Goal: Task Accomplishment & Management: Manage account settings

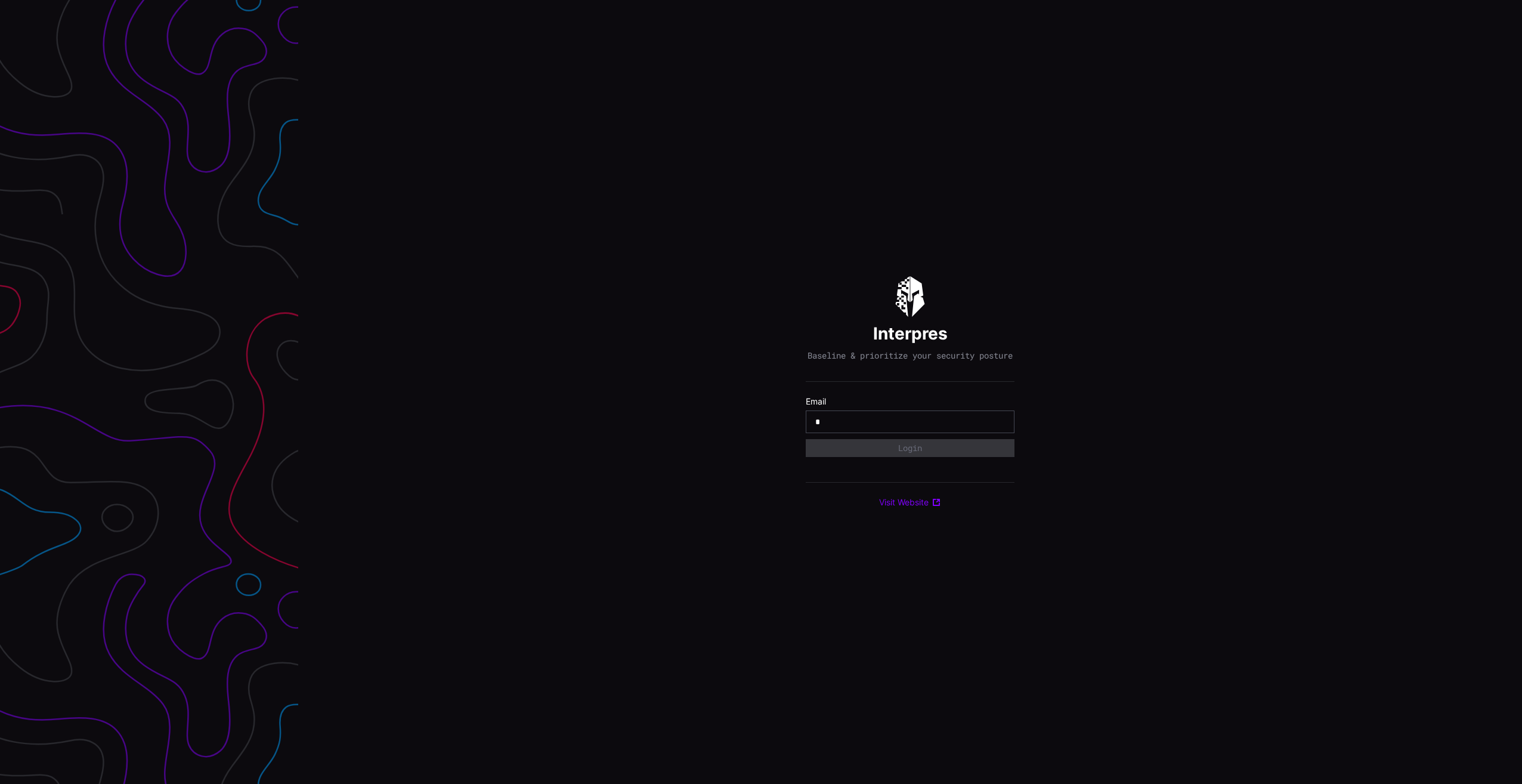
type input "**********"
click at [917, 450] on button "Login" at bounding box center [910, 448] width 209 height 18
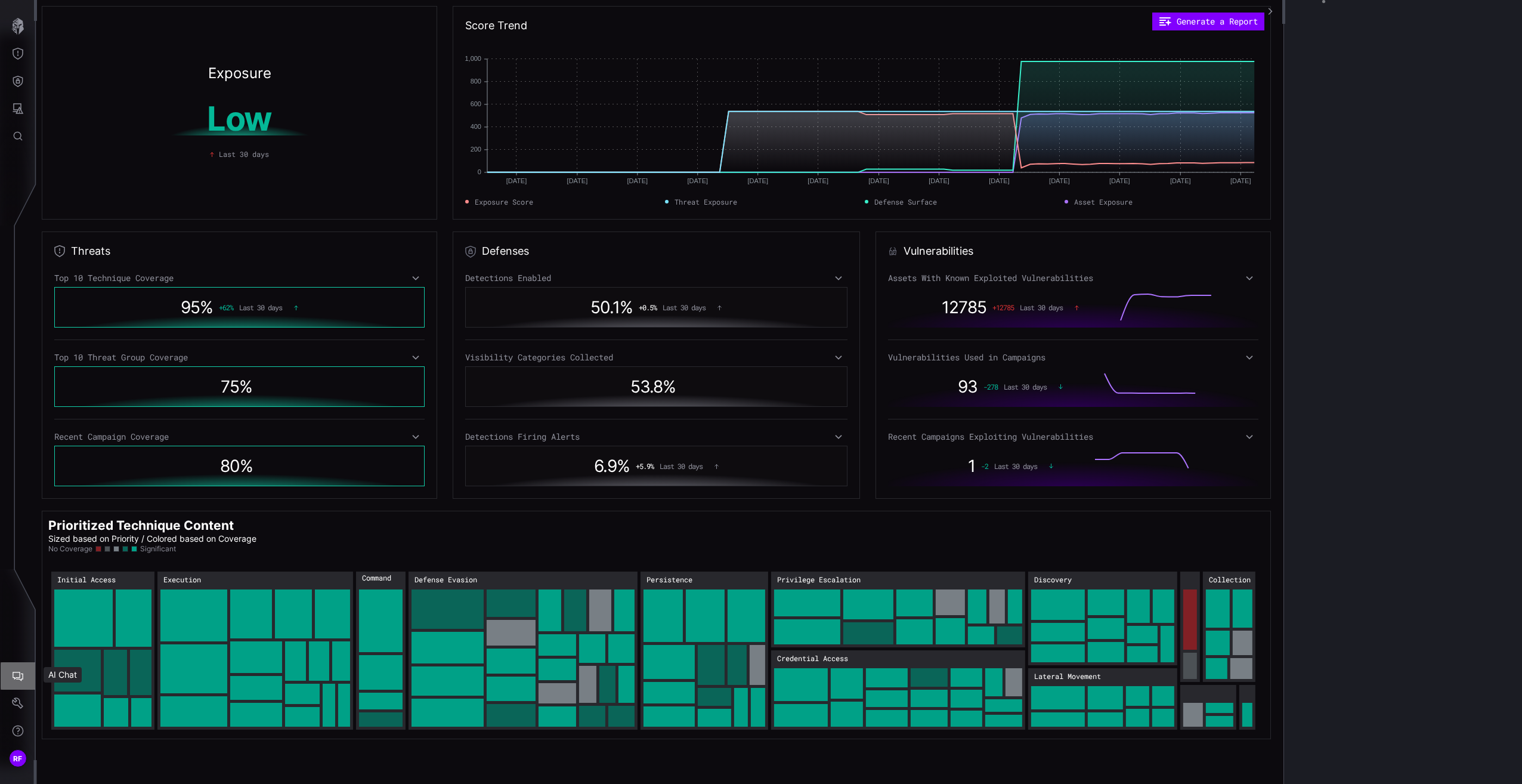
click at [23, 675] on icon "AI Chat" at bounding box center [18, 676] width 11 height 10
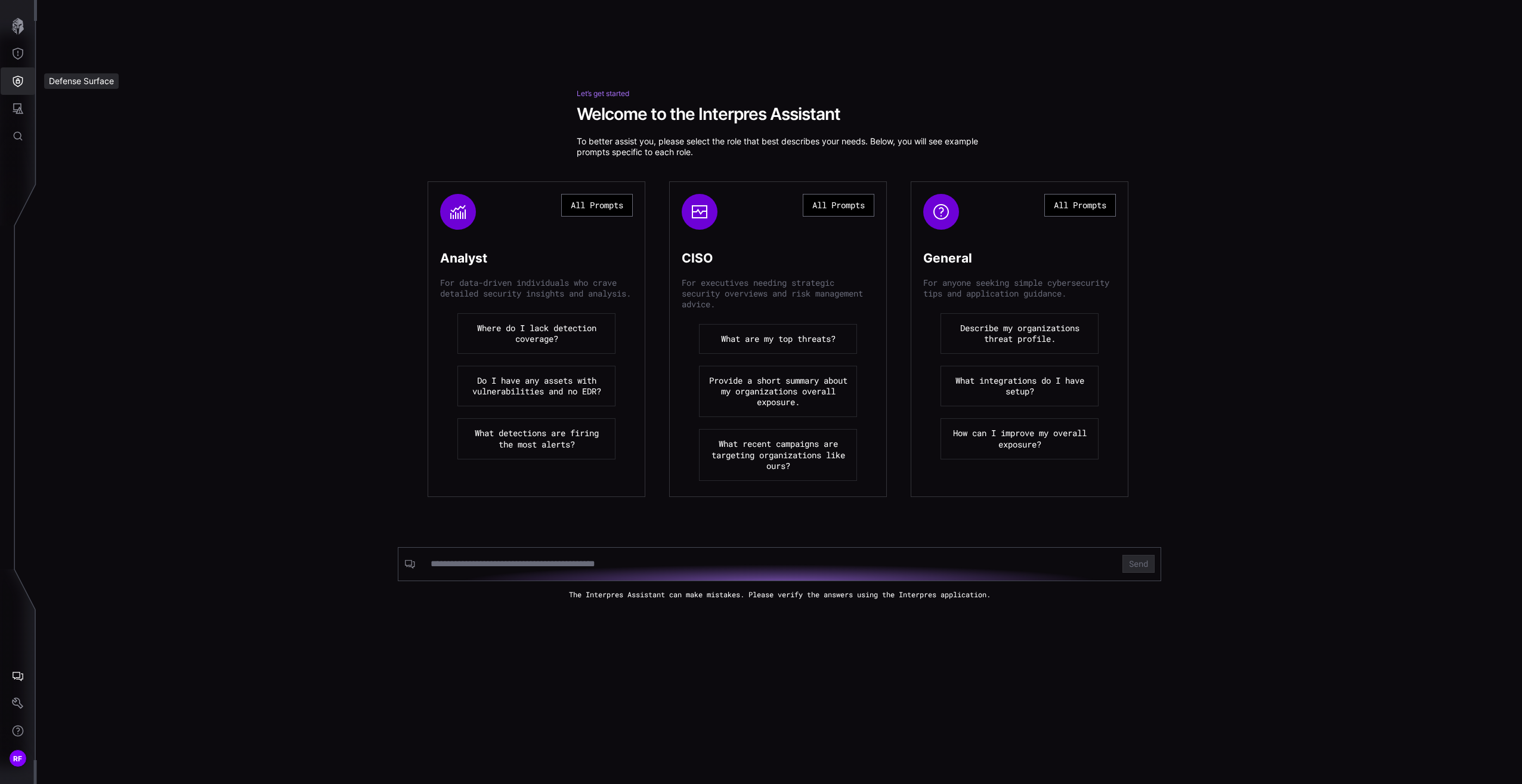
click at [13, 94] on button "Defense Surface" at bounding box center [18, 81] width 34 height 27
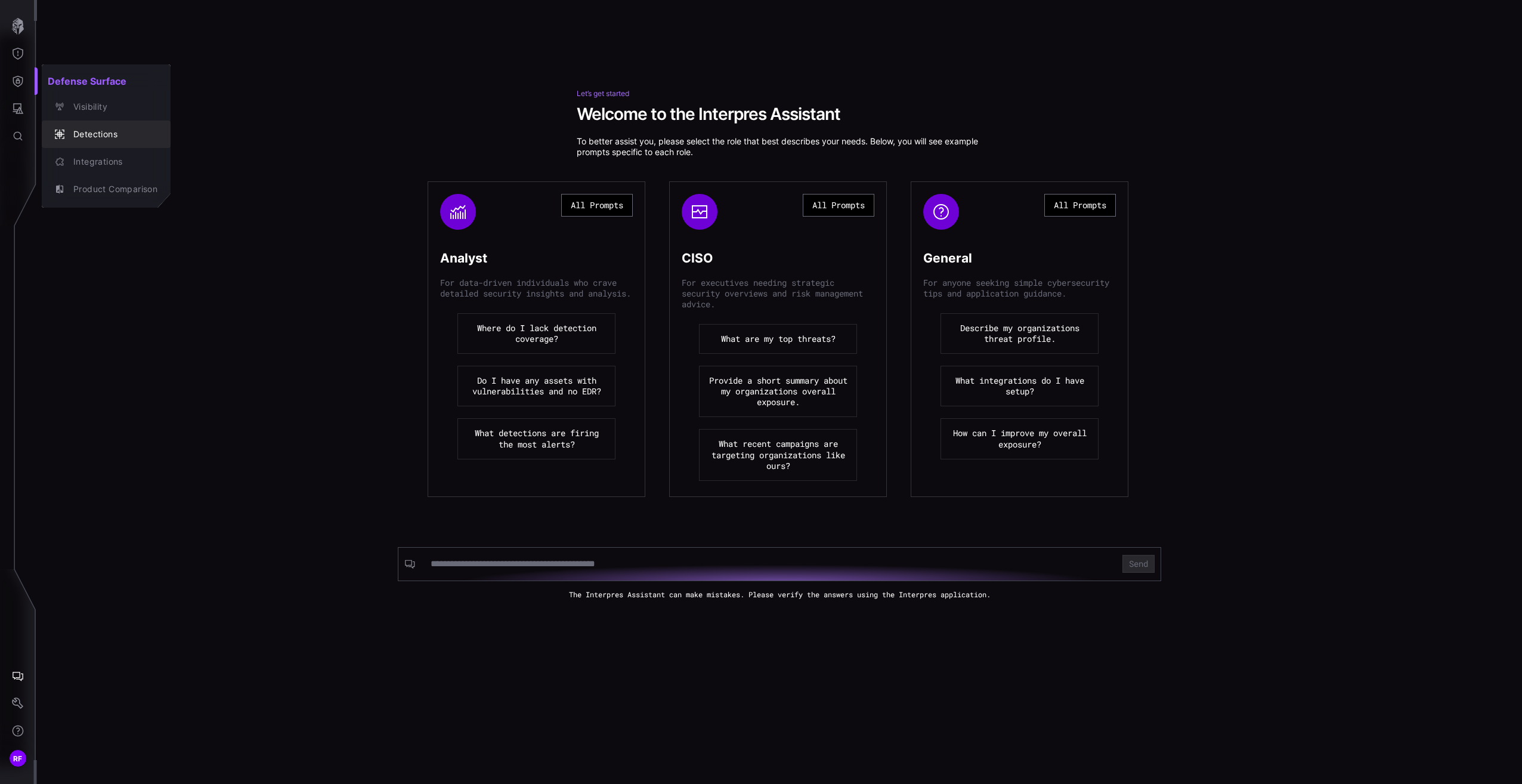
click at [89, 128] on div "Detections" at bounding box center [113, 134] width 90 height 14
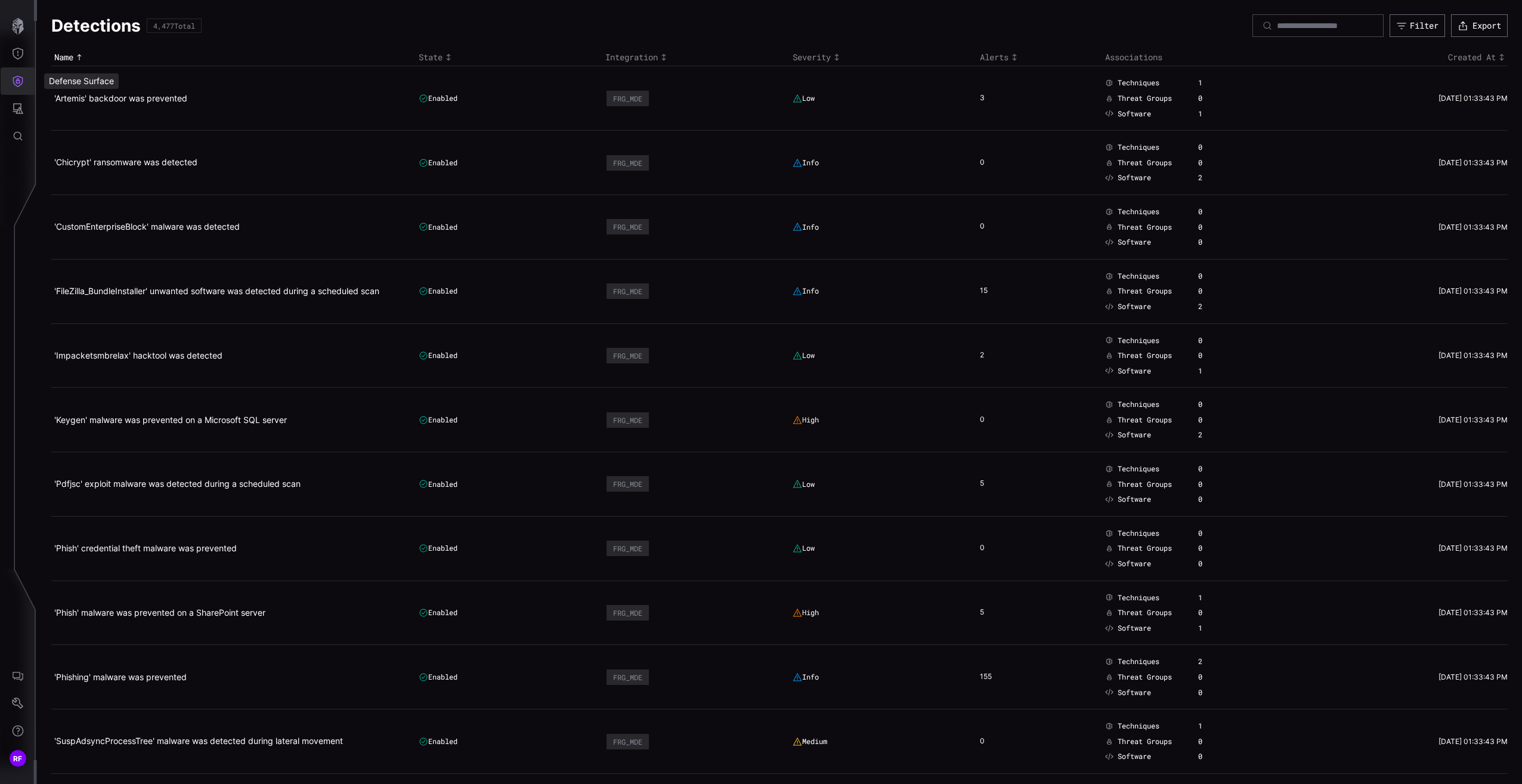
click at [14, 78] on icon "Defense Surface" at bounding box center [18, 81] width 10 height 12
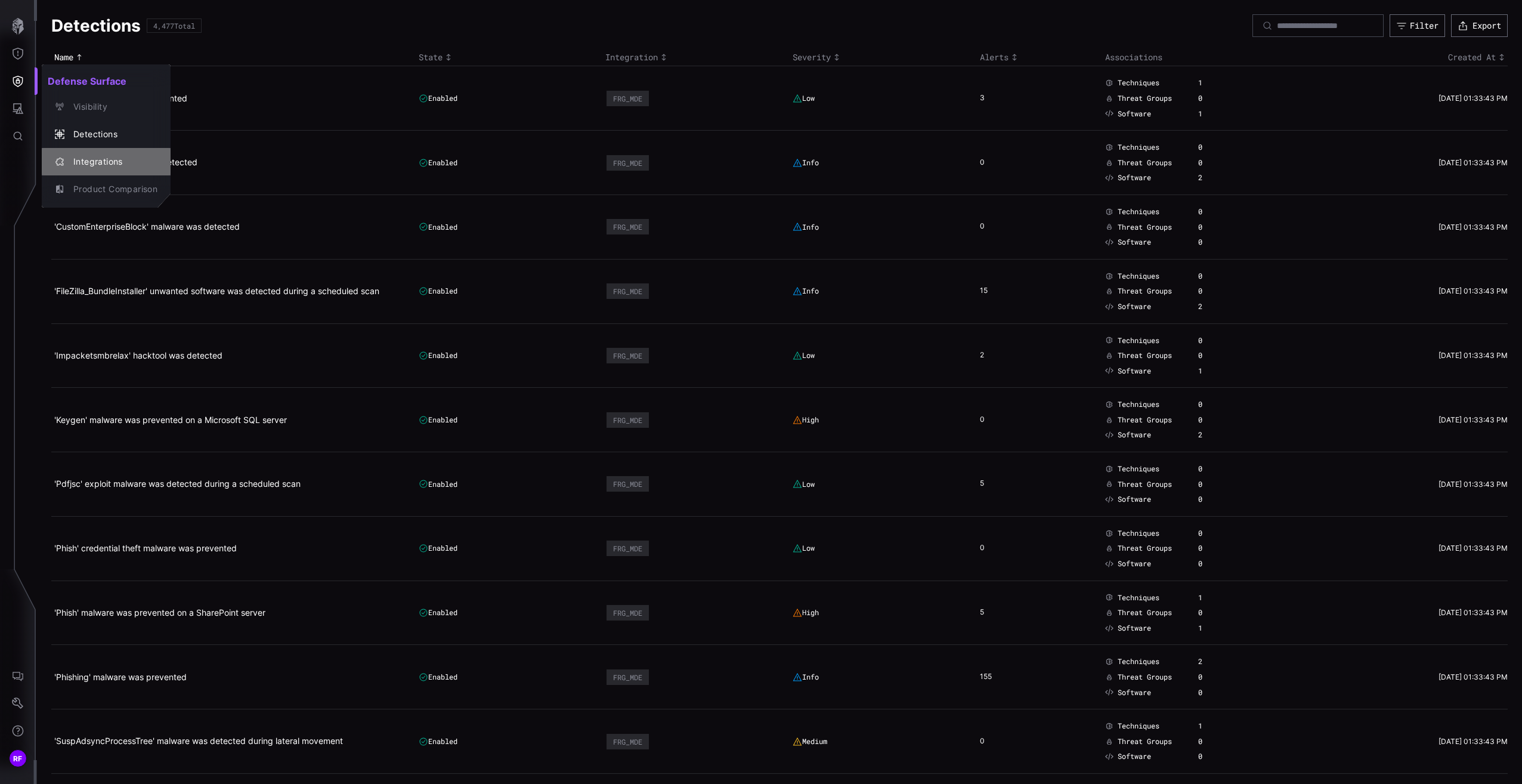
click at [108, 165] on div "Integrations" at bounding box center [113, 162] width 90 height 14
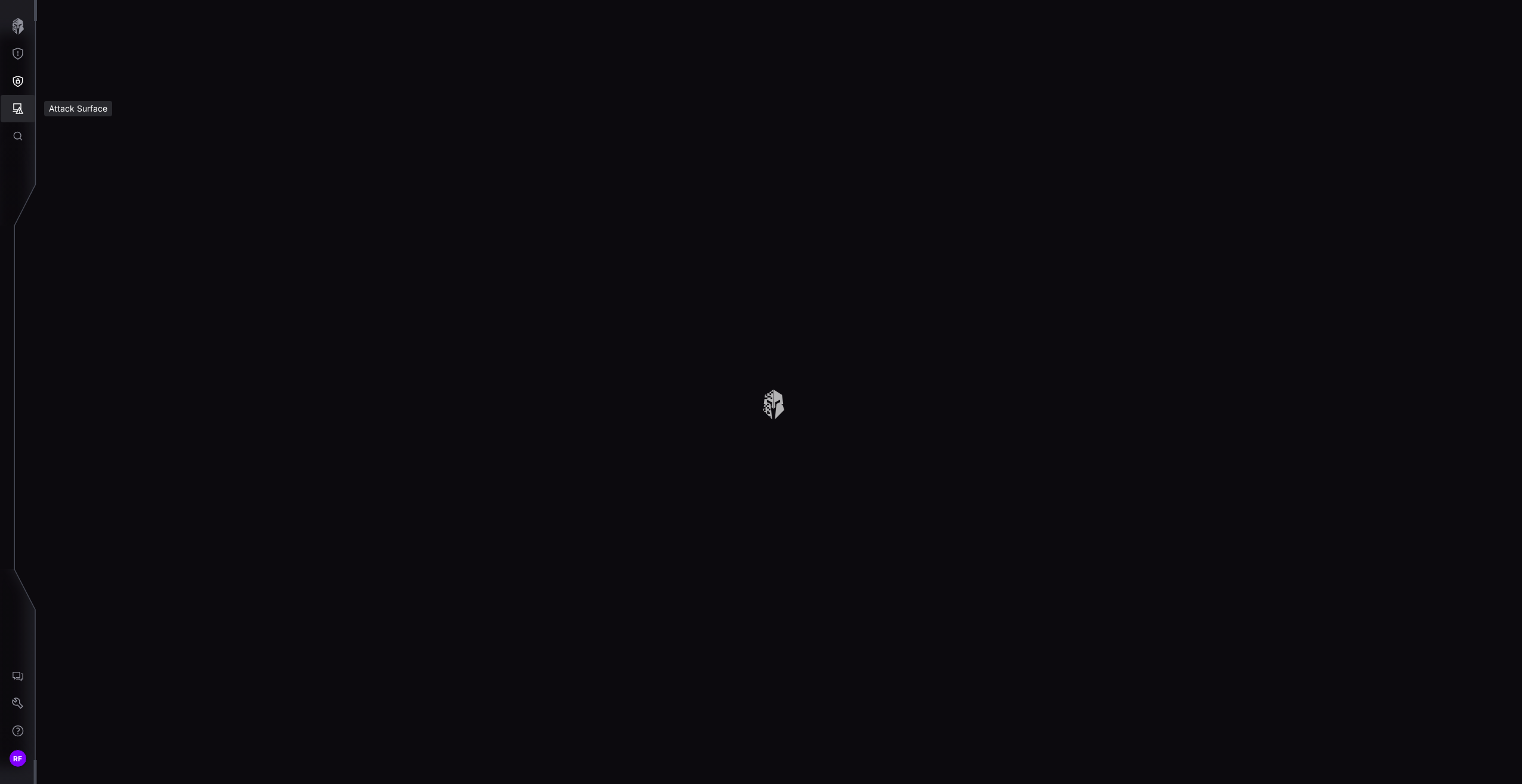
click at [15, 119] on button "Attack Surface" at bounding box center [18, 109] width 34 height 27
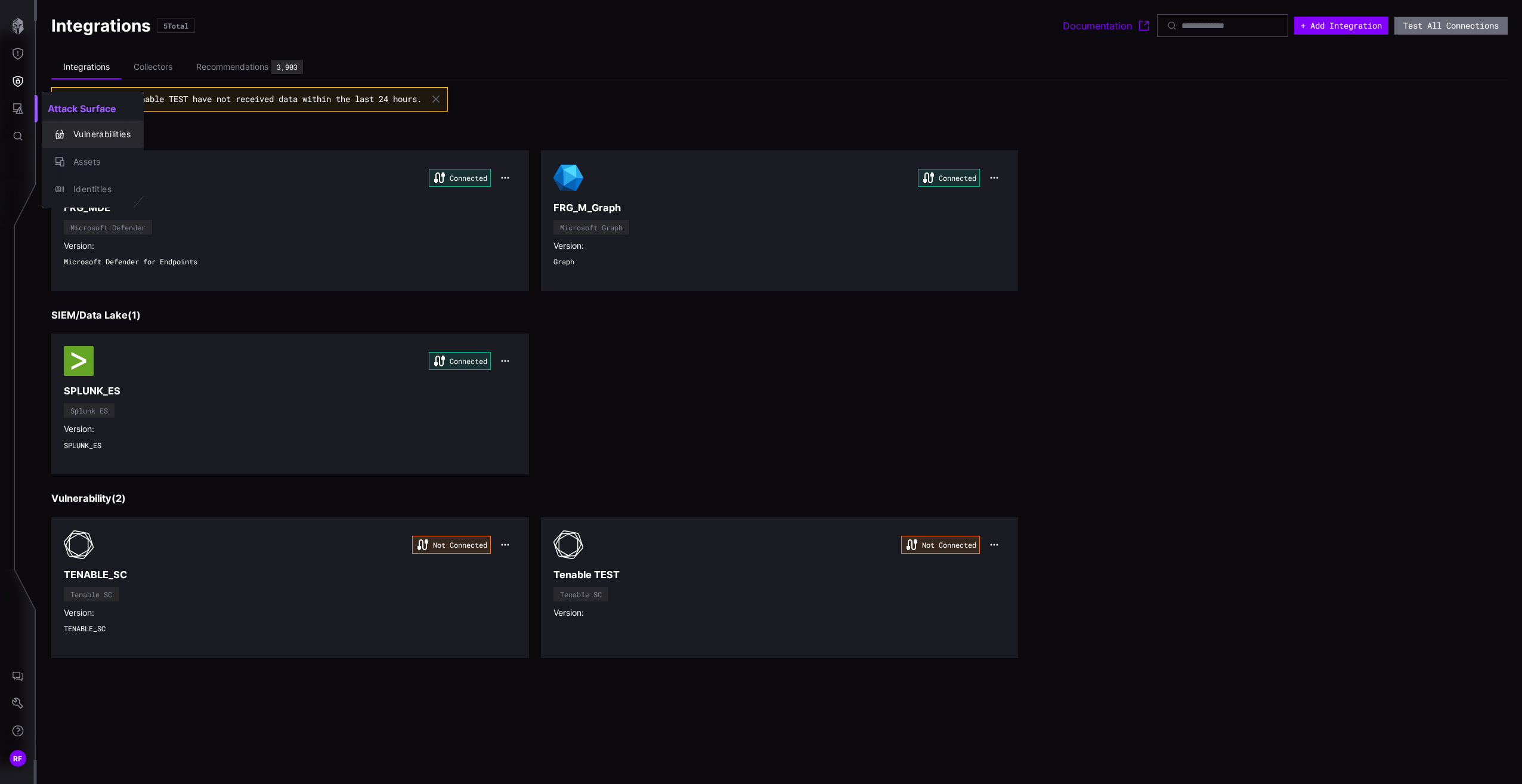
click at [96, 138] on div "Vulnerabilities" at bounding box center [99, 134] width 63 height 14
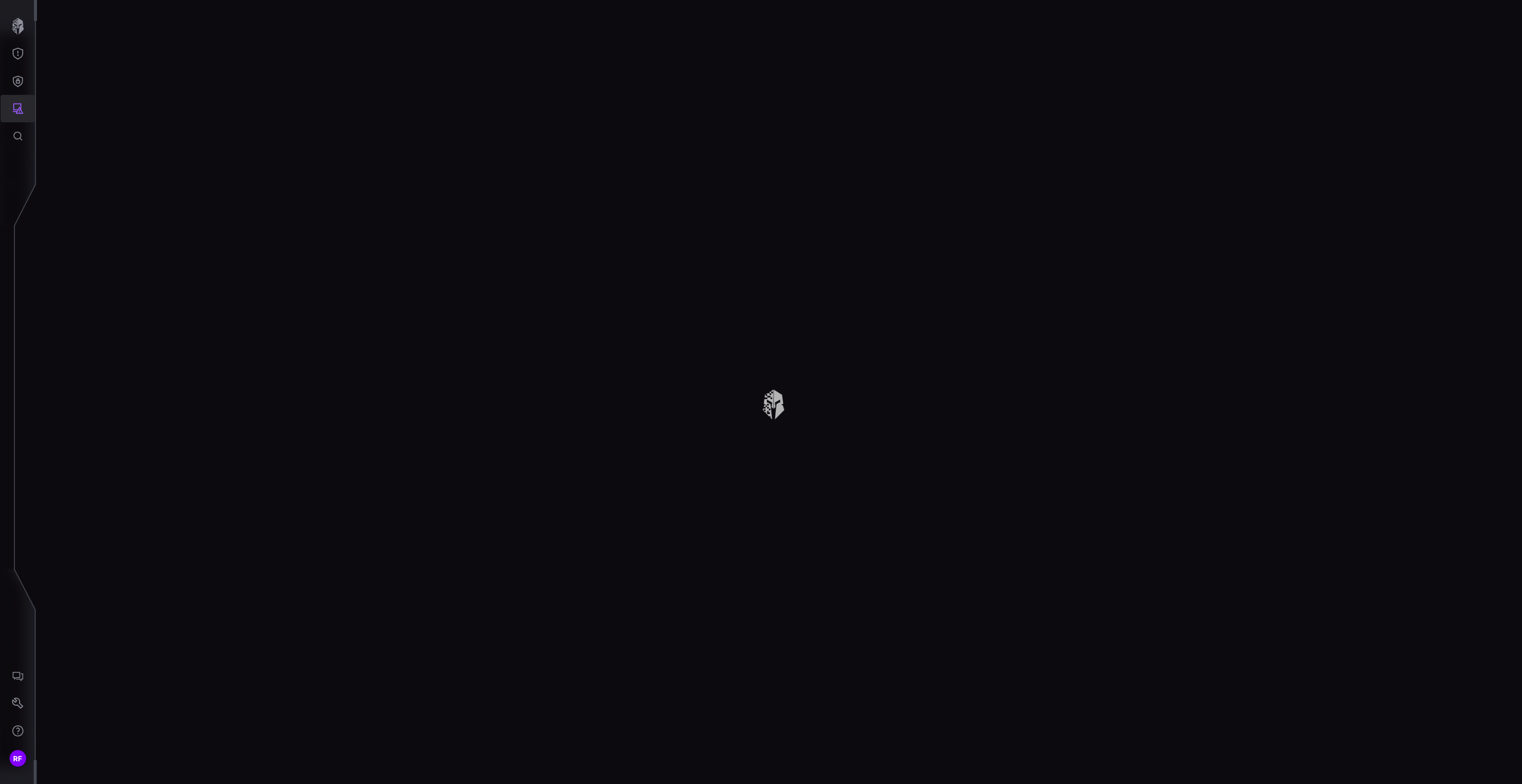
click at [6, 103] on button "Attack Surface" at bounding box center [18, 109] width 34 height 27
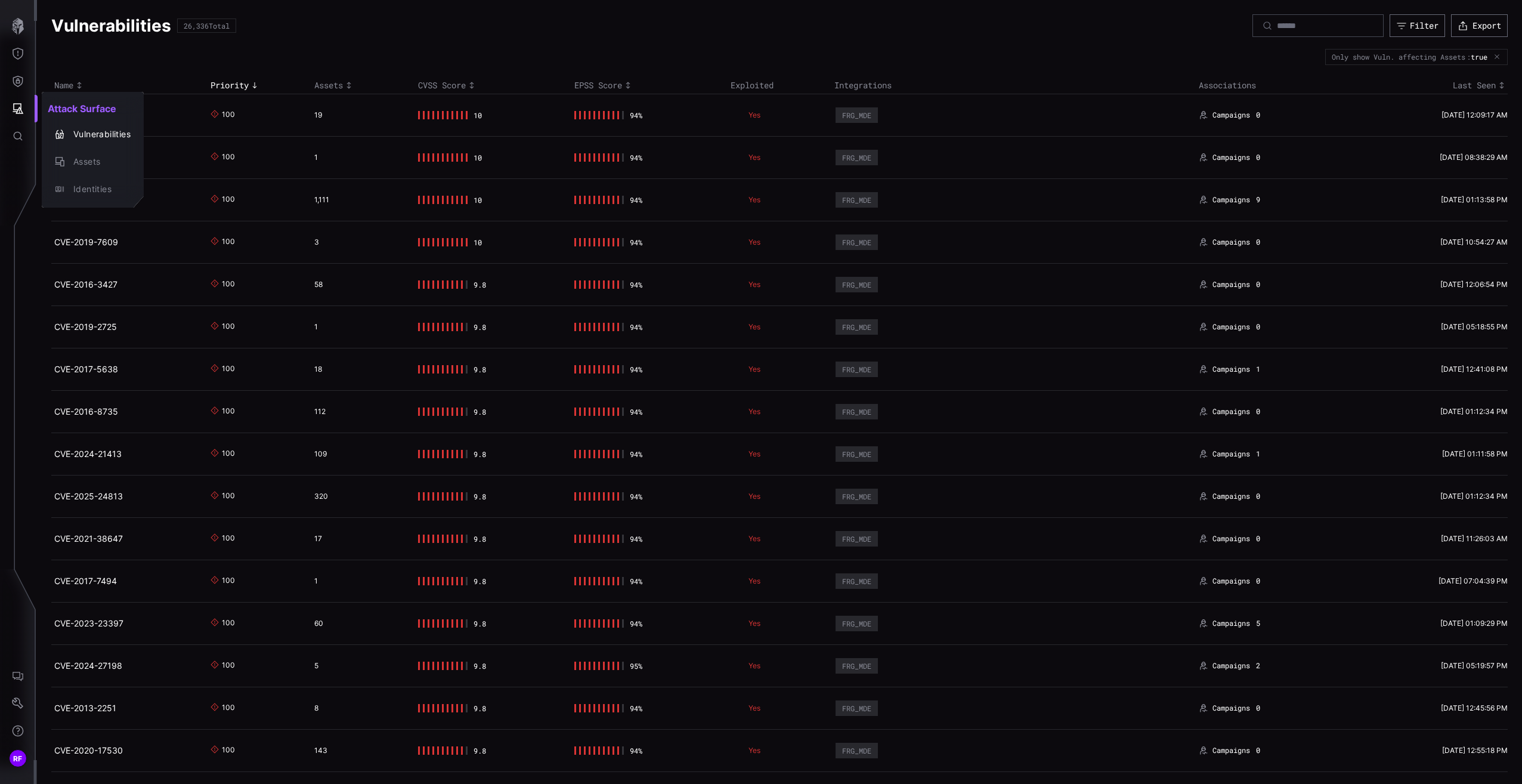
click at [572, 33] on div at bounding box center [761, 392] width 1522 height 784
click at [106, 199] on link "CVE-2021-44228" at bounding box center [88, 199] width 68 height 10
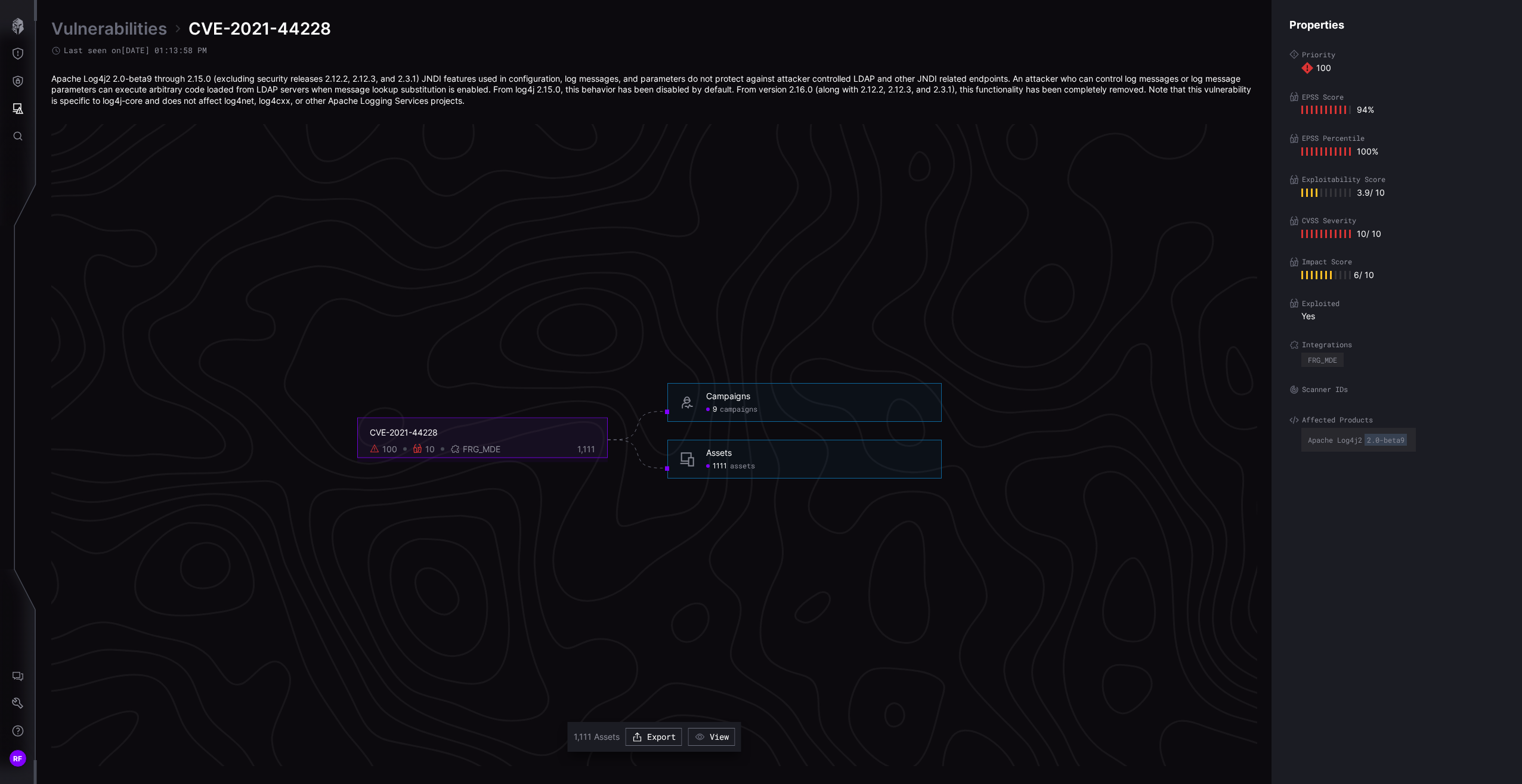
scroll to position [2367, 297]
click at [714, 451] on div "Assets" at bounding box center [719, 454] width 25 height 11
drag, startPoint x: 534, startPoint y: 459, endPoint x: 506, endPoint y: 458, distance: 28.0
click at [534, 459] on foreignobject "CVE-2021-44228 100 10 FRG_MDE 1,111" at bounding box center [482, 439] width 251 height 44
click at [429, 450] on div "10" at bounding box center [430, 450] width 10 height 11
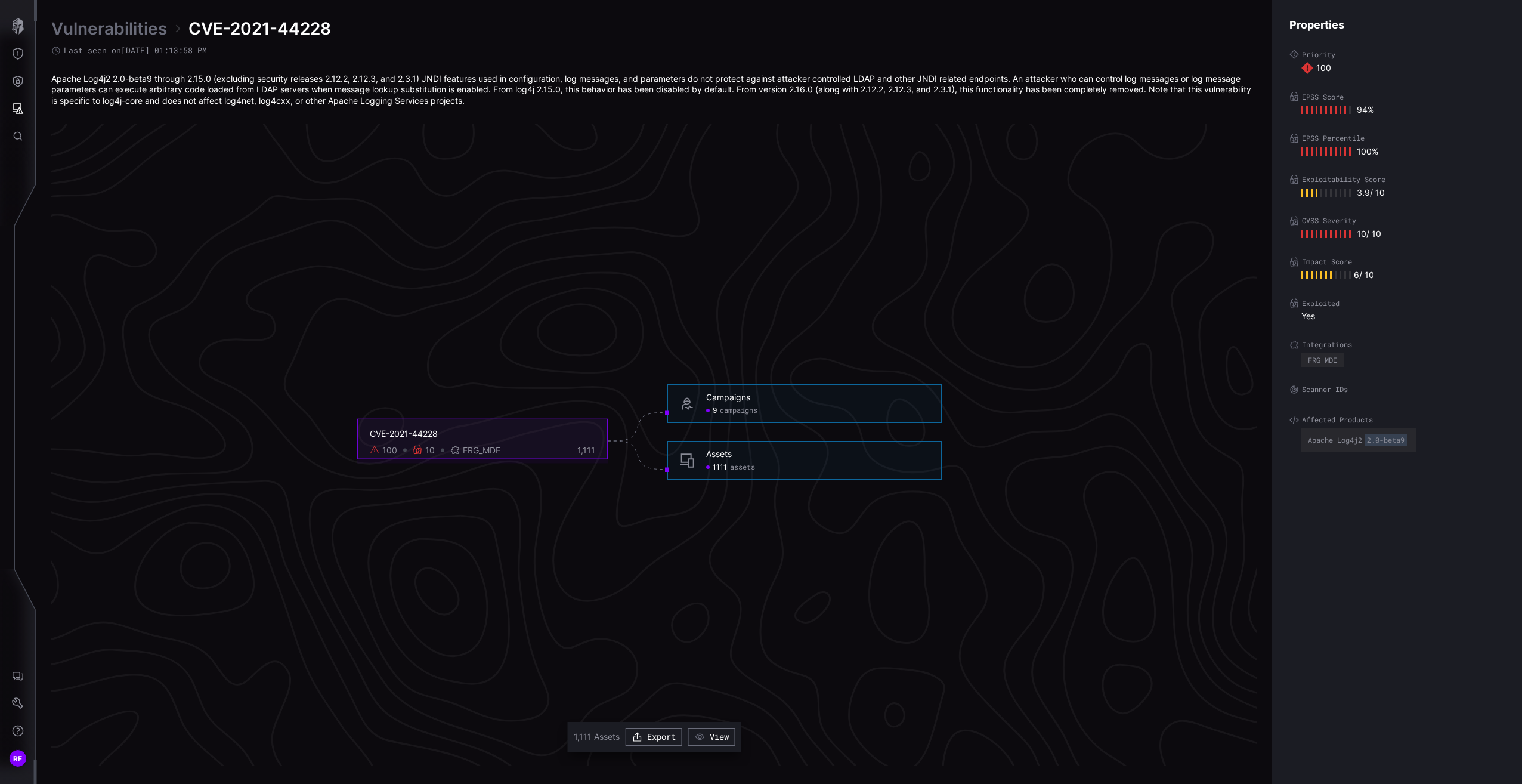
click at [734, 455] on h6 "Assets" at bounding box center [818, 454] width 223 height 11
click at [737, 467] on span "assets" at bounding box center [742, 467] width 25 height 10
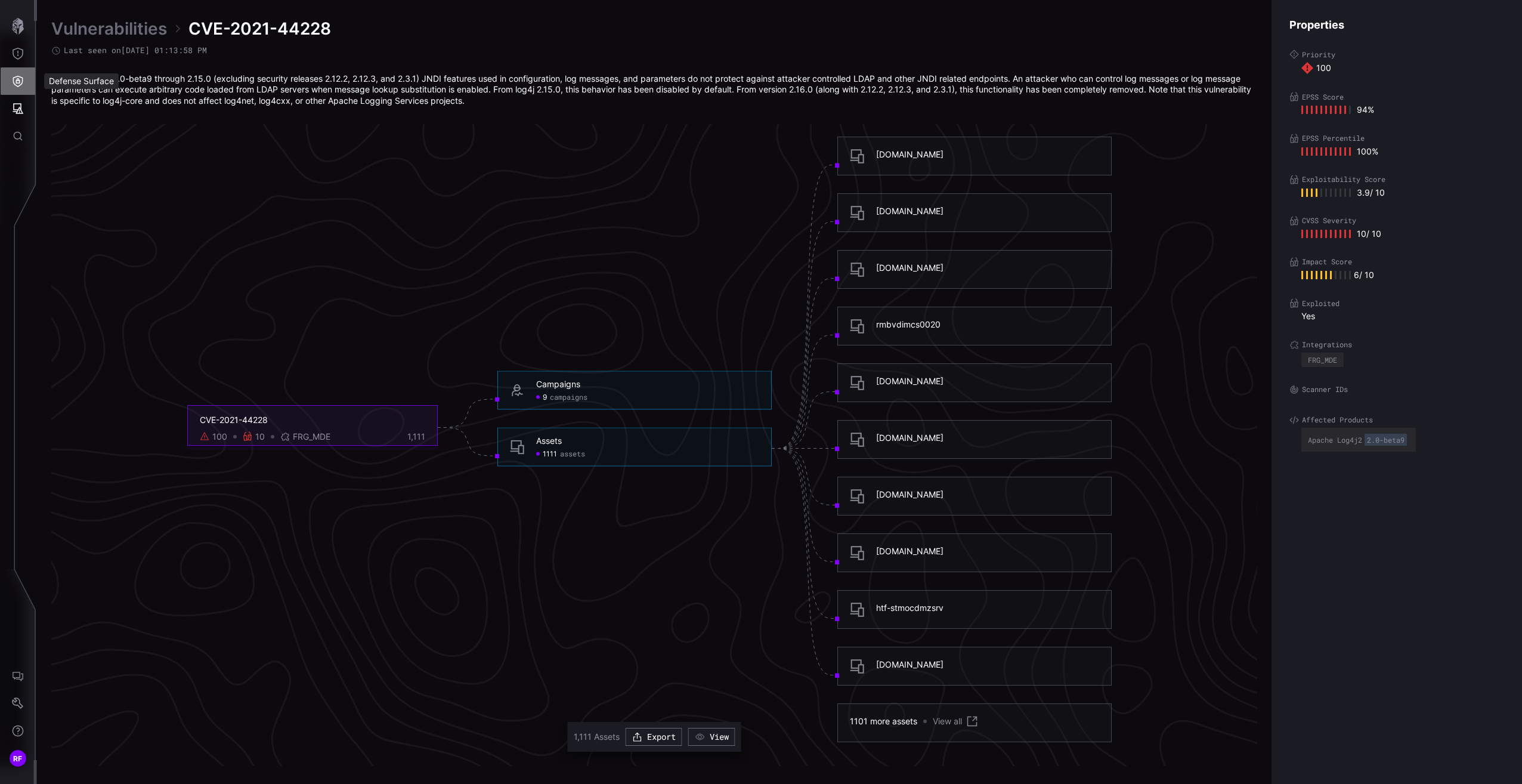
click at [23, 84] on icon "Defense Surface" at bounding box center [17, 80] width 12 height 12
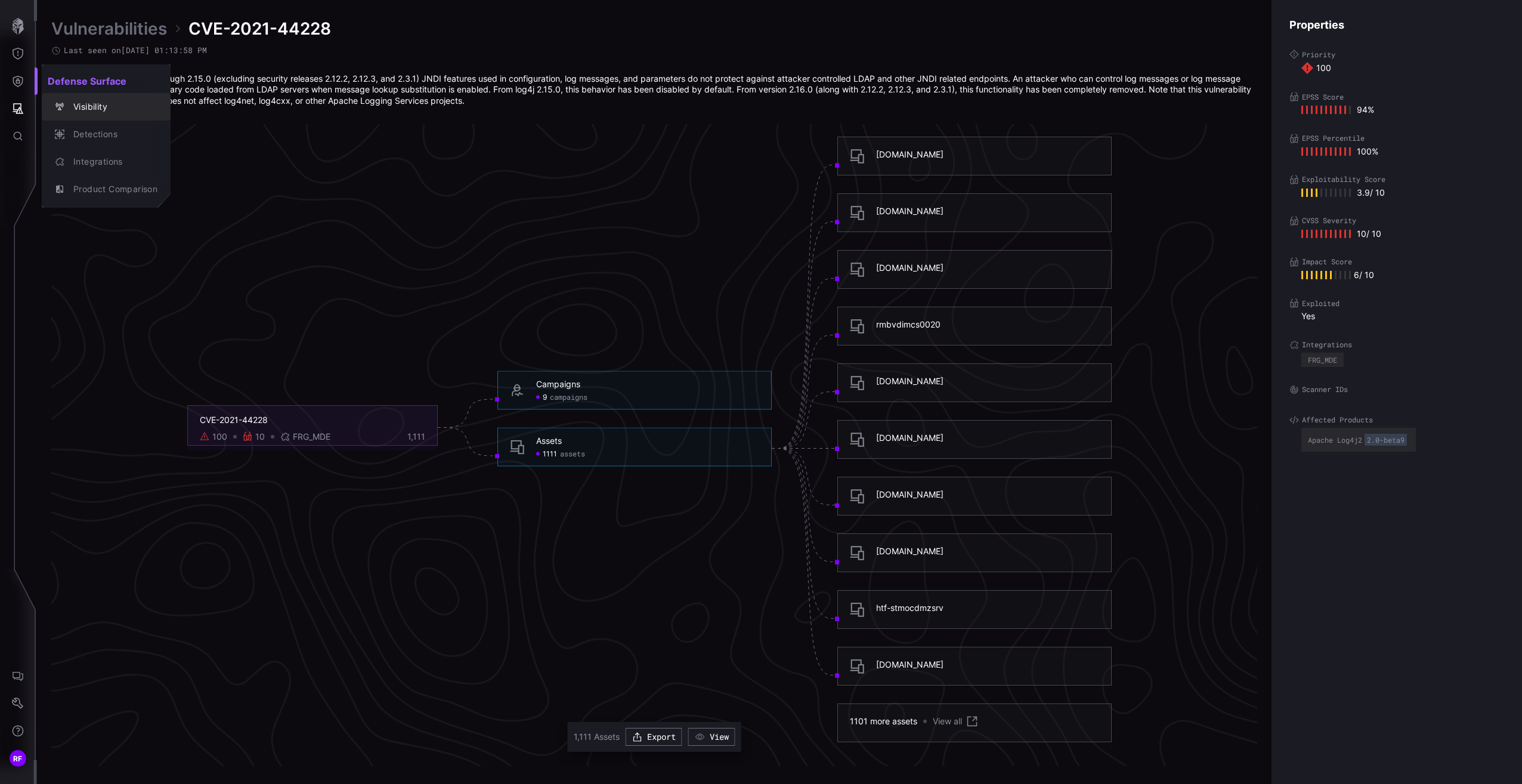
click at [78, 98] on button "Visibility" at bounding box center [106, 107] width 128 height 27
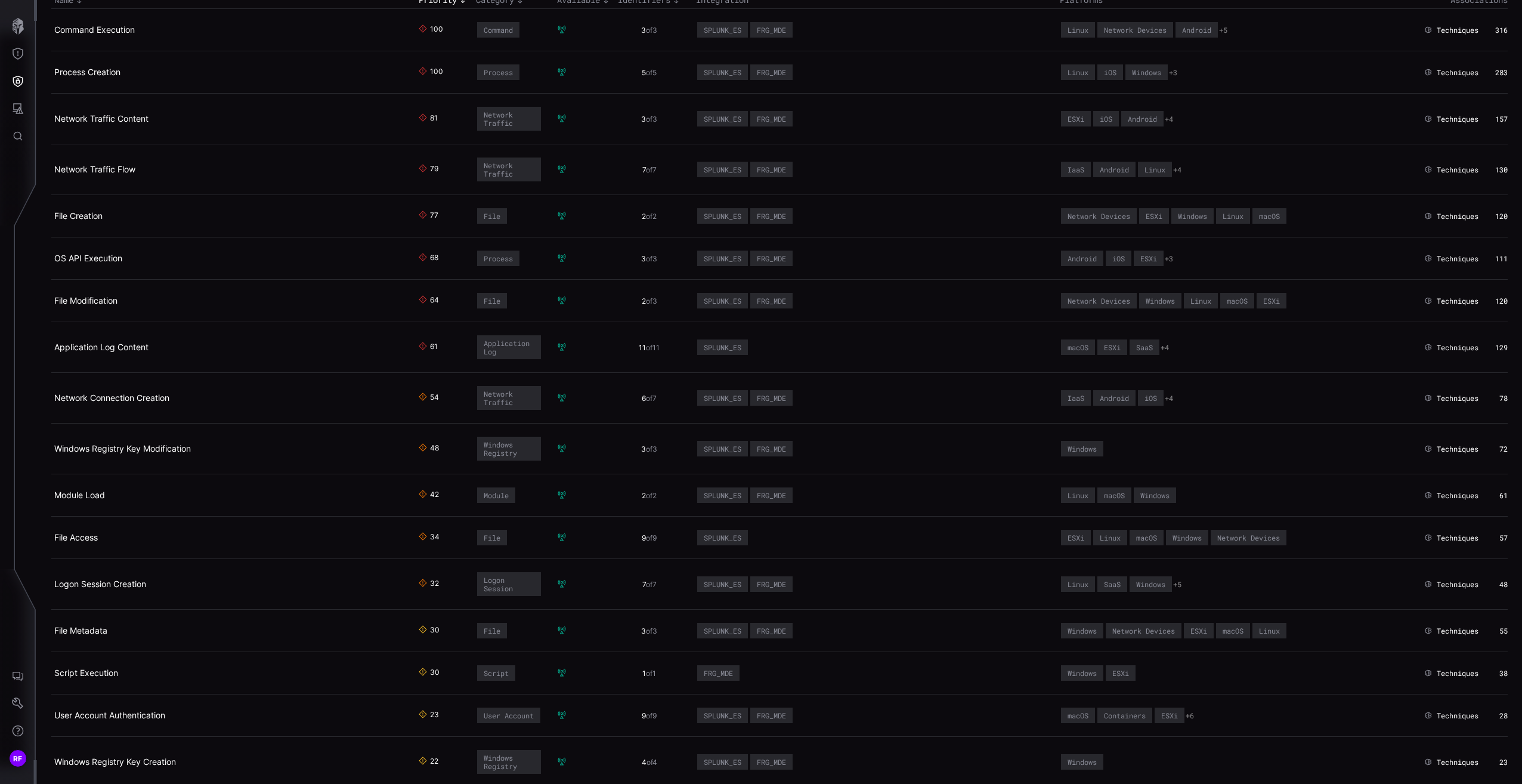
scroll to position [239, 0]
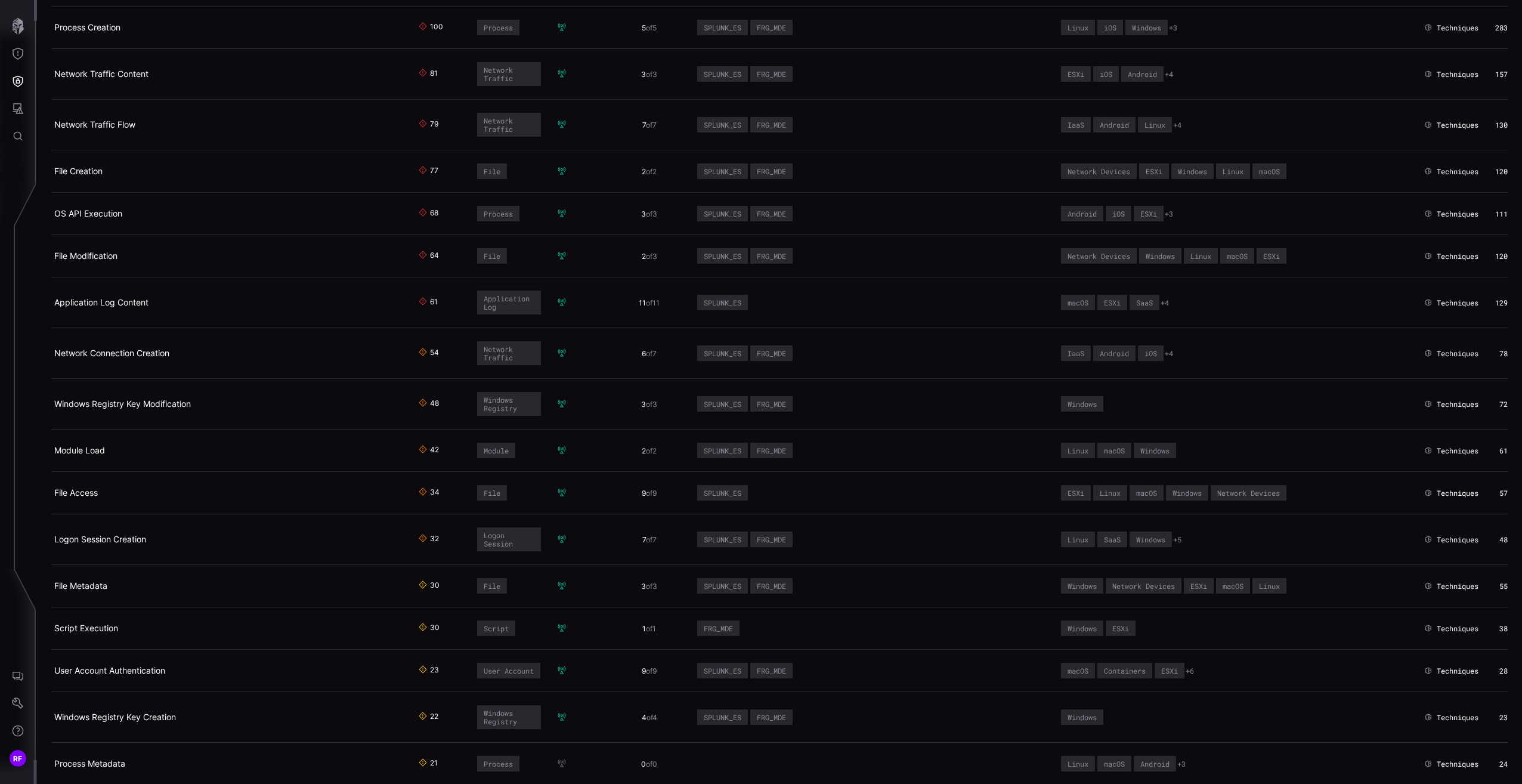
scroll to position [0, 0]
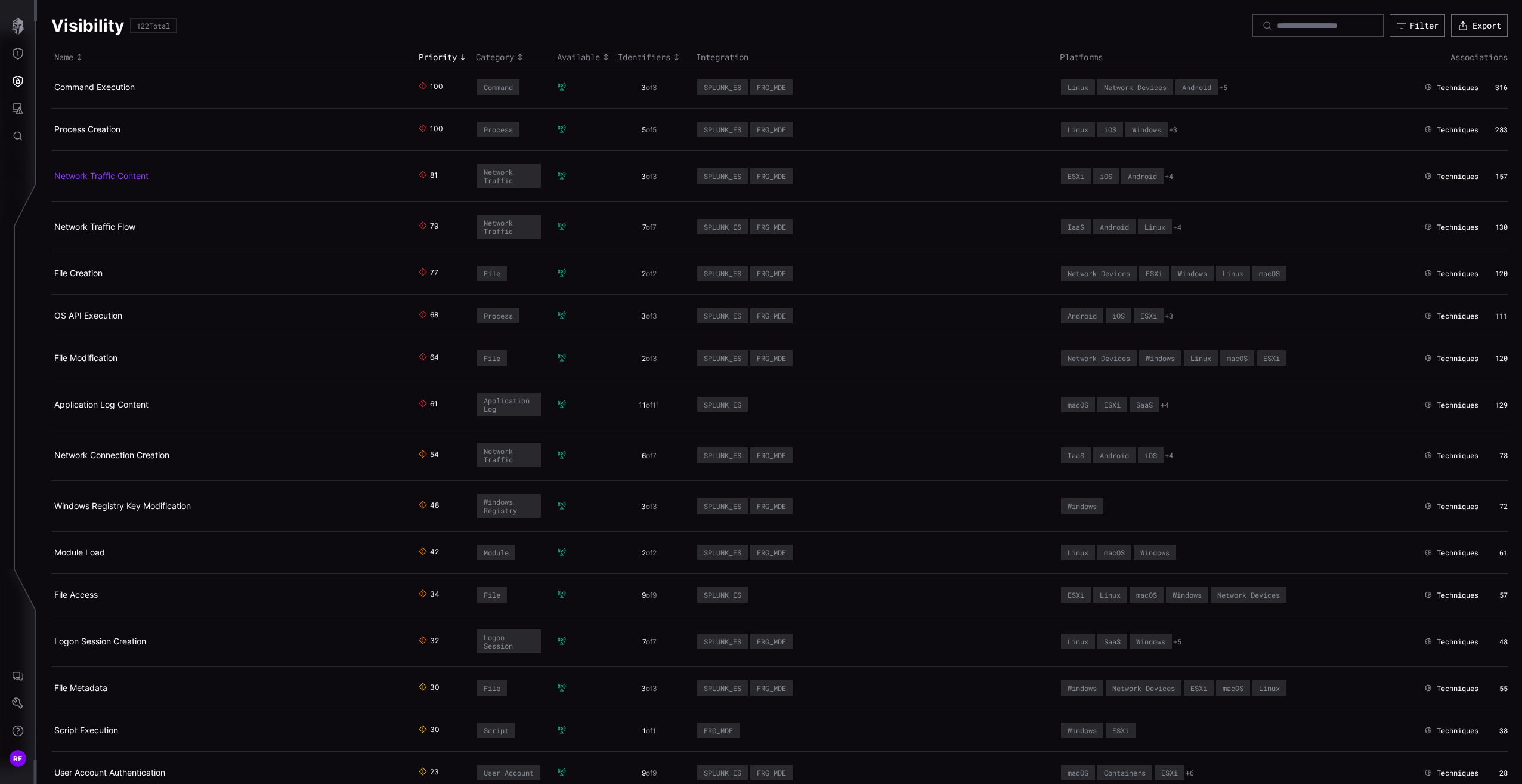
click at [92, 175] on link "Network Traffic Content" at bounding box center [101, 175] width 94 height 10
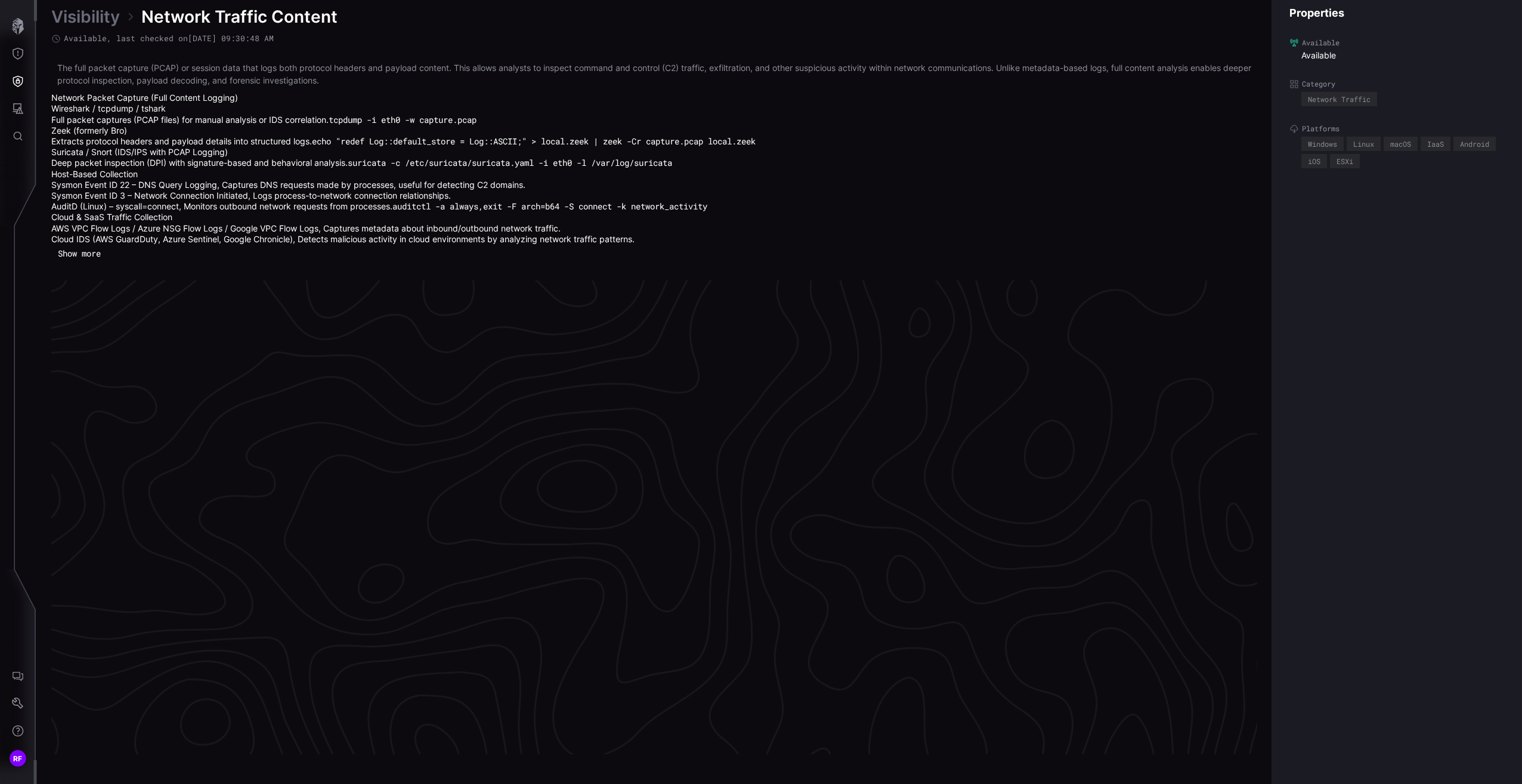
scroll to position [2451, 297]
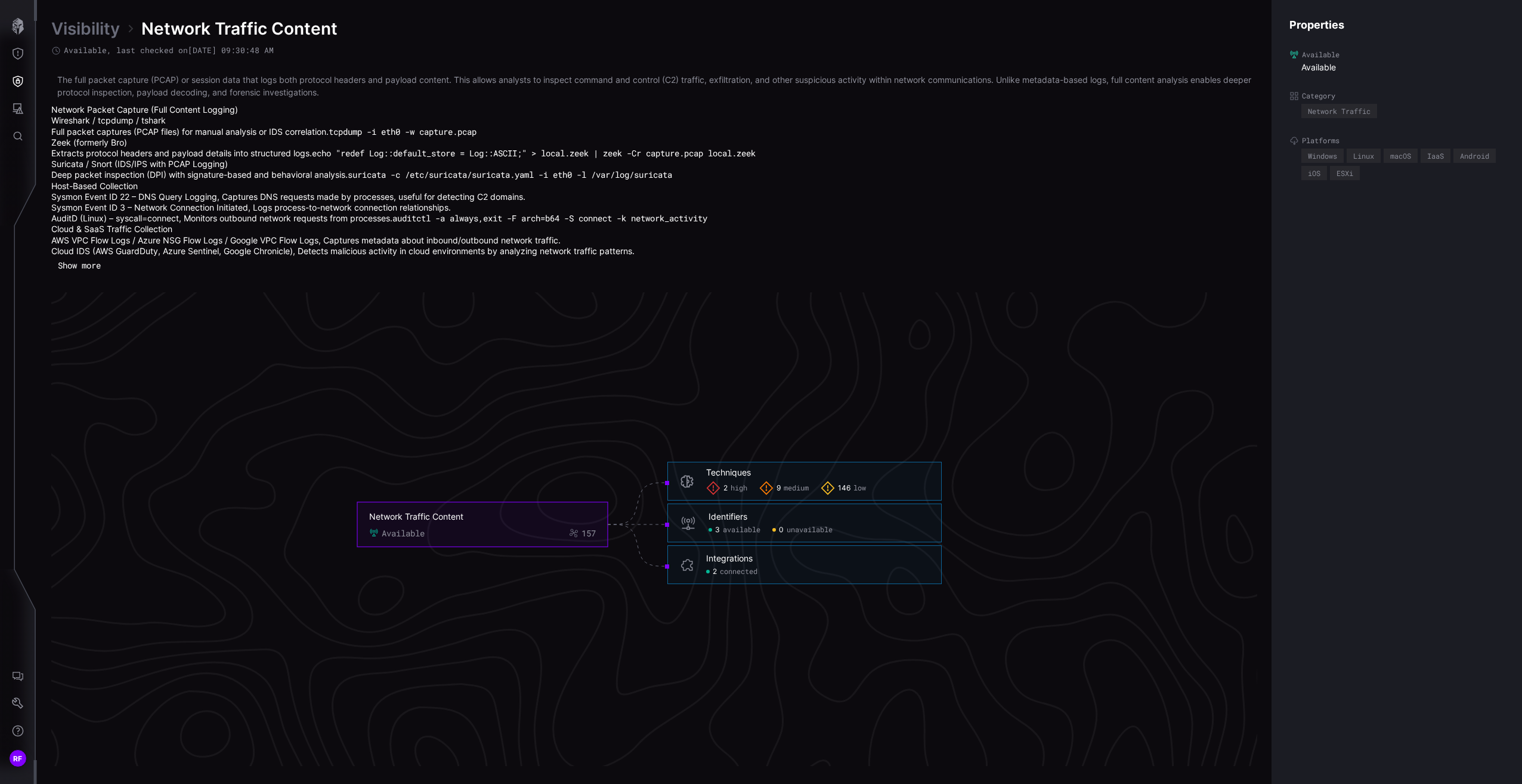
click at [718, 487] on icon at bounding box center [714, 488] width 14 height 14
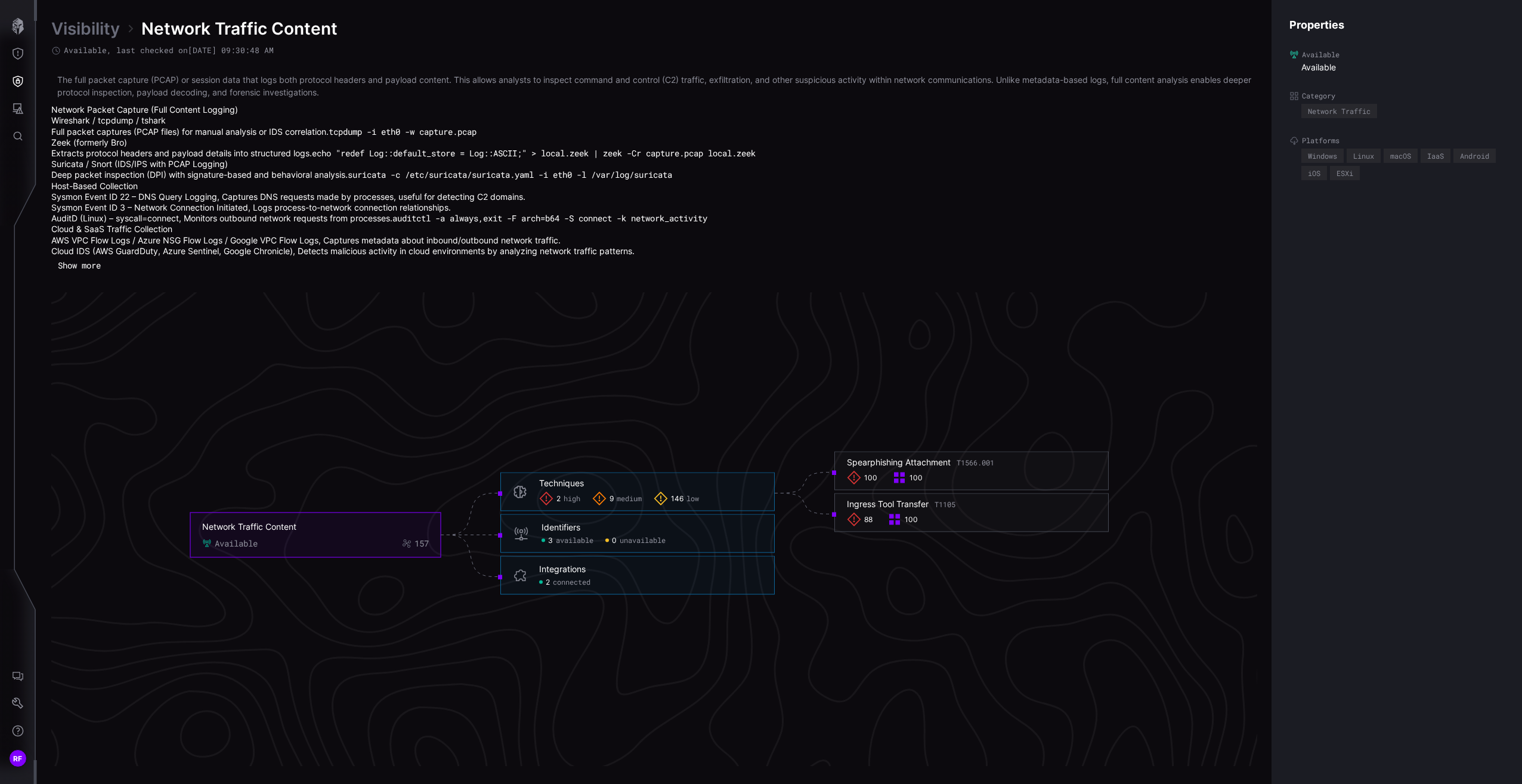
click at [595, 496] on icon at bounding box center [600, 498] width 14 height 14
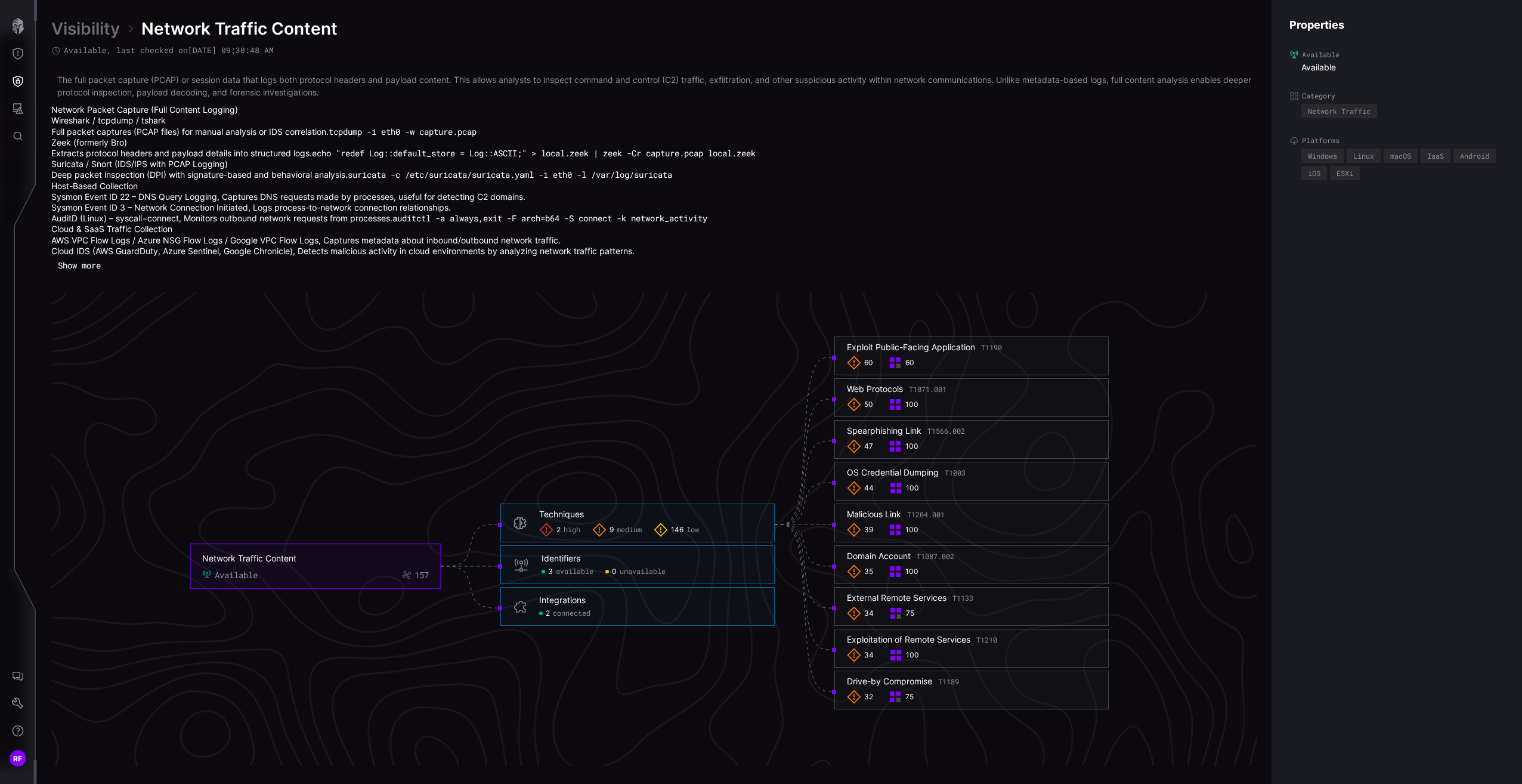
click at [675, 529] on span "146" at bounding box center [677, 529] width 13 height 10
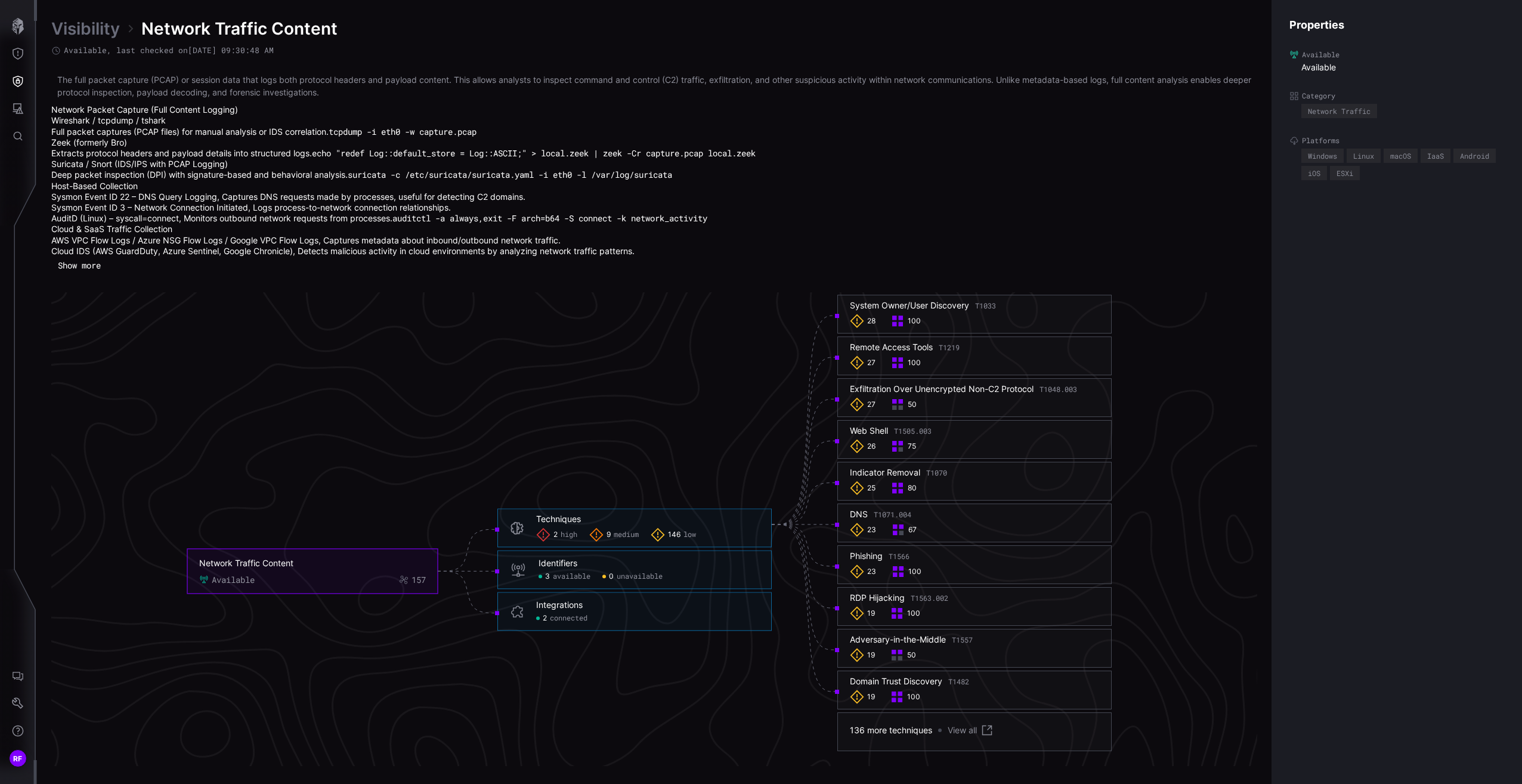
click at [553, 539] on span "2" at bounding box center [555, 534] width 5 height 10
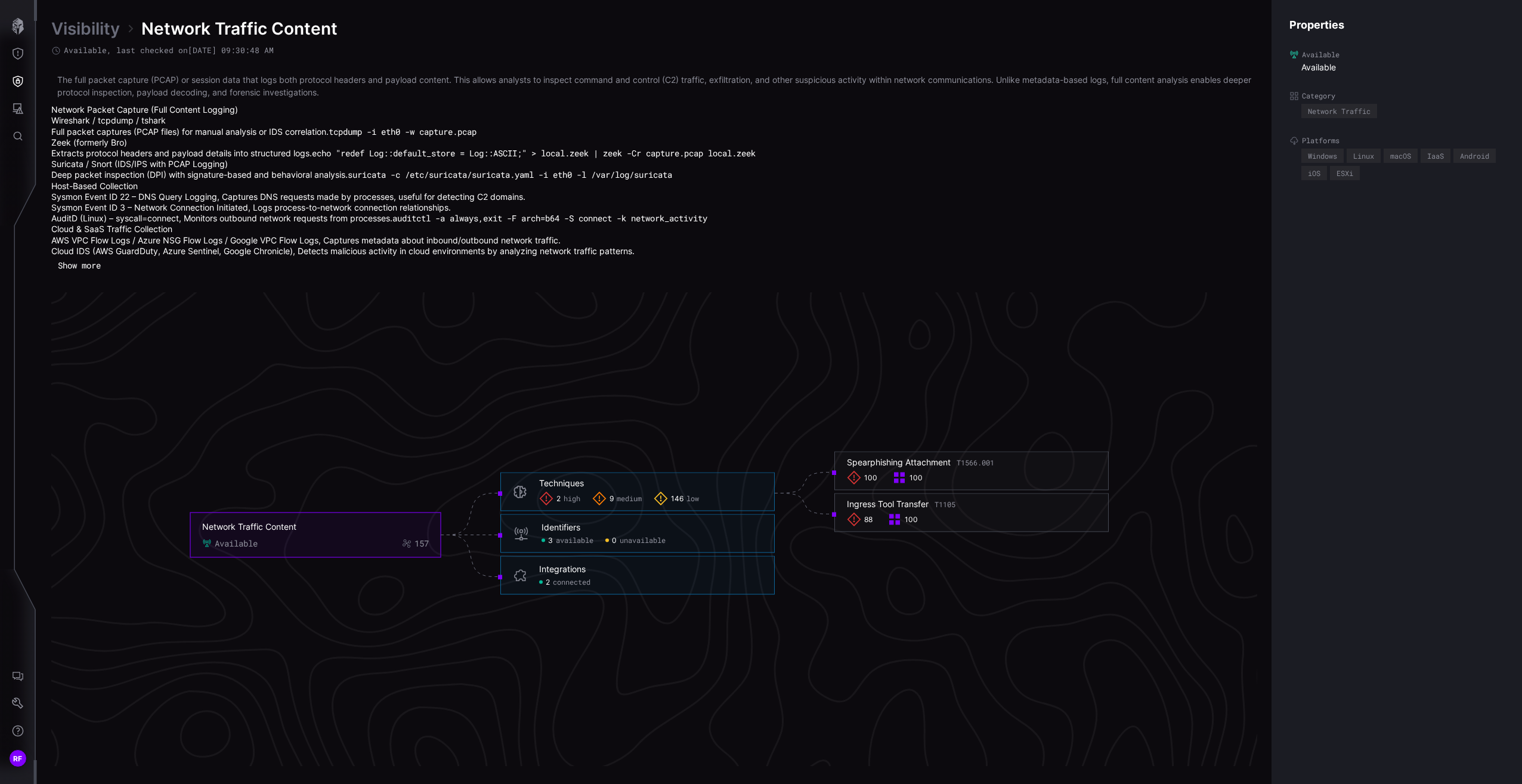
click at [581, 542] on span "available" at bounding box center [575, 540] width 38 height 10
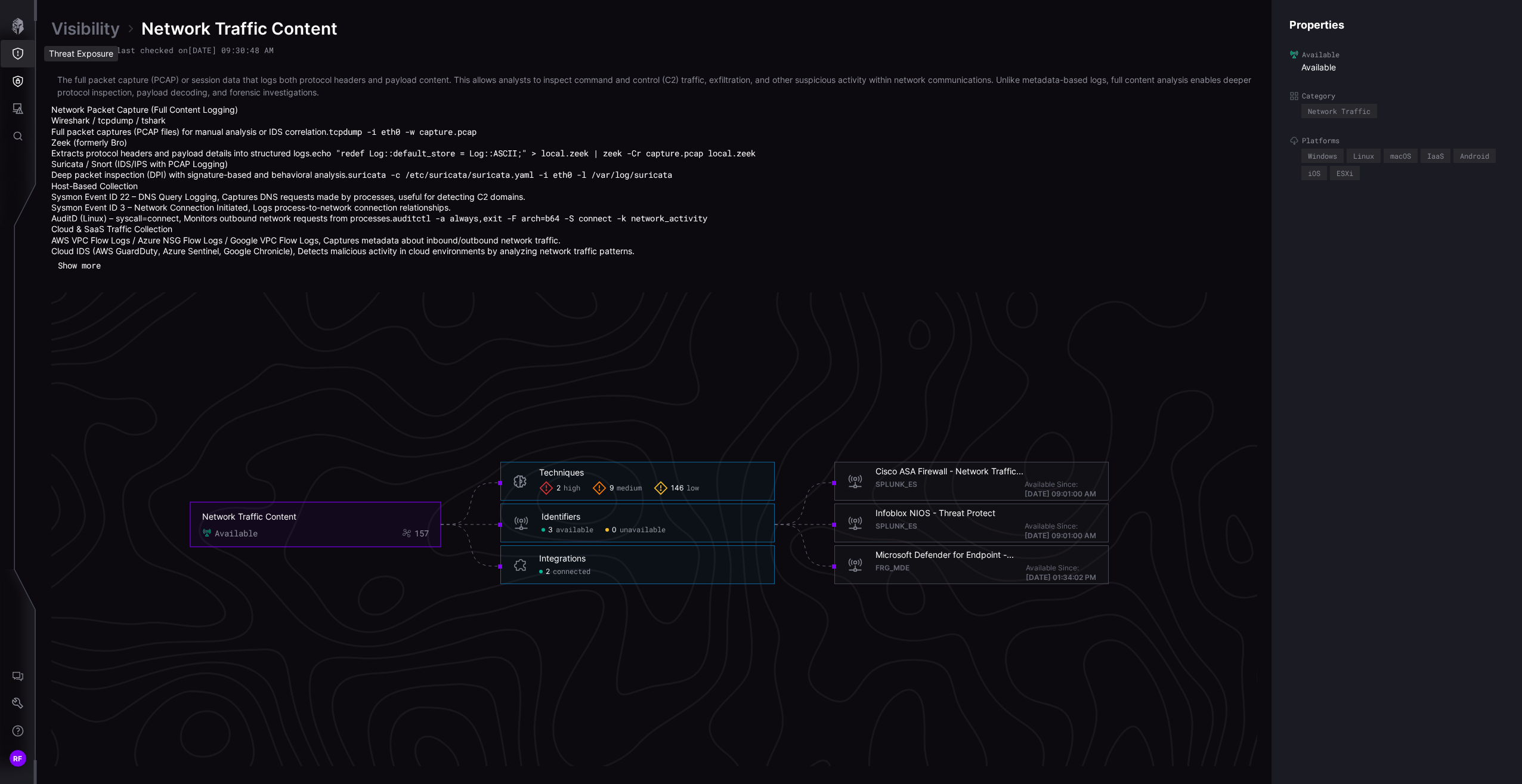
click at [4, 46] on button "Threat Exposure" at bounding box center [18, 53] width 34 height 27
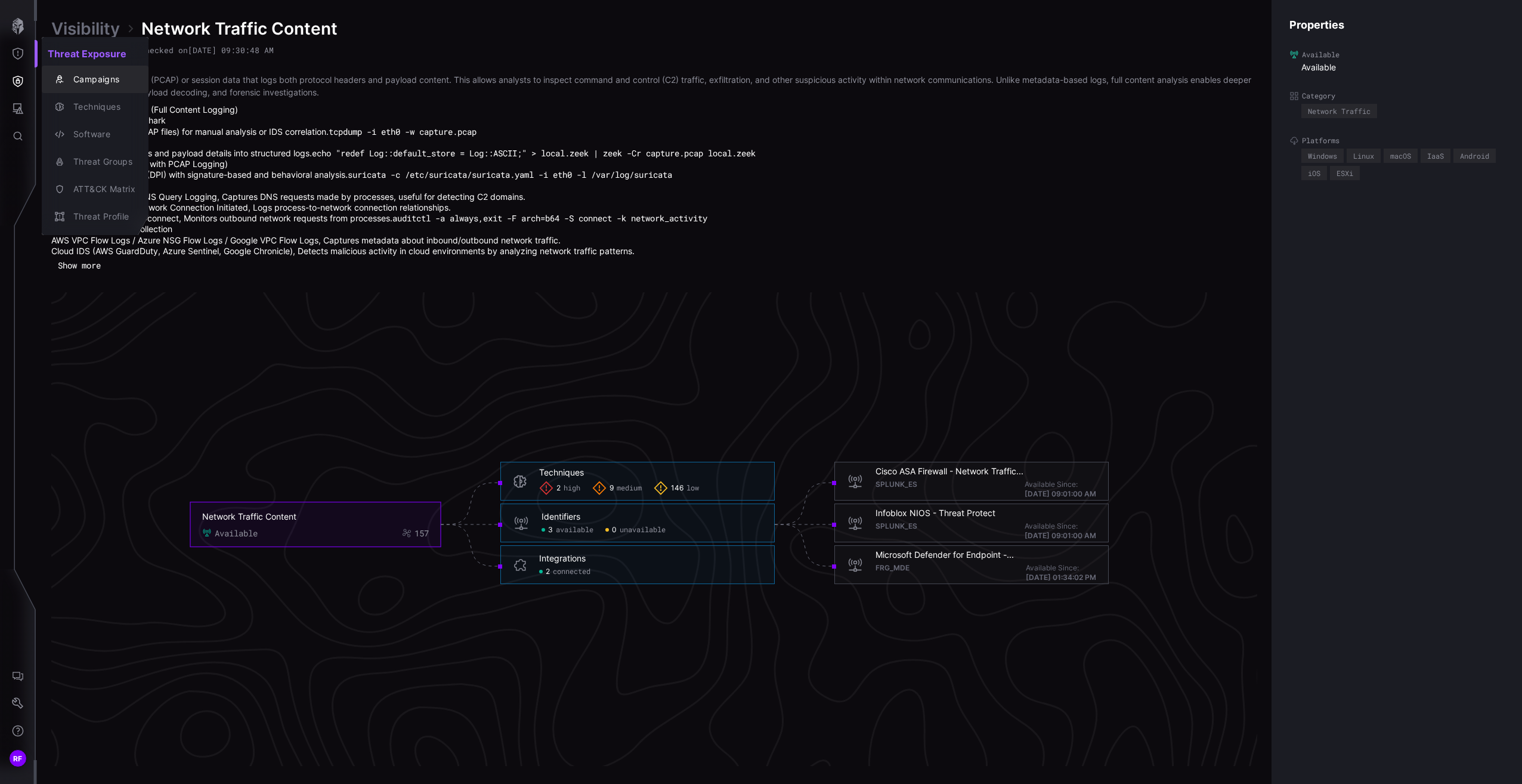
click at [46, 74] on div "Campaigns" at bounding box center [95, 79] width 98 height 16
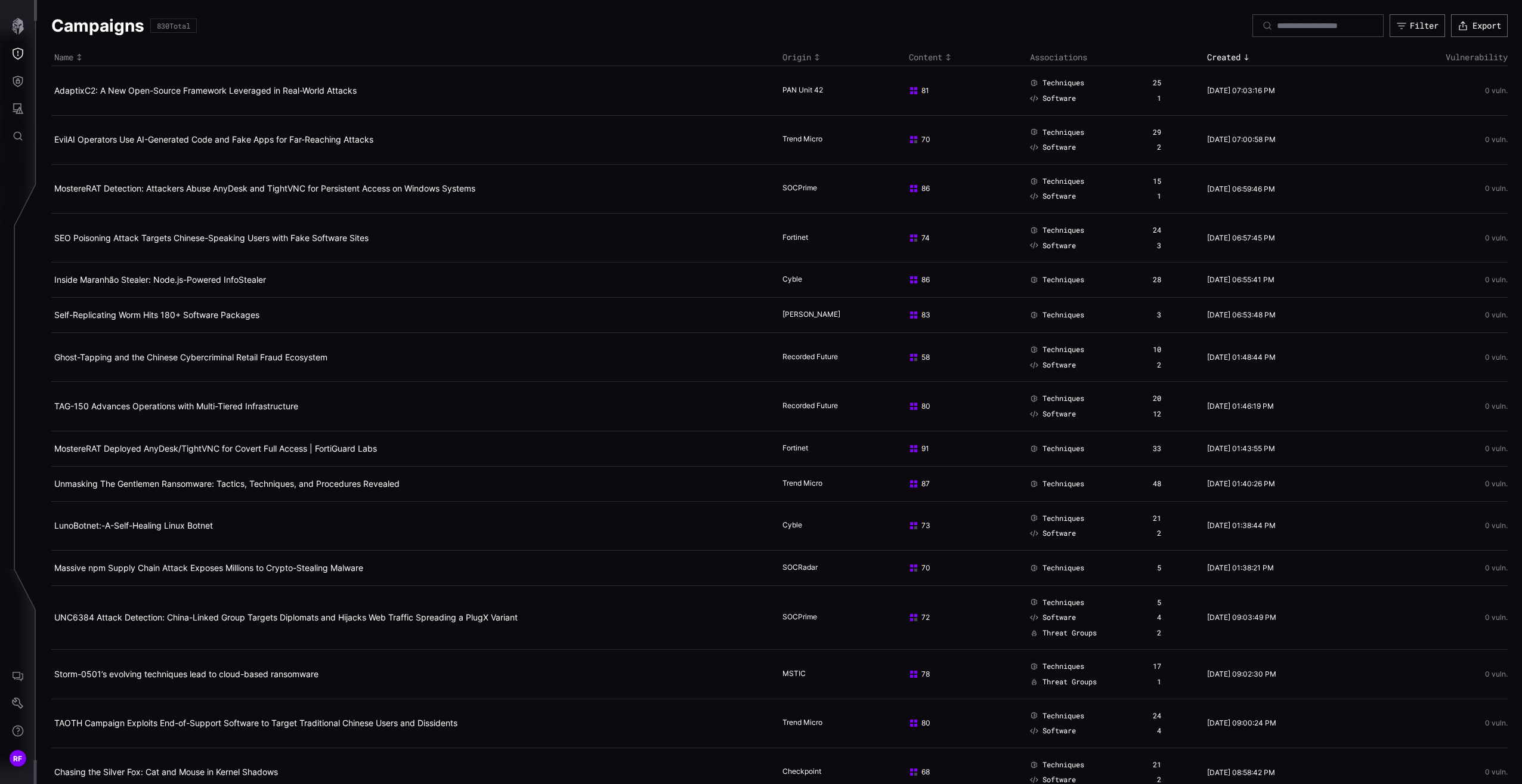
click at [924, 54] on div "Content" at bounding box center [967, 57] width 116 height 11
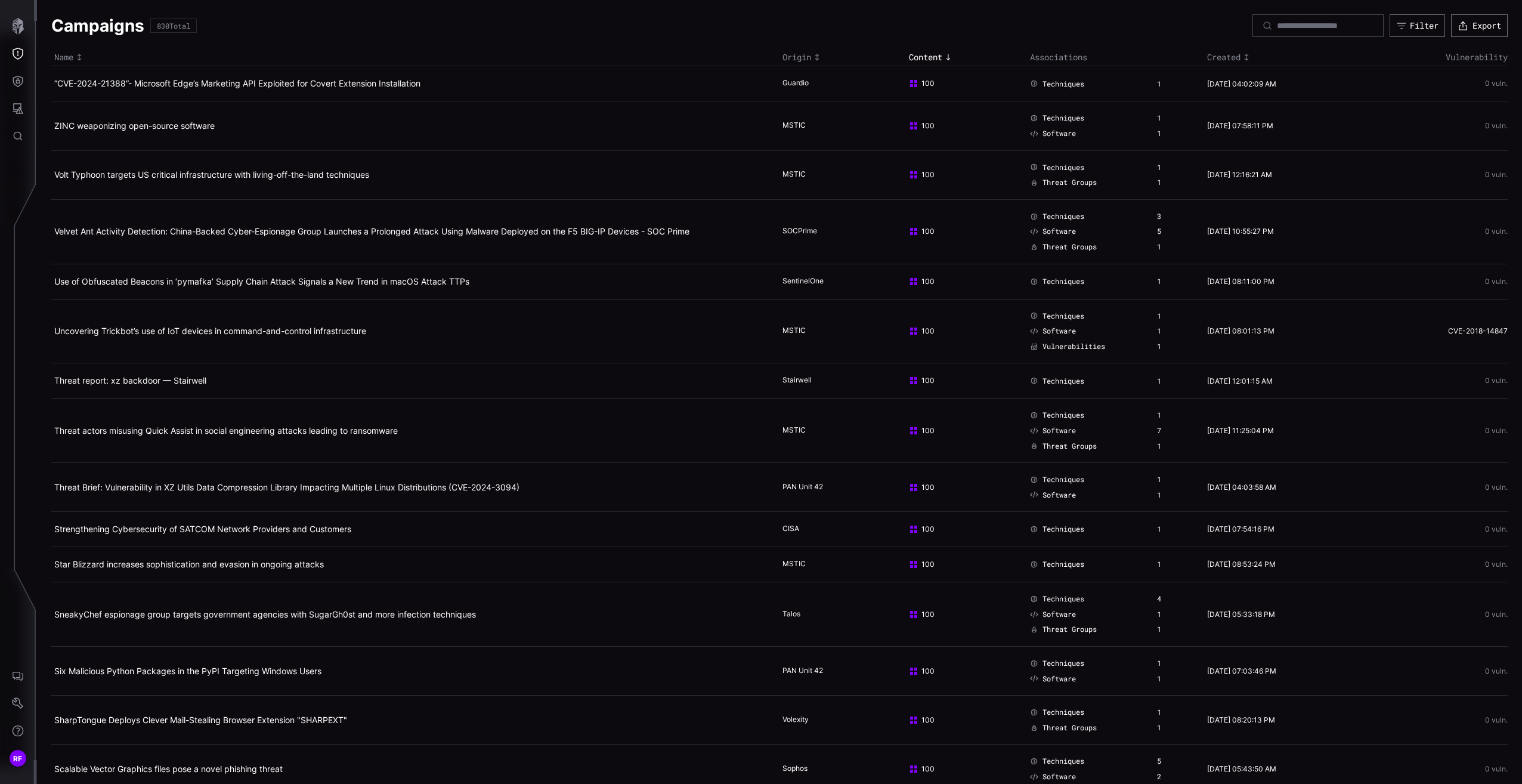
click at [1223, 61] on div "Created" at bounding box center [1280, 57] width 146 height 11
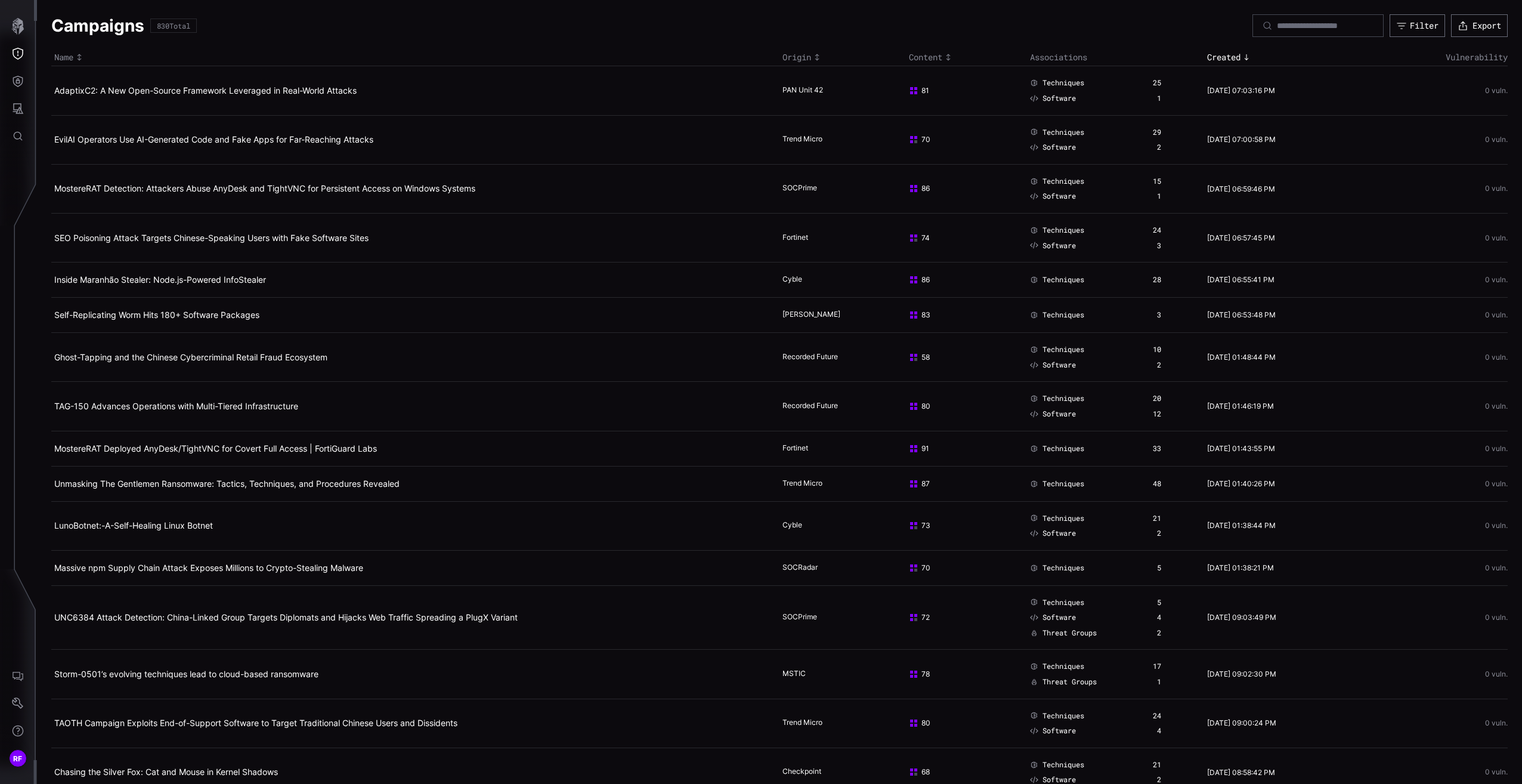
click at [1223, 61] on div "Created" at bounding box center [1280, 57] width 146 height 11
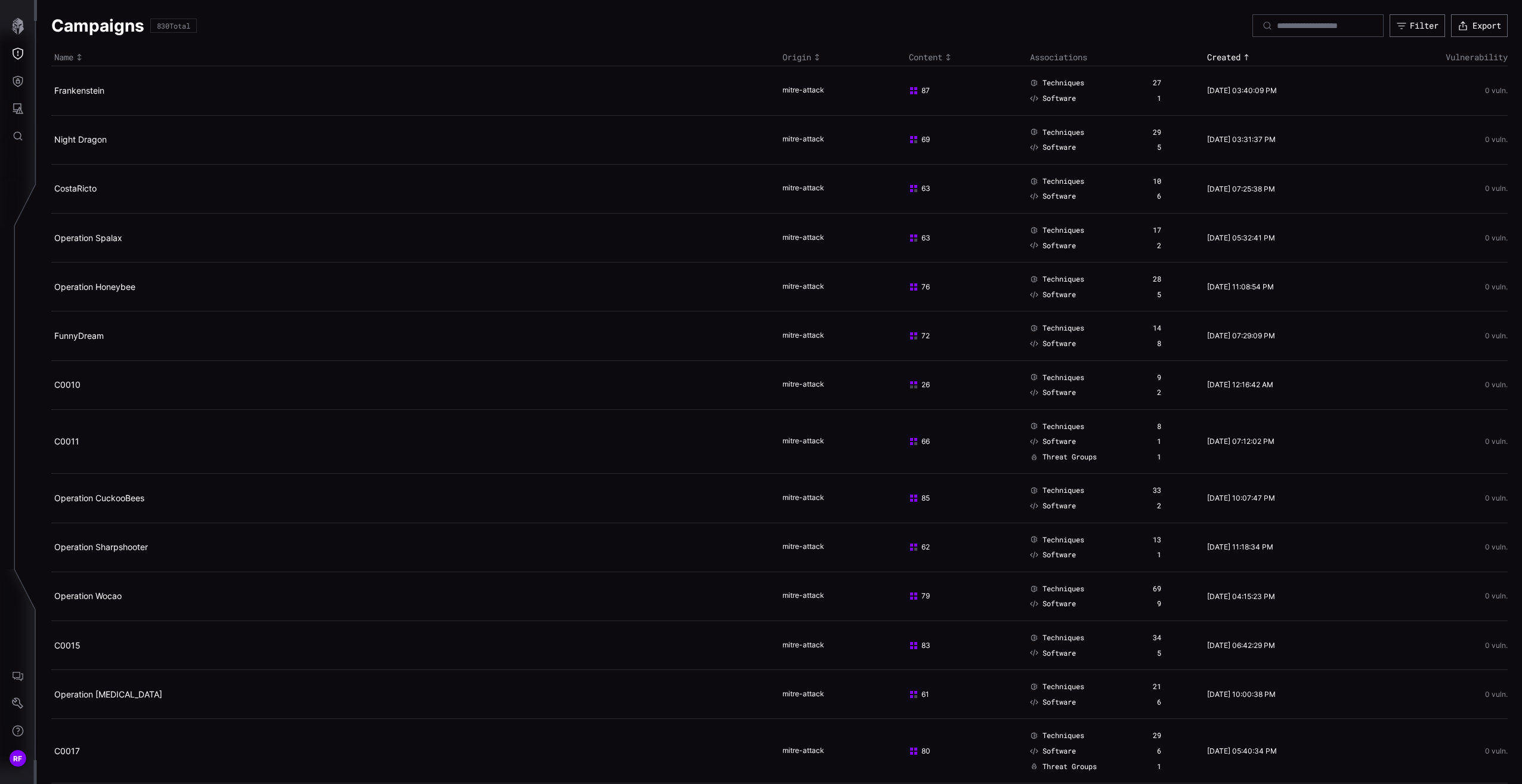
click at [1223, 61] on div "Created" at bounding box center [1280, 57] width 146 height 11
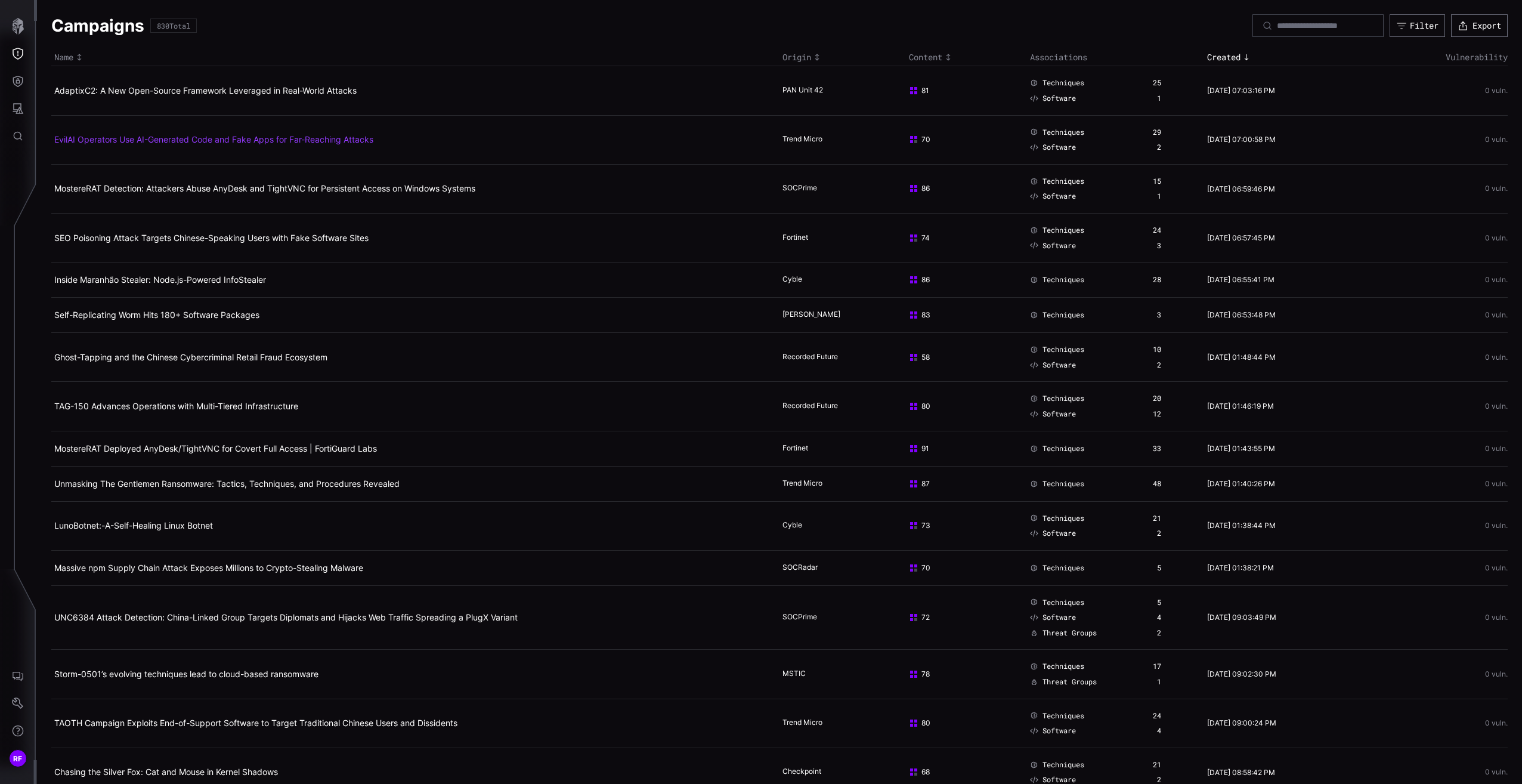
click at [298, 141] on link "EvilAI Operators Use AI-Generated Code and Fake Apps for Far-Reaching Attacks" at bounding box center [213, 138] width 319 height 10
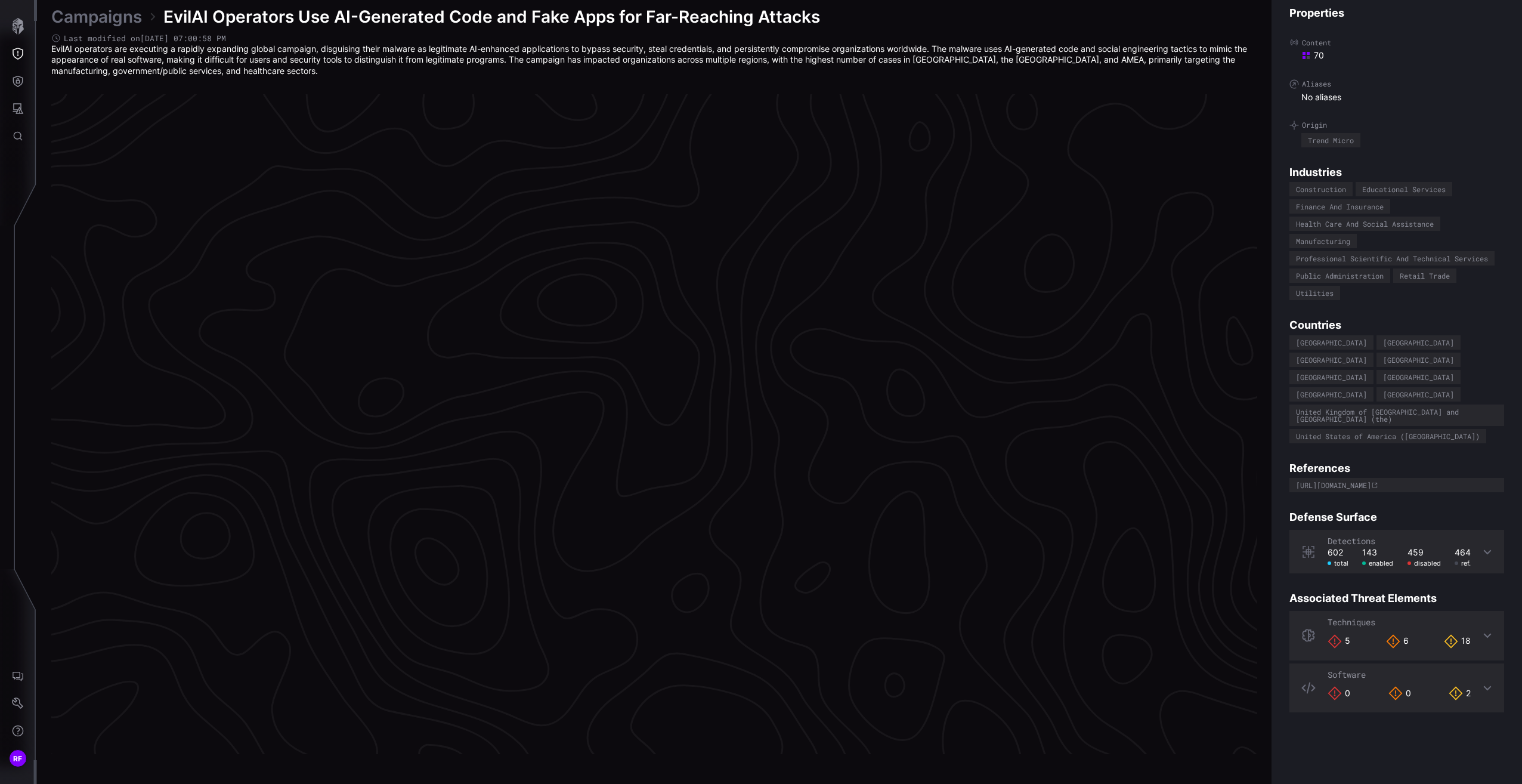
scroll to position [2358, 297]
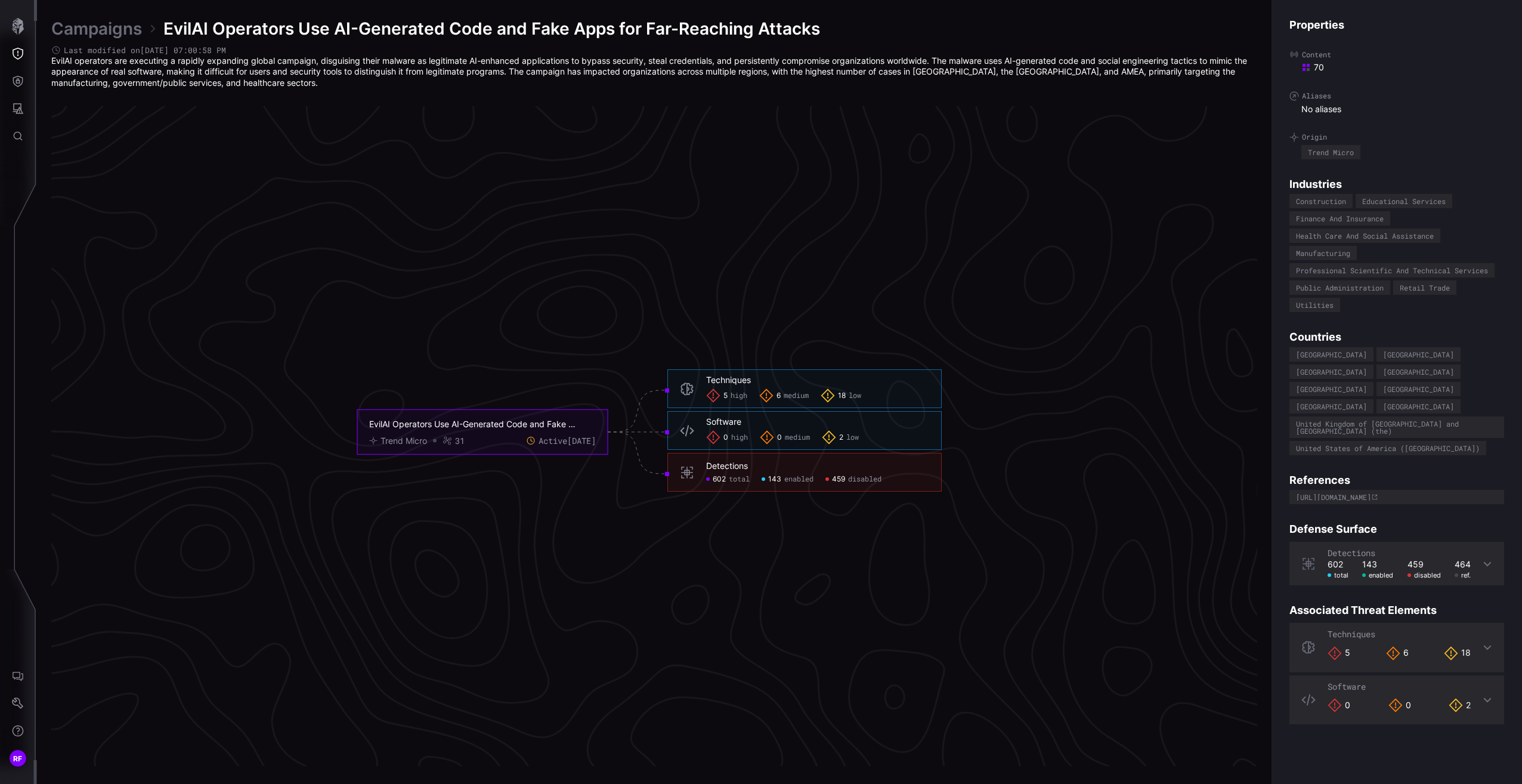
click at [691, 480] on div "Detections 602 total 143 enabled 459 disabled" at bounding box center [804, 472] width 274 height 39
click at [764, 471] on h6 "Detections" at bounding box center [818, 466] width 223 height 11
click at [763, 481] on div "143 enabled" at bounding box center [787, 478] width 52 height 10
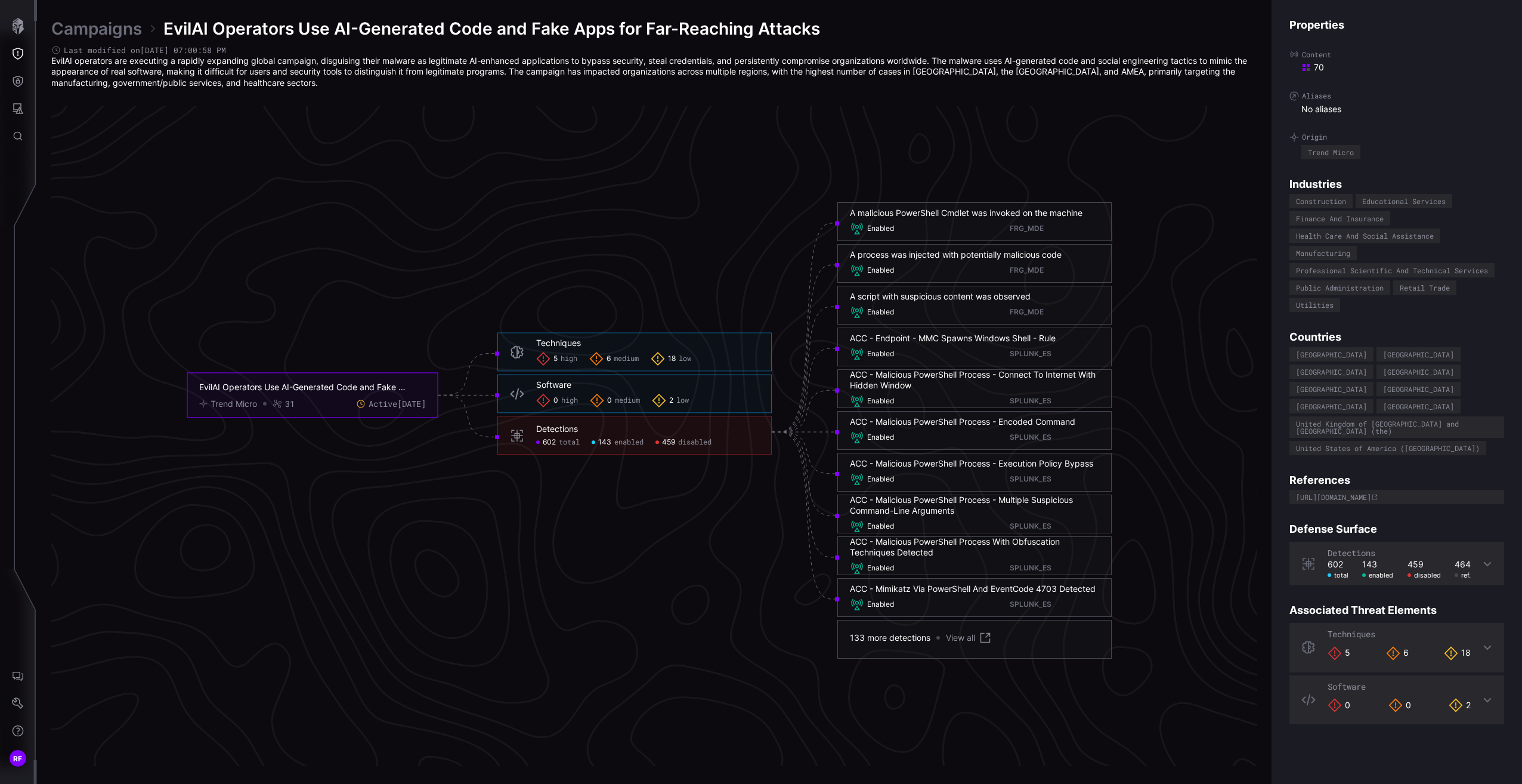
click at [695, 444] on span "disabled" at bounding box center [695, 441] width 33 height 10
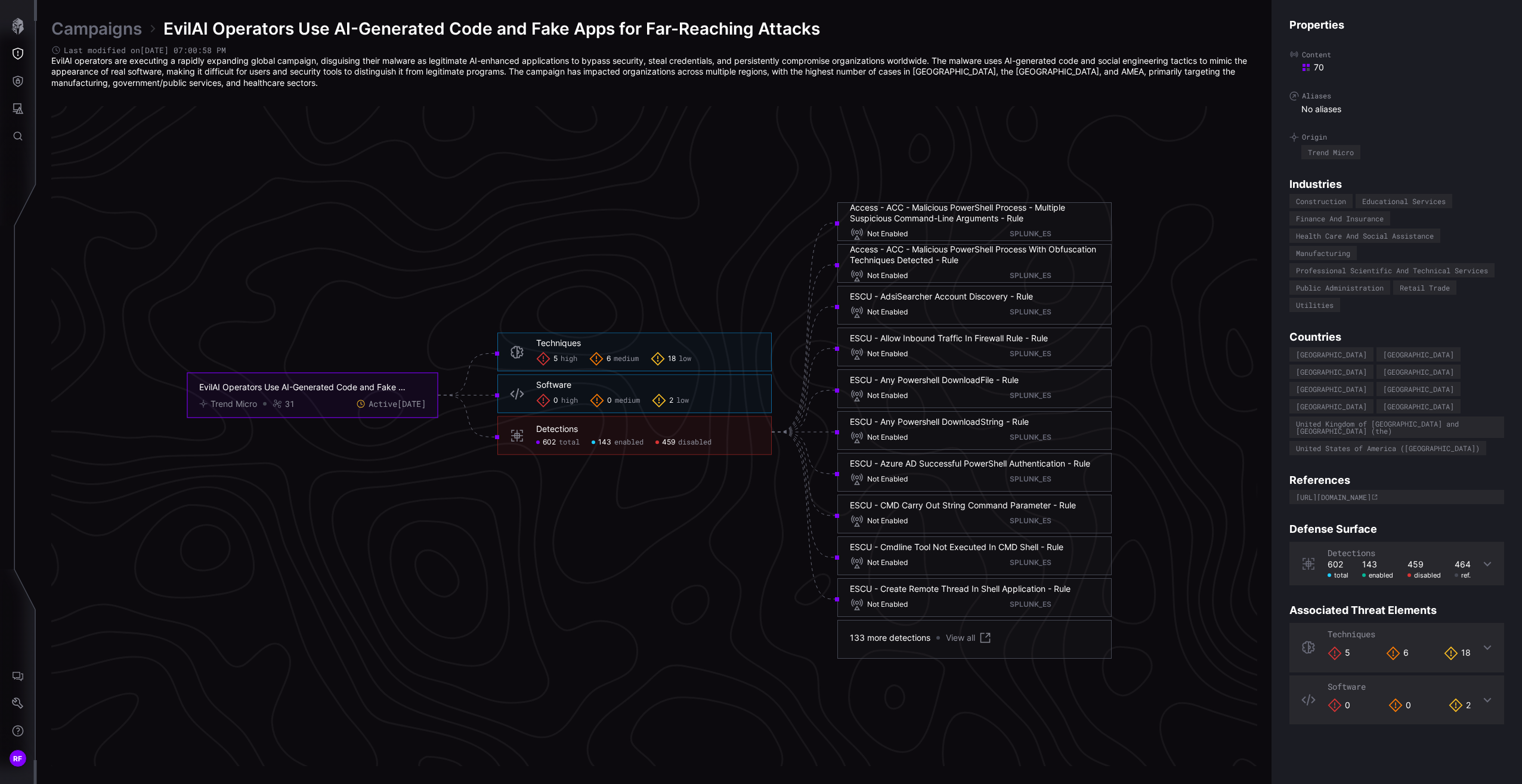
click at [553, 442] on span "602" at bounding box center [549, 441] width 14 height 10
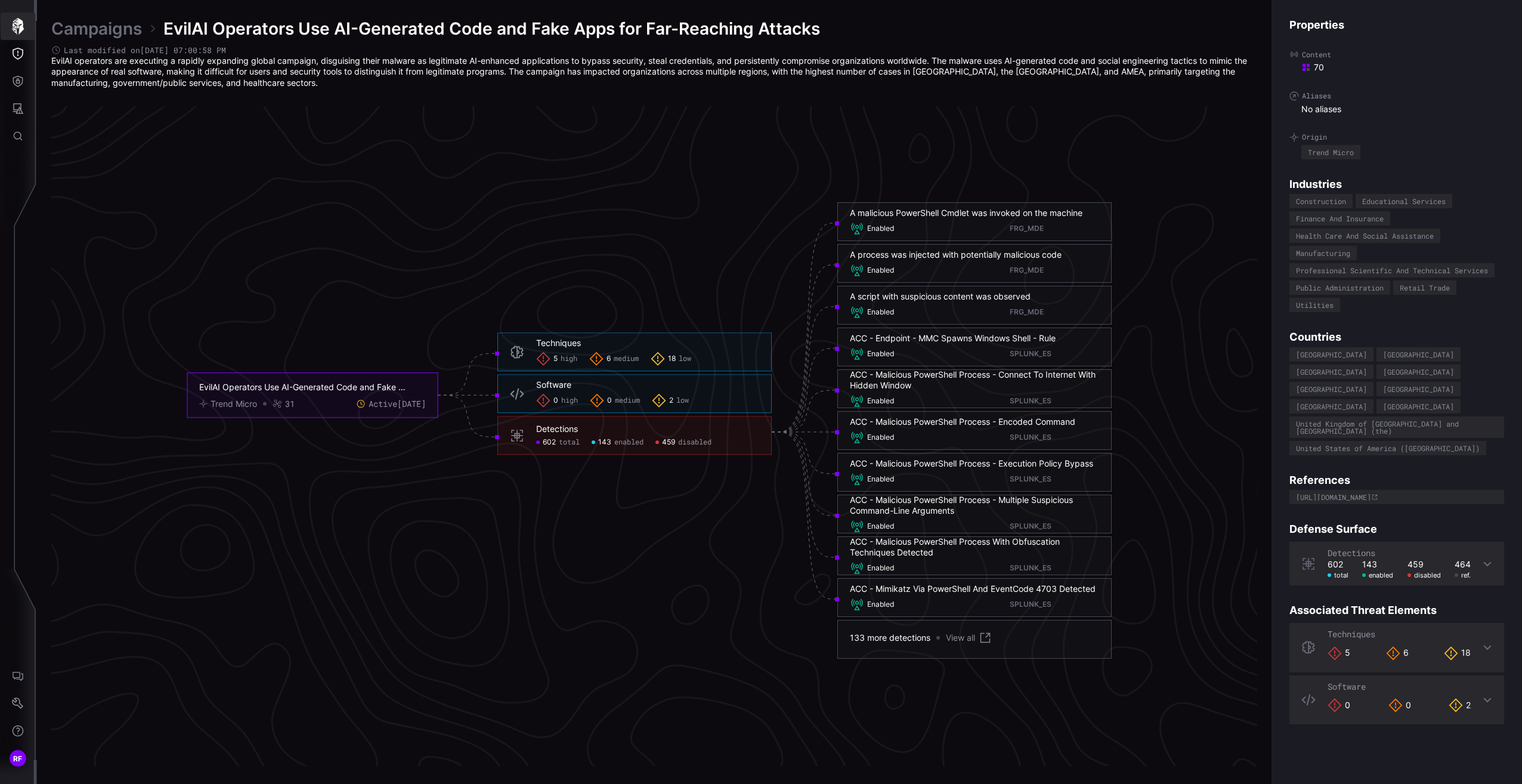
click at [10, 26] on icon "button" at bounding box center [18, 26] width 16 height 16
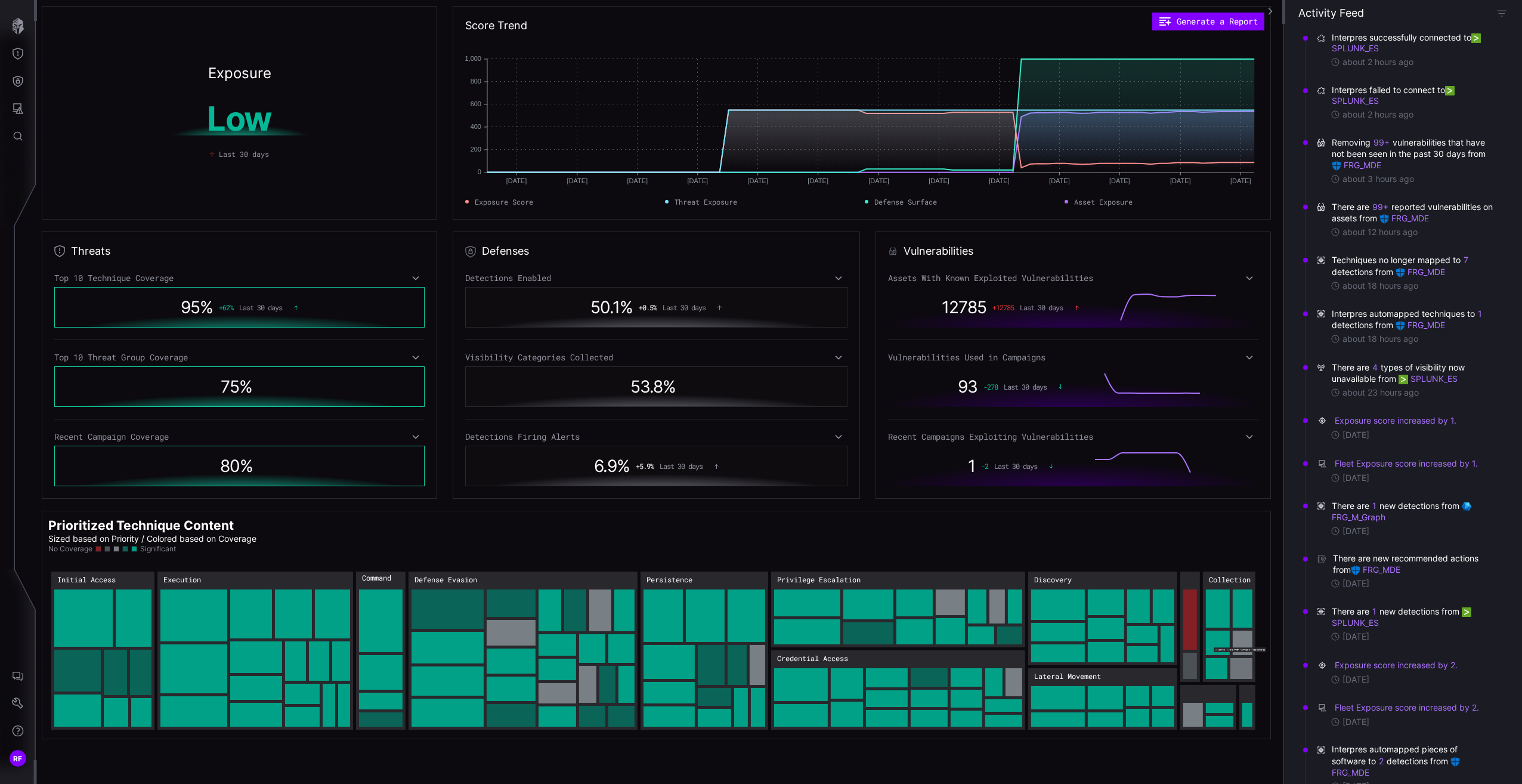
click at [1244, 645] on rect "Collection → Collection:Adversary-in-the-Middle: 19" at bounding box center [1243, 642] width 20 height 24
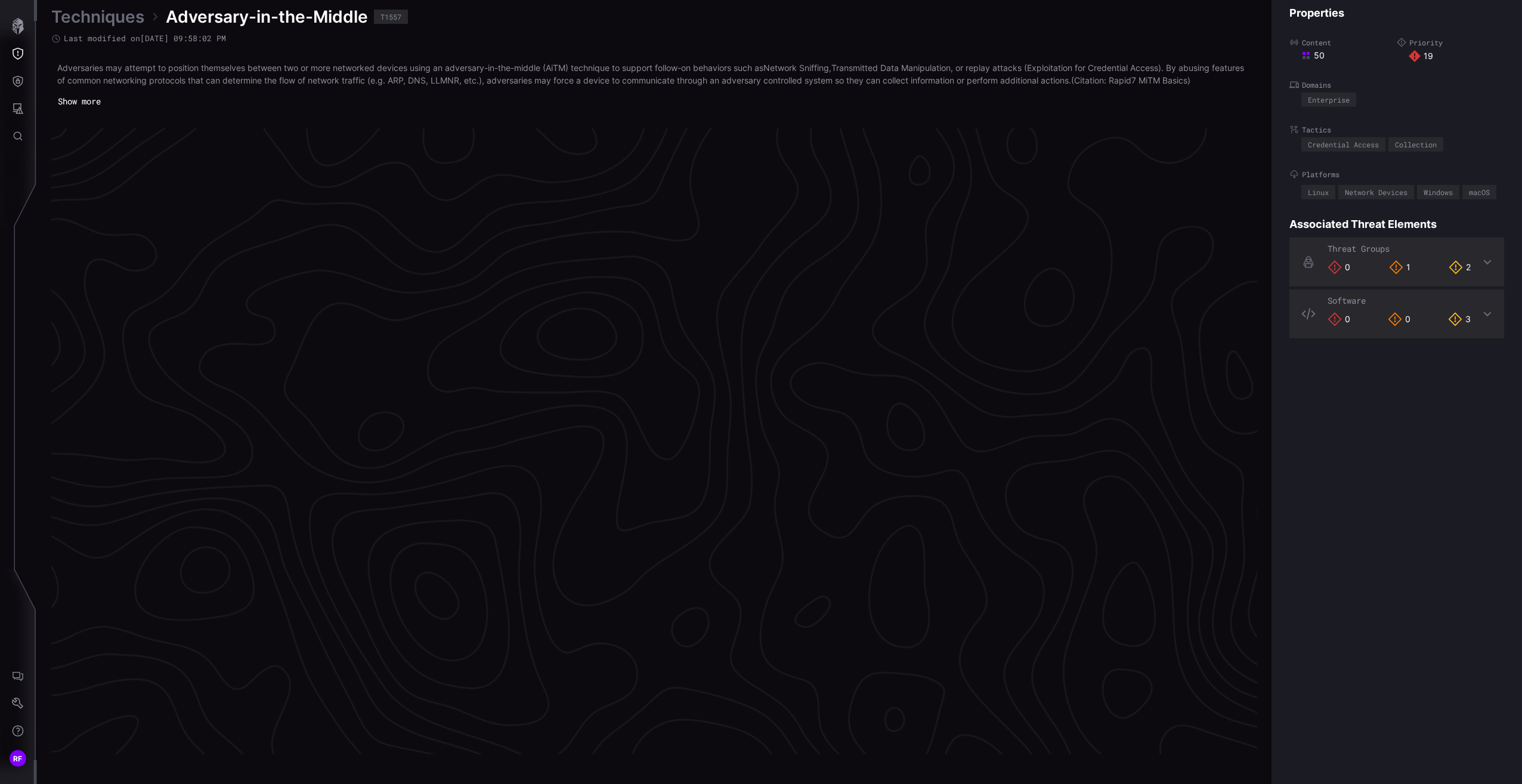
scroll to position [2376, 297]
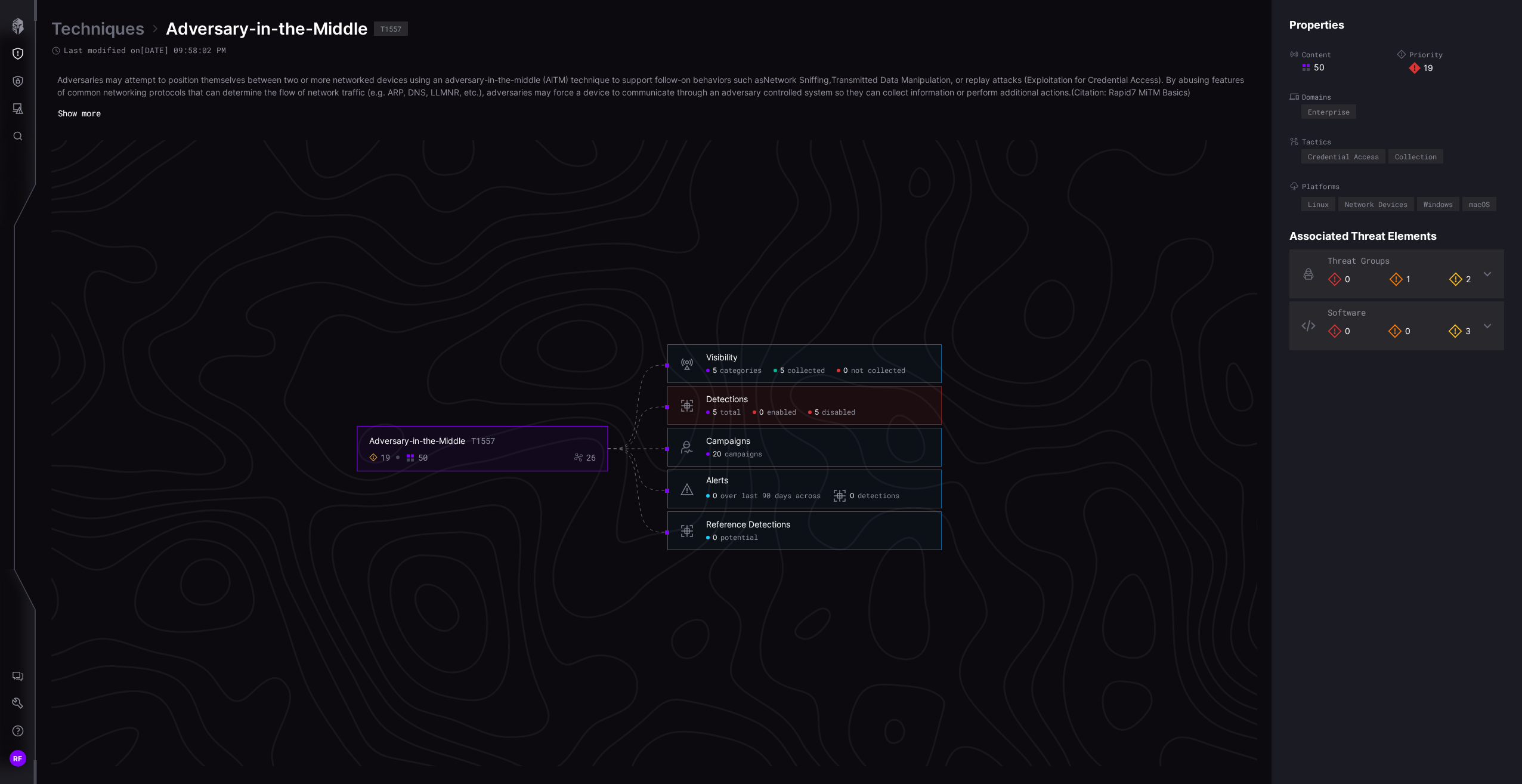
click at [740, 400] on div "Detections" at bounding box center [727, 400] width 42 height 11
click at [721, 410] on span "total" at bounding box center [730, 412] width 21 height 10
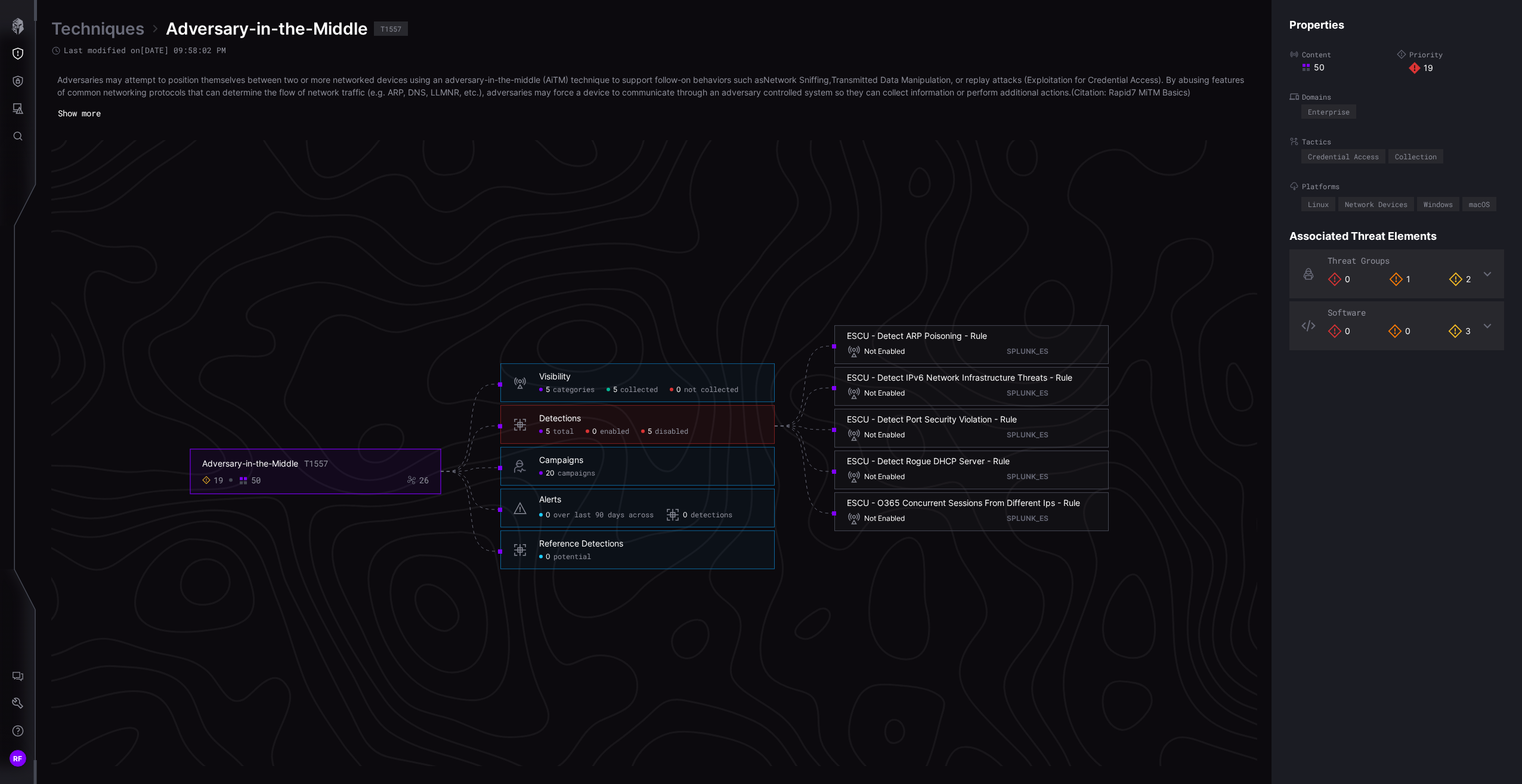
click at [118, 25] on link "Techniques" at bounding box center [98, 29] width 93 height 22
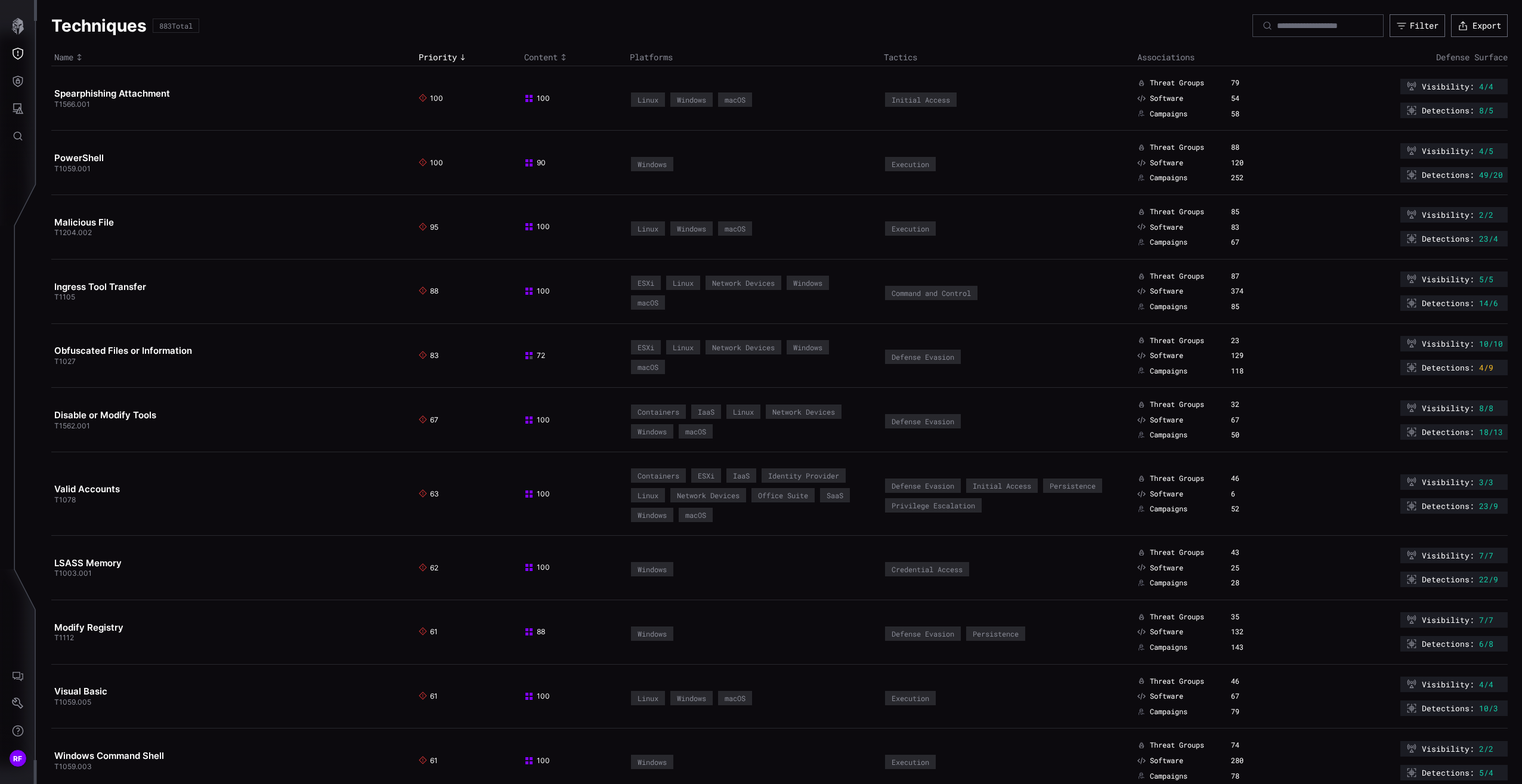
click at [23, 29] on icon "button" at bounding box center [17, 26] width 12 height 16
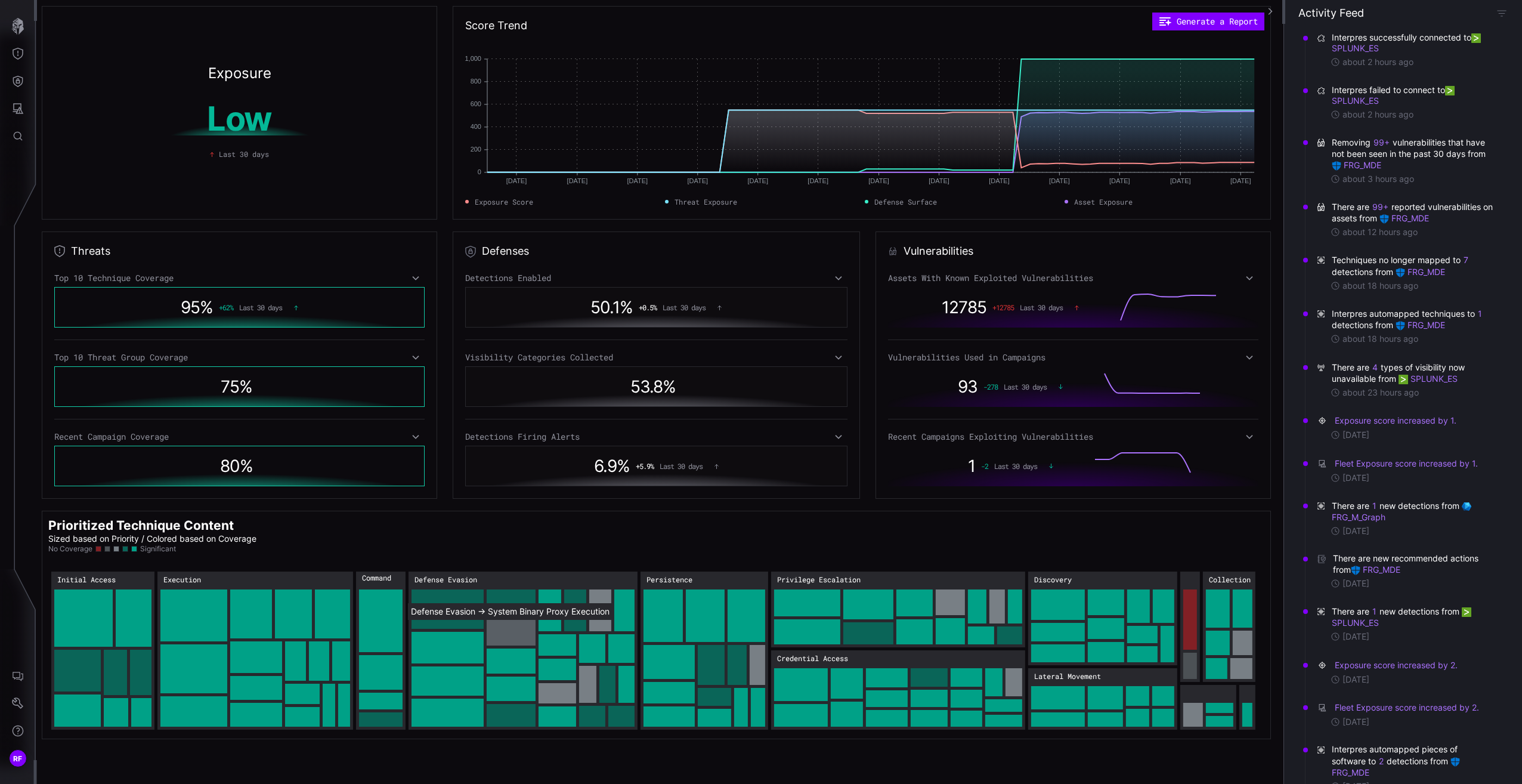
click at [506, 635] on rect "Defense Evasion → Defense Evasion:System Binary Proxy Execution: 39" at bounding box center [511, 632] width 49 height 25
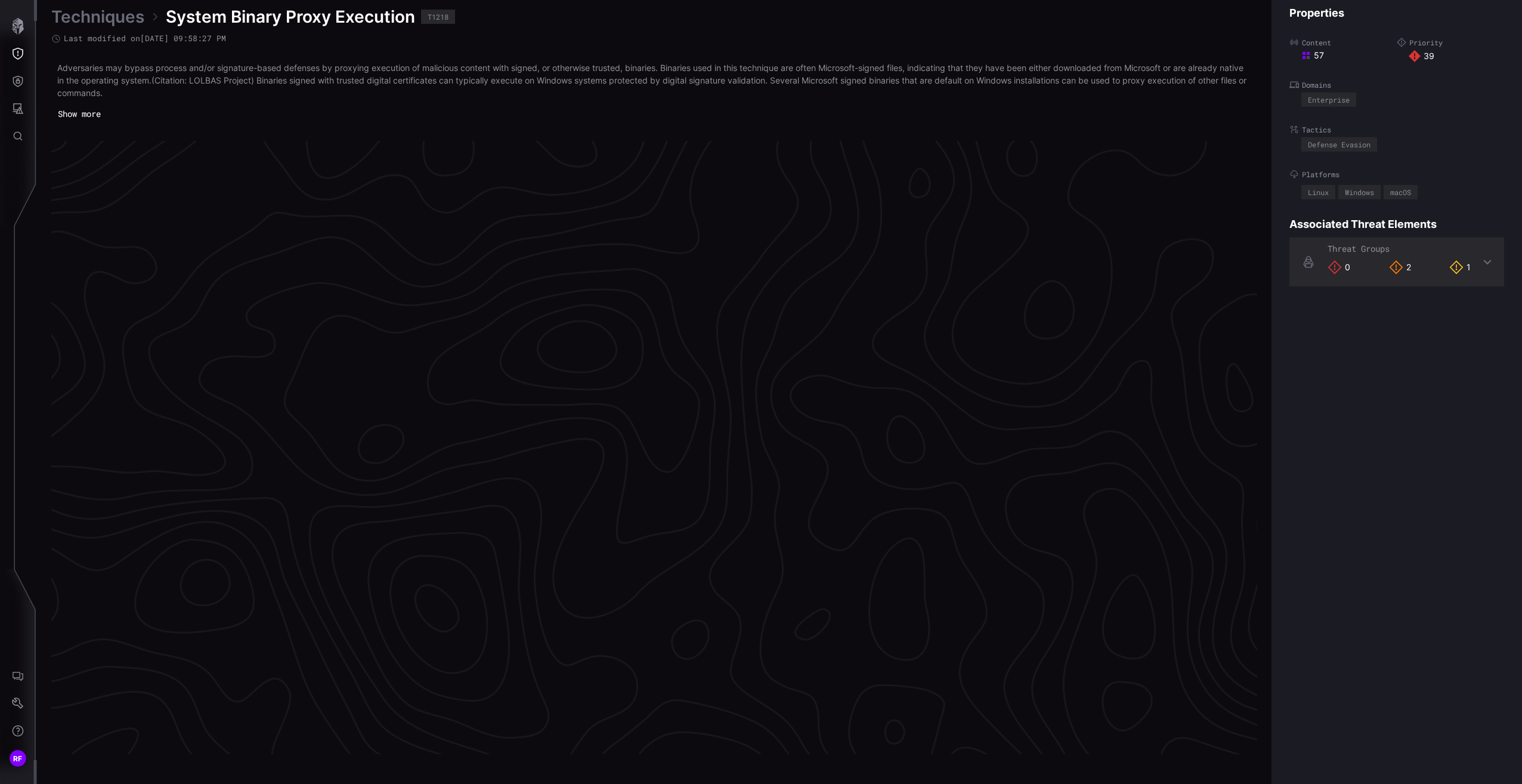
scroll to position [2382, 297]
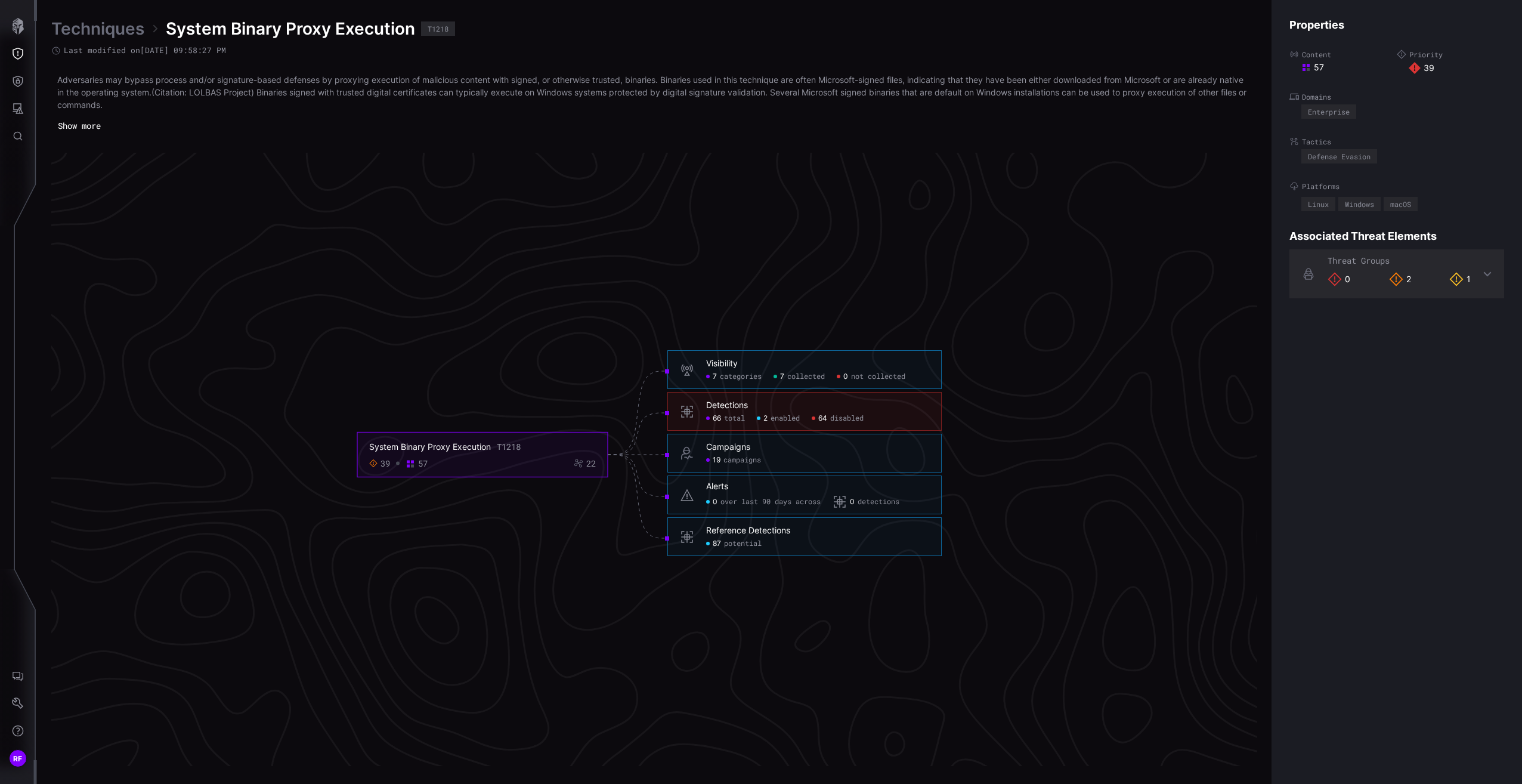
click at [737, 409] on div "Detections" at bounding box center [727, 406] width 42 height 11
click at [839, 418] on span "disabled" at bounding box center [846, 419] width 33 height 10
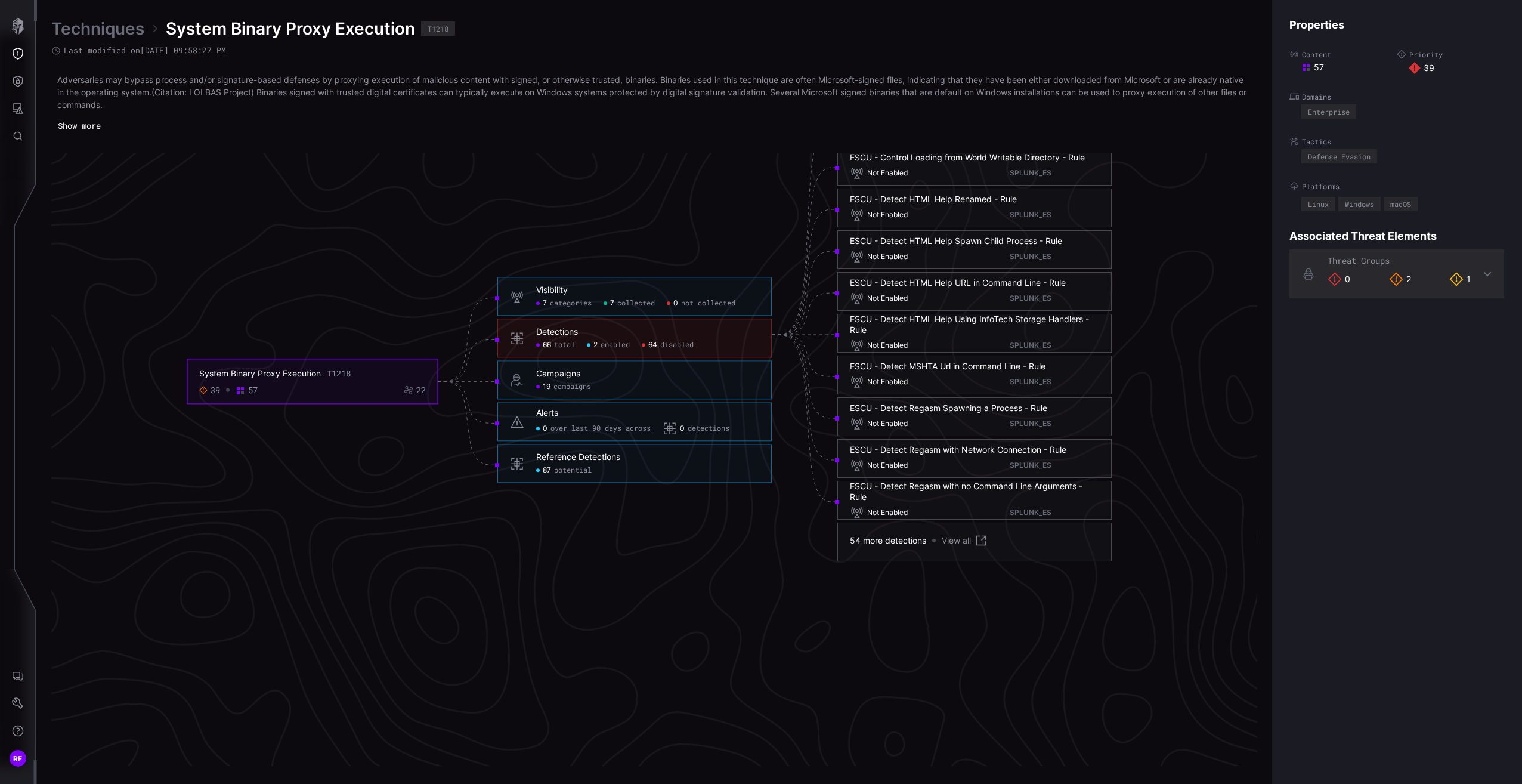
scroll to position [2501, 297]
click at [553, 349] on div "66 total" at bounding box center [555, 345] width 39 height 10
click at [607, 347] on span "enabled" at bounding box center [615, 345] width 29 height 10
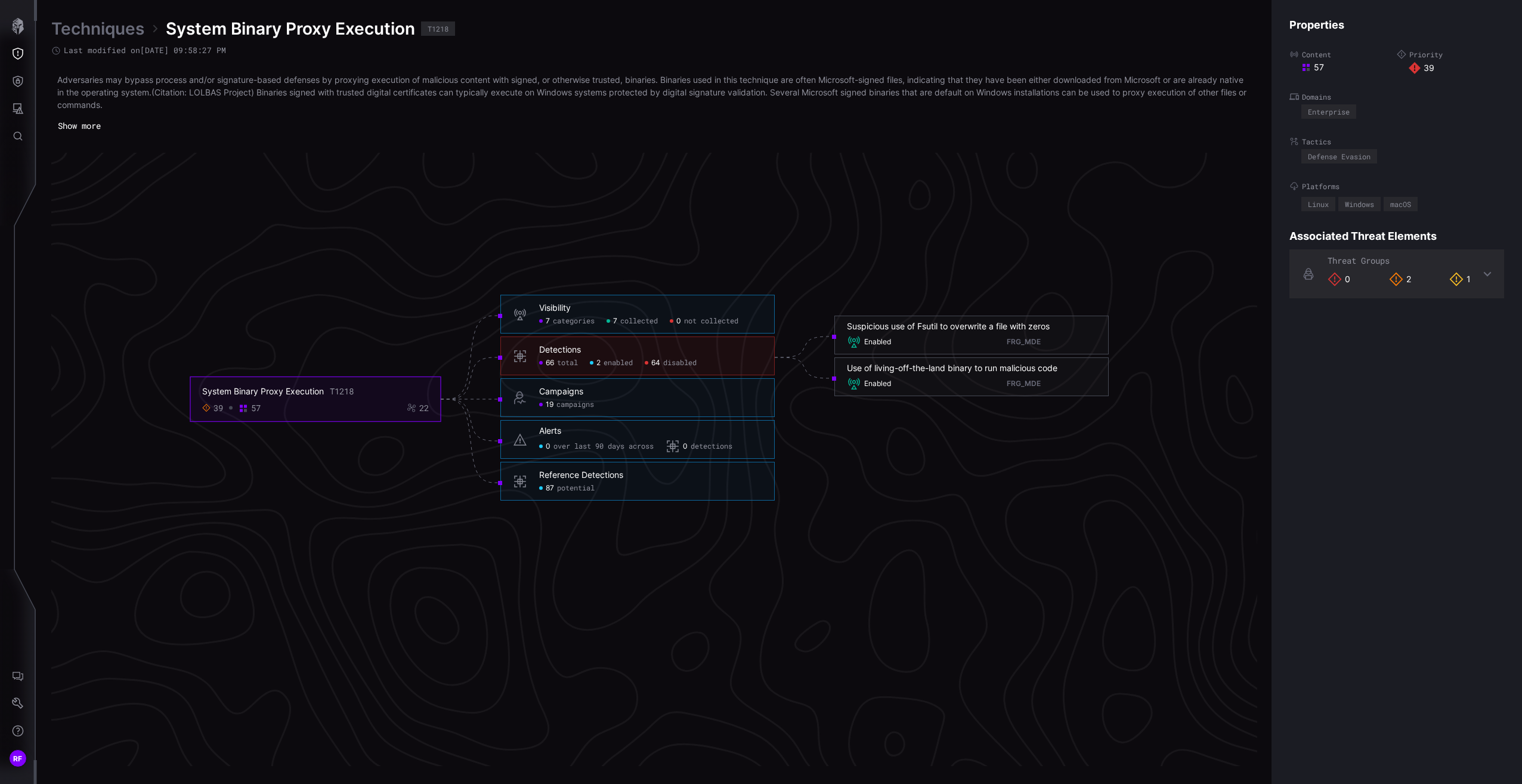
scroll to position [2262, 297]
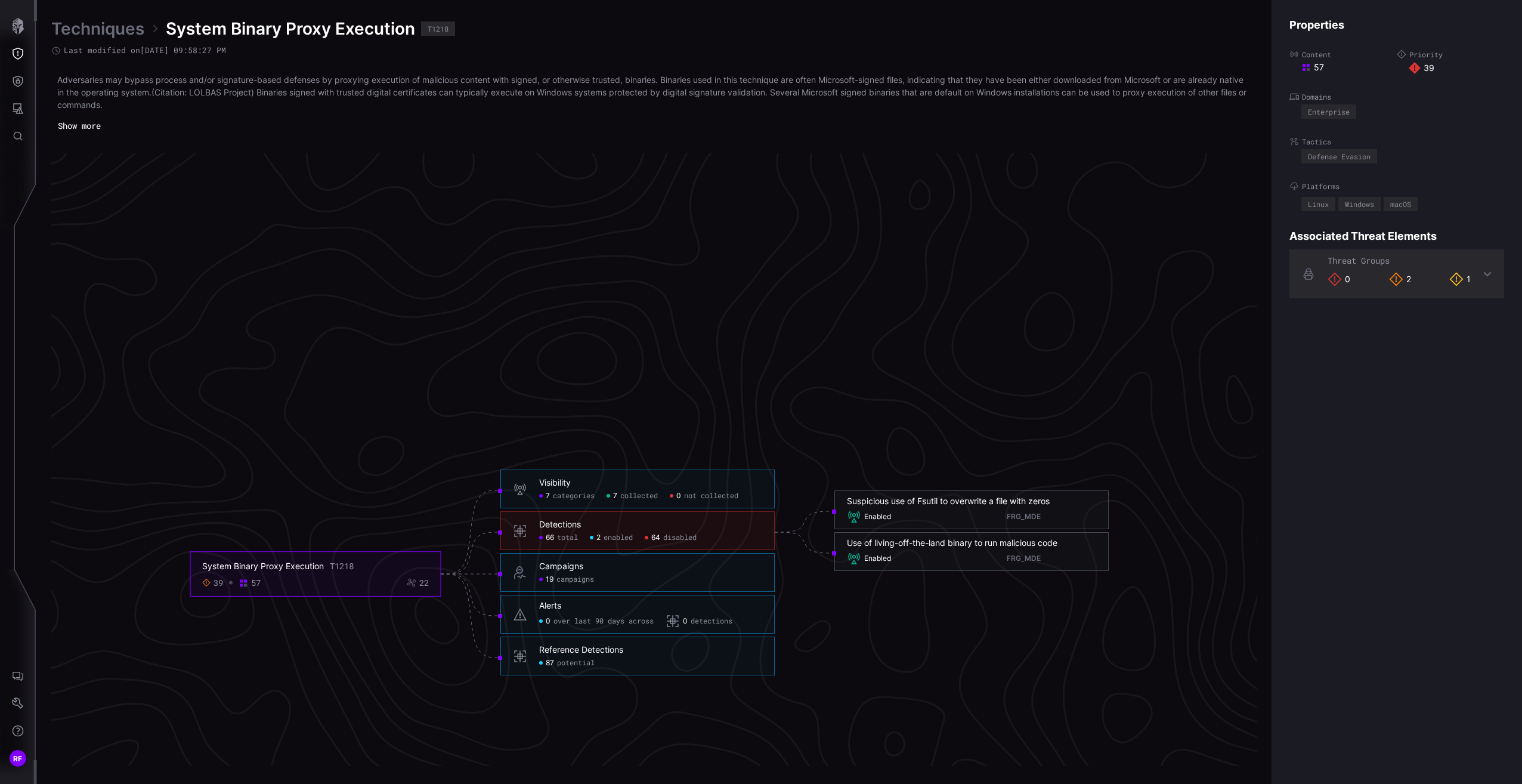
click at [1306, 71] on rect at bounding box center [1303, 69] width 3 height 3
click at [240, 584] on div "39 57" at bounding box center [232, 582] width 59 height 11
click at [208, 584] on icon at bounding box center [206, 582] width 8 height 8
click at [16, 52] on icon "Threat Exposure" at bounding box center [17, 53] width 12 height 12
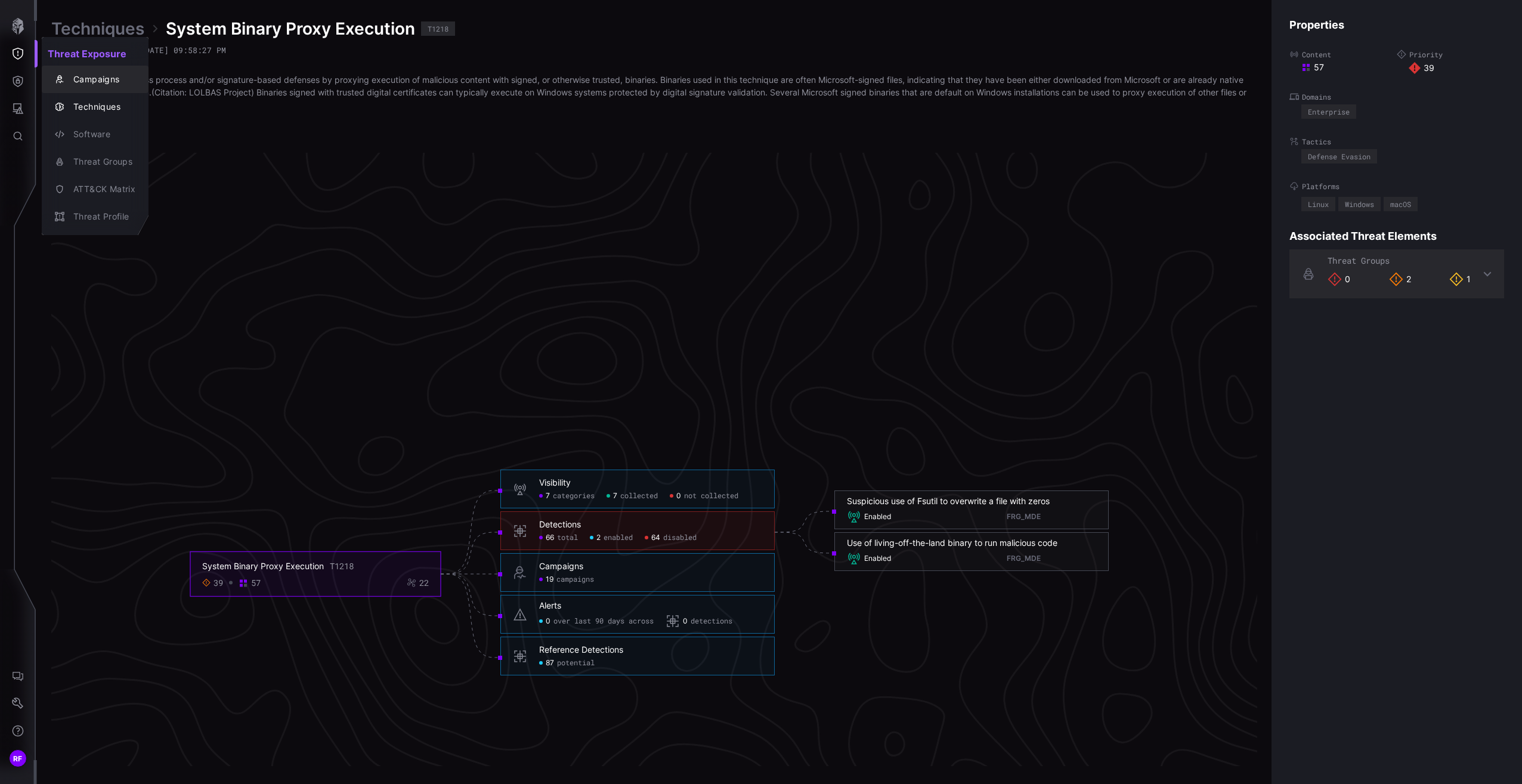
click at [70, 71] on div "Campaigns" at bounding box center [95, 79] width 98 height 16
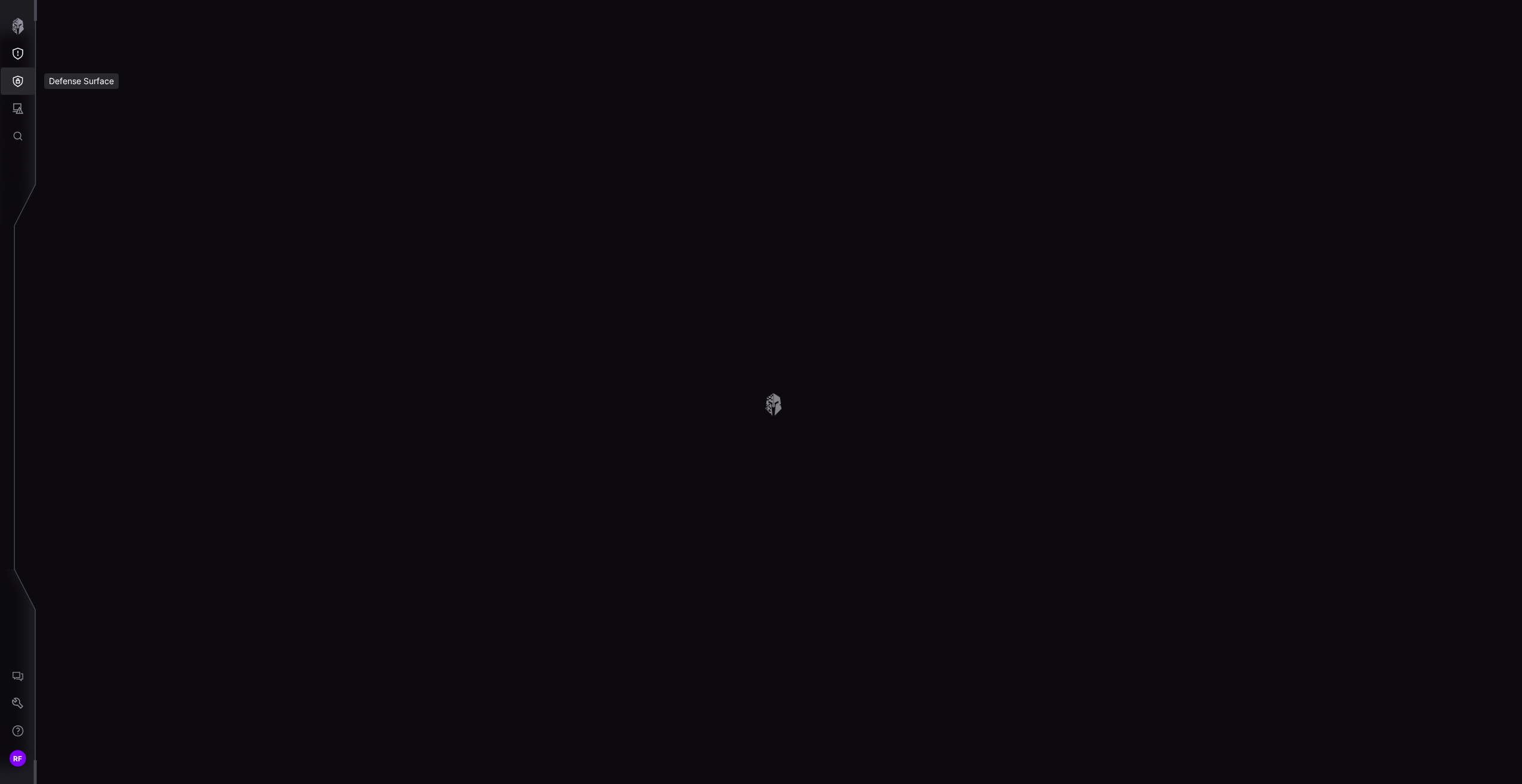
click at [10, 84] on button "Defense Surface" at bounding box center [18, 81] width 34 height 27
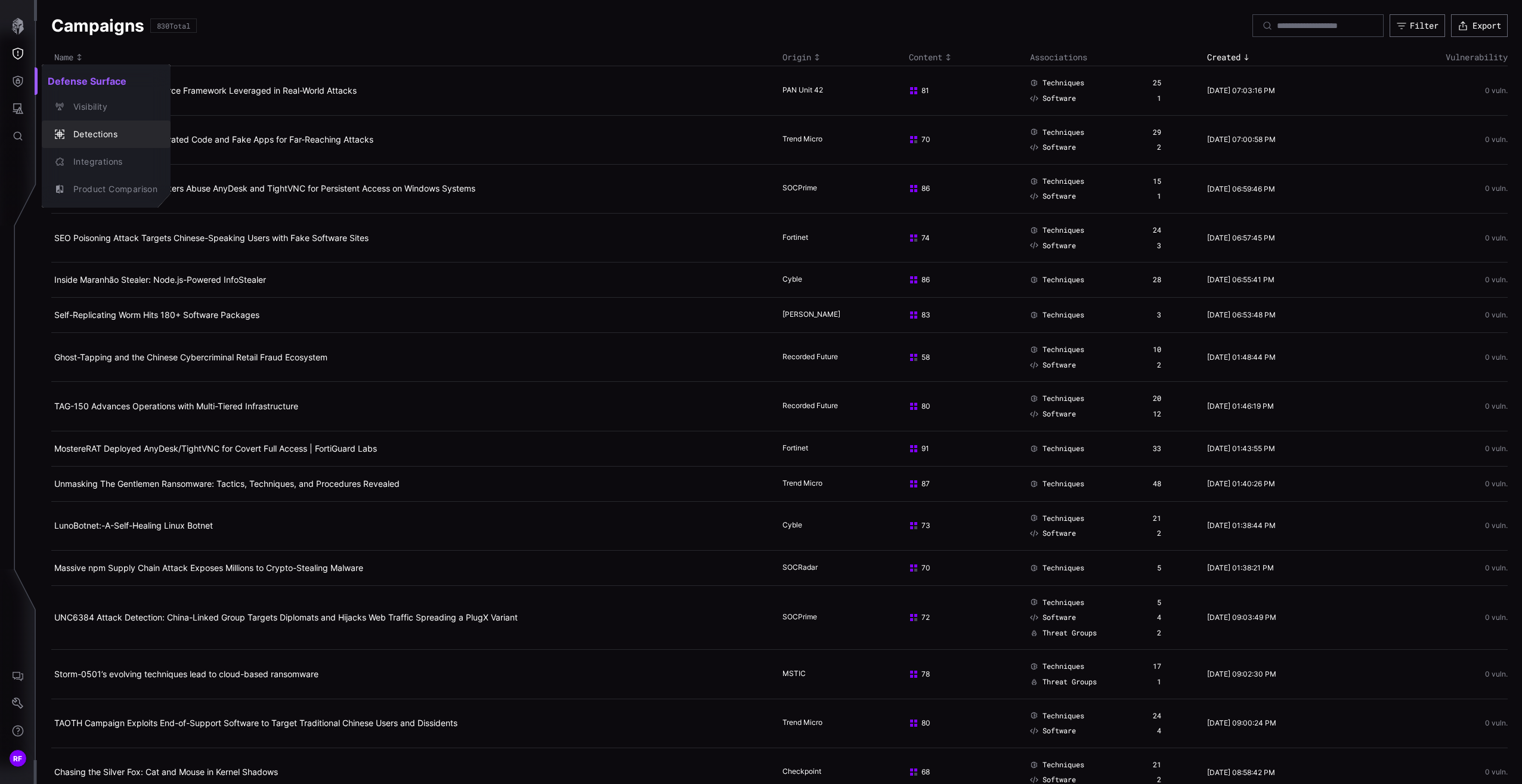
click at [81, 122] on button "Detections" at bounding box center [106, 134] width 128 height 27
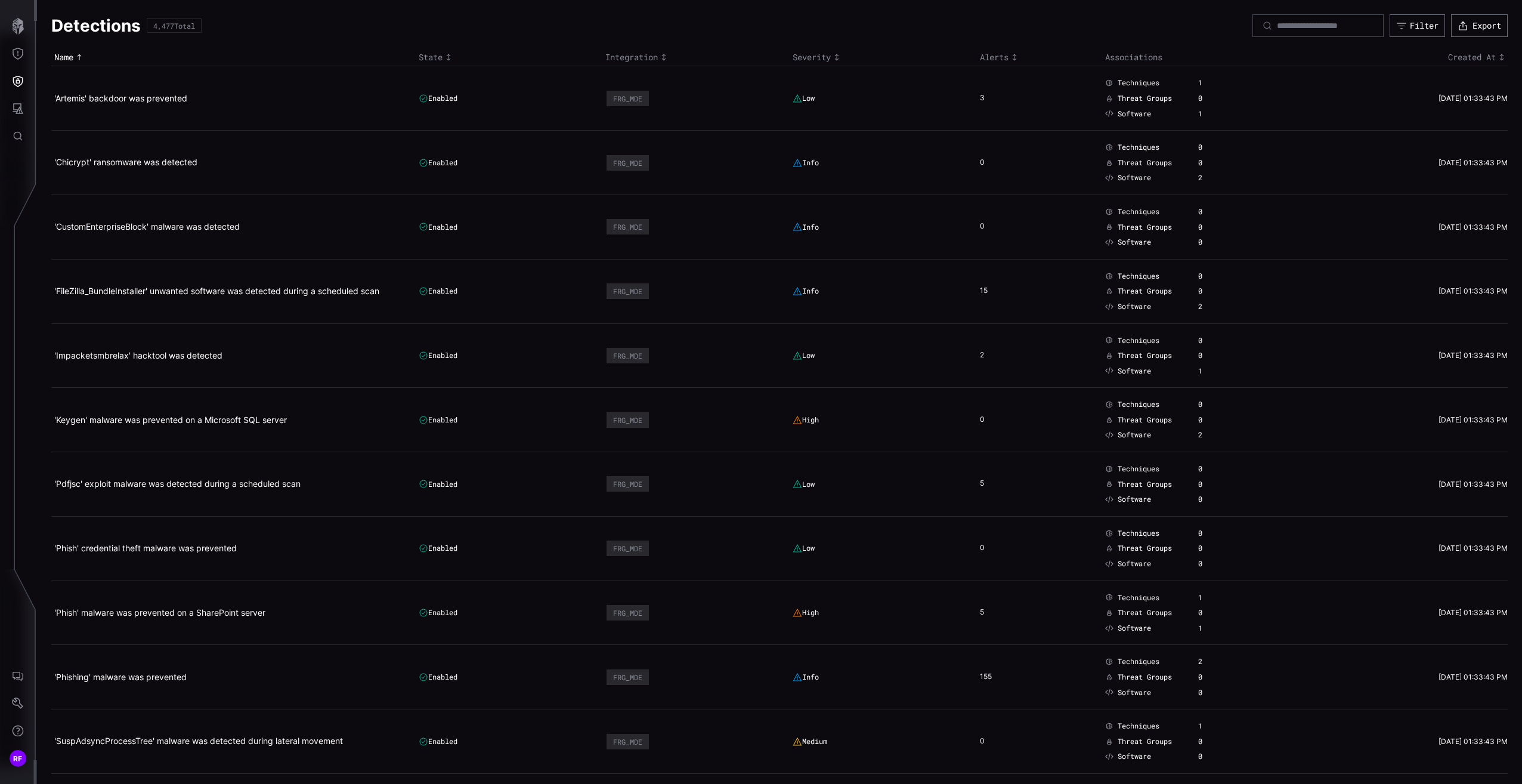
click at [799, 55] on div "Severity" at bounding box center [883, 57] width 181 height 11
click at [804, 55] on div "Severity" at bounding box center [883, 57] width 181 height 11
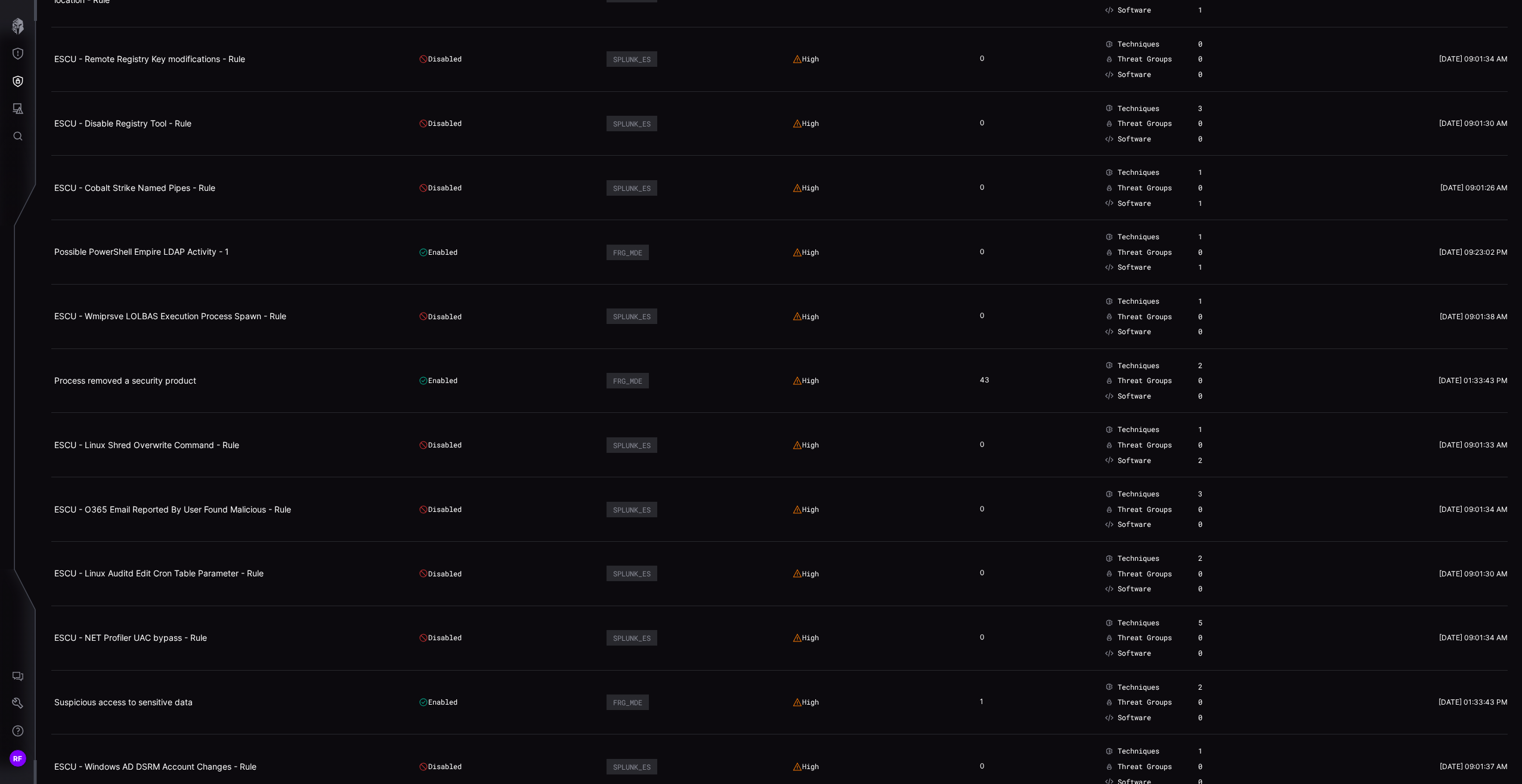
scroll to position [5153, 0]
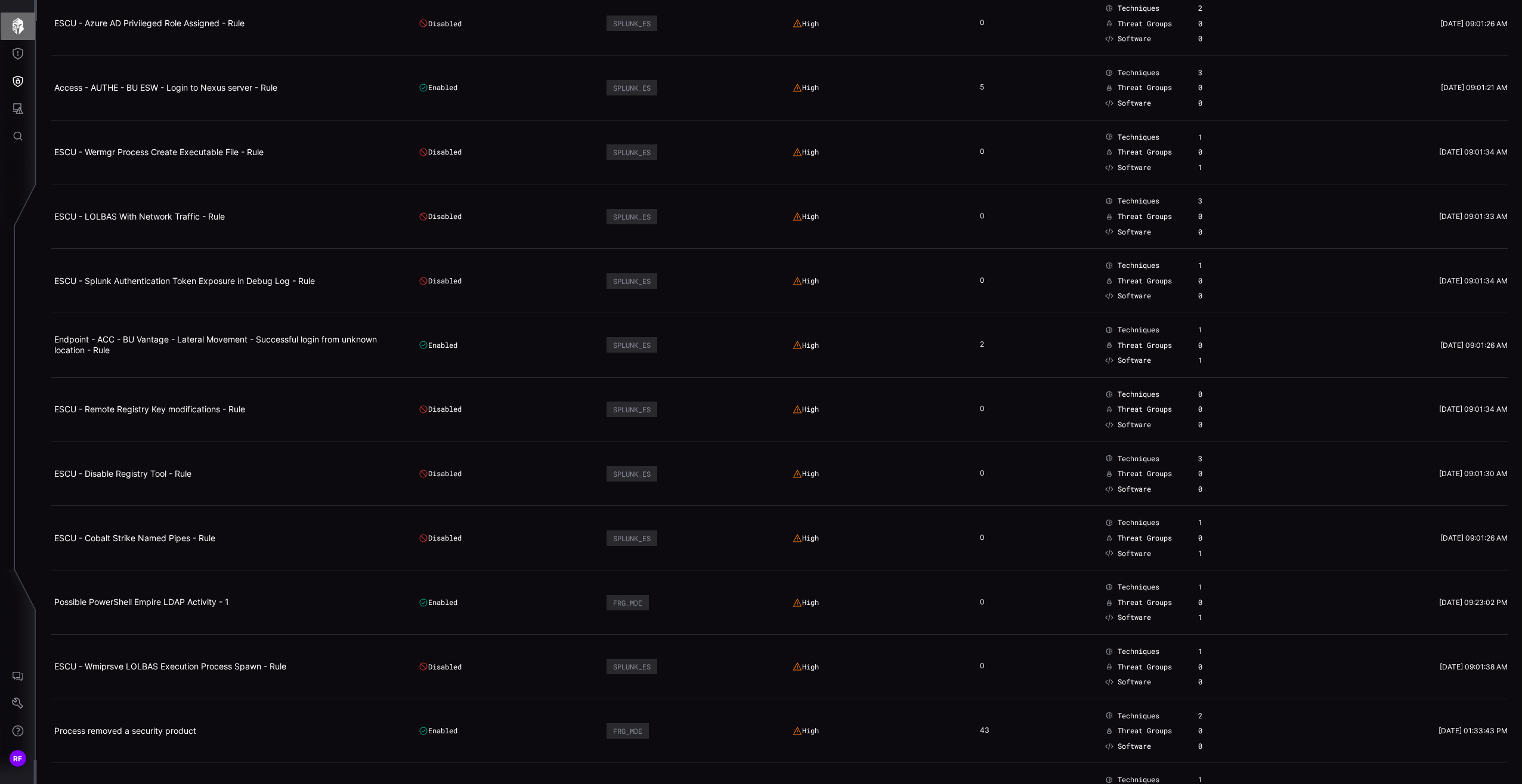
click at [18, 25] on icon "button" at bounding box center [18, 26] width 16 height 16
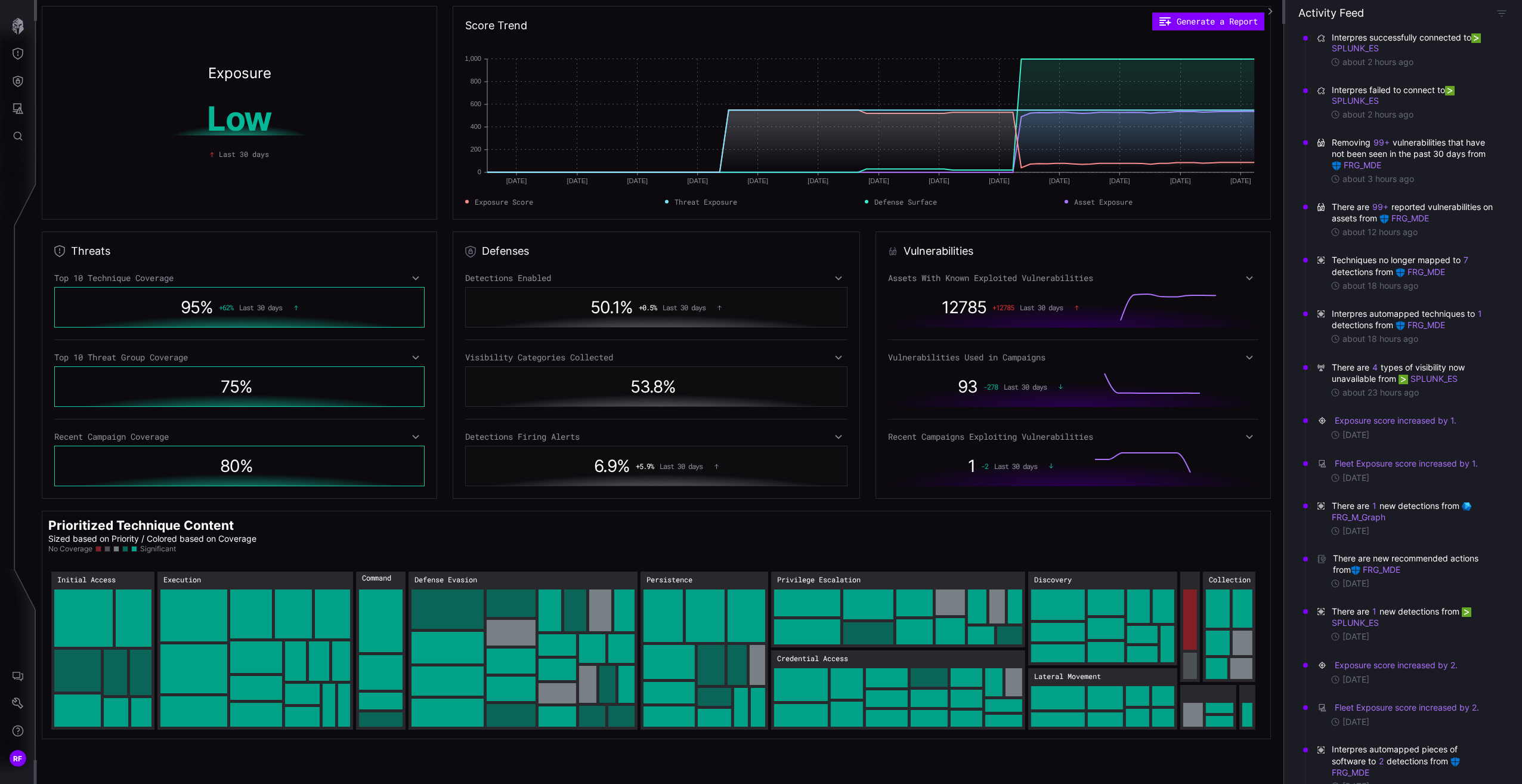
click at [252, 116] on h1 "Low" at bounding box center [240, 118] width 224 height 33
click at [169, 187] on div "Exposure Low Last 30 days" at bounding box center [239, 113] width 395 height 213
drag, startPoint x: 111, startPoint y: 212, endPoint x: 0, endPoint y: 188, distance: 113.6
click at [108, 211] on div "Exposure Low Last 30 days" at bounding box center [239, 113] width 395 height 213
click at [8, 67] on button "Threat Exposure" at bounding box center [18, 53] width 34 height 27
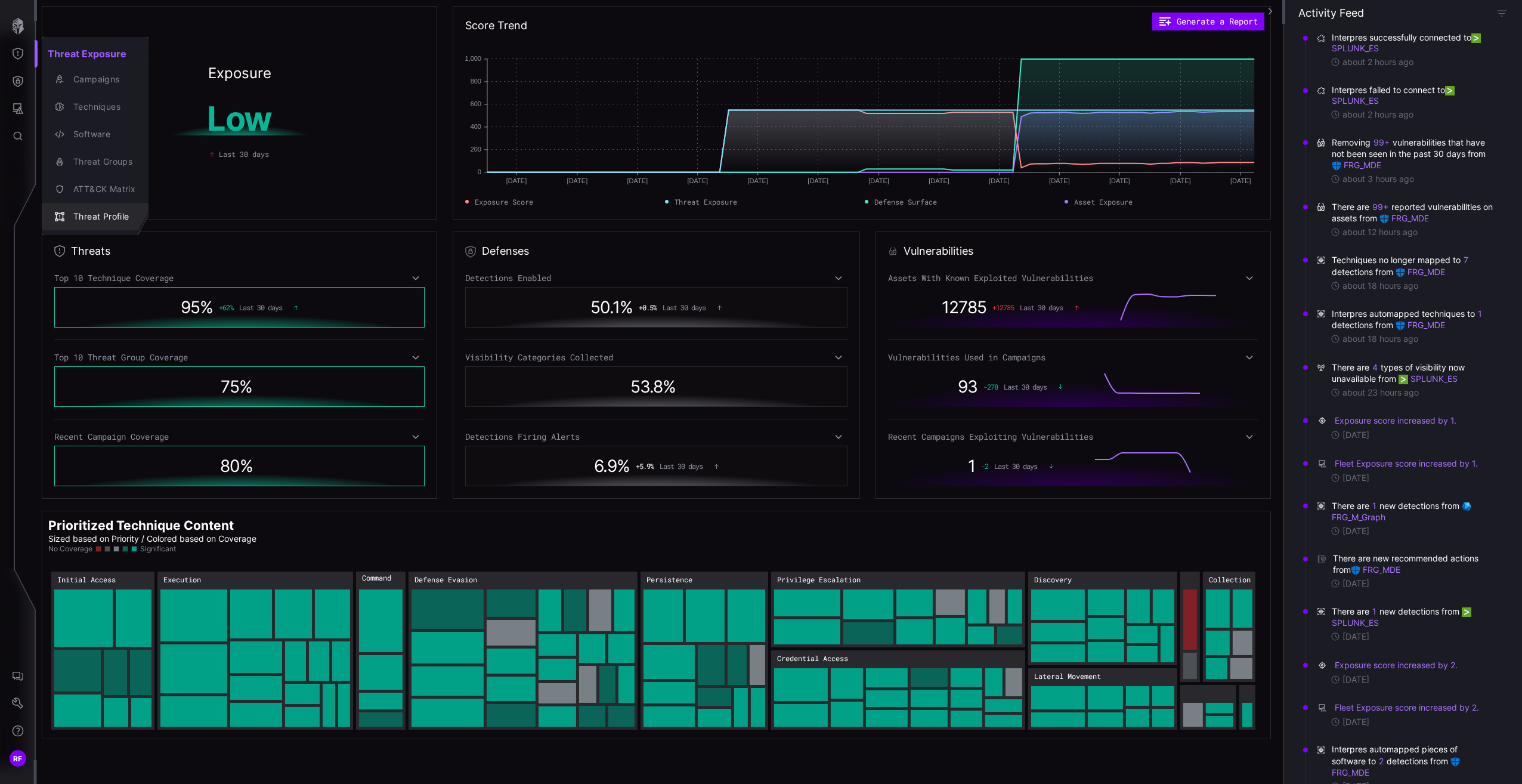
click at [108, 216] on div "Threat Profile" at bounding box center [101, 216] width 68 height 14
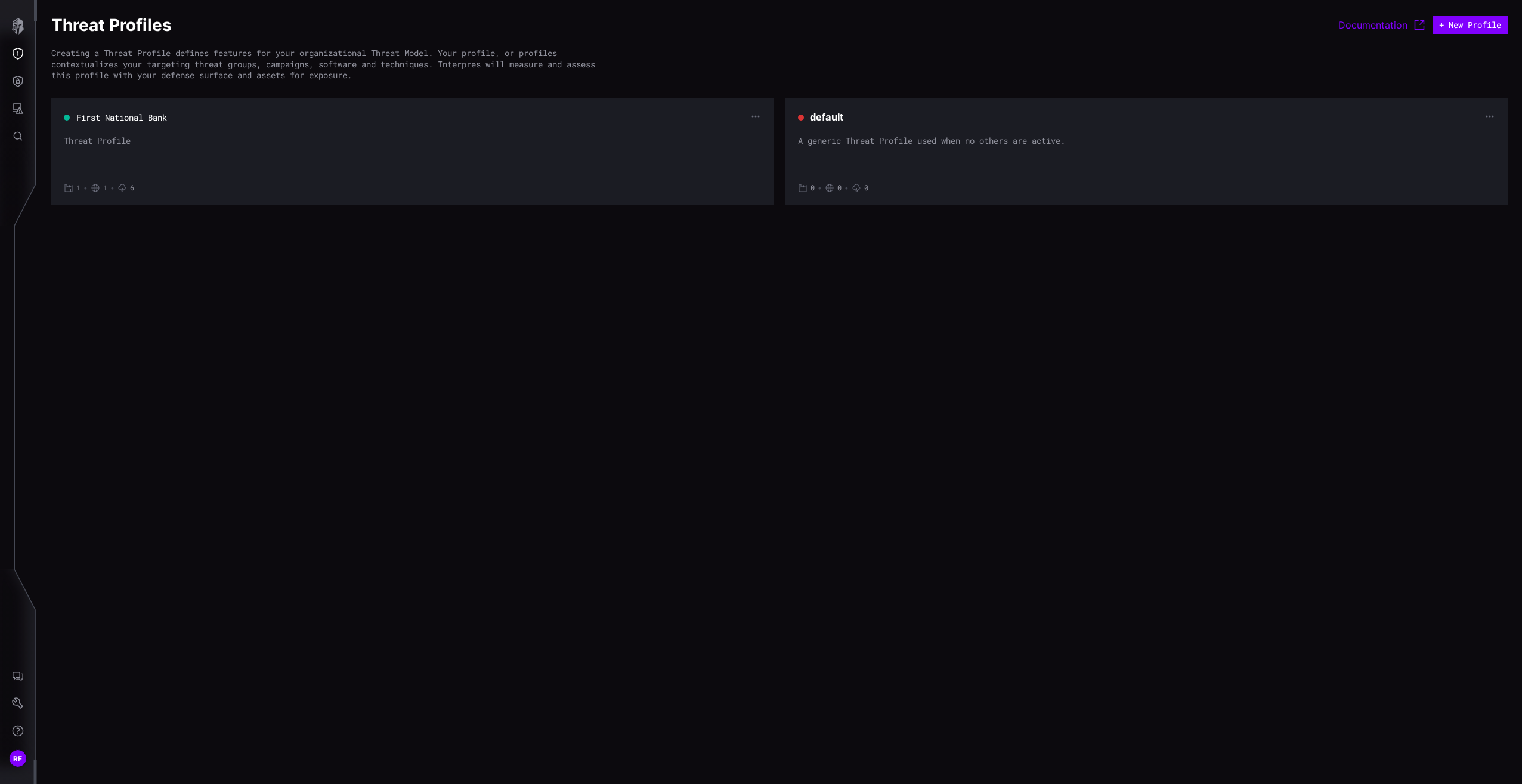
drag, startPoint x: 767, startPoint y: 105, endPoint x: 763, endPoint y: 110, distance: 6.4
click at [767, 106] on section "First National Bank Threat Profile 1 • 1 • 6" at bounding box center [412, 152] width 723 height 107
click at [764, 110] on section "First National Bank Threat Profile 1 • 1 • 6" at bounding box center [412, 152] width 723 height 107
click at [758, 114] on icon "button" at bounding box center [755, 116] width 10 height 10
click at [747, 133] on div "Edit" at bounding box center [733, 137] width 35 height 11
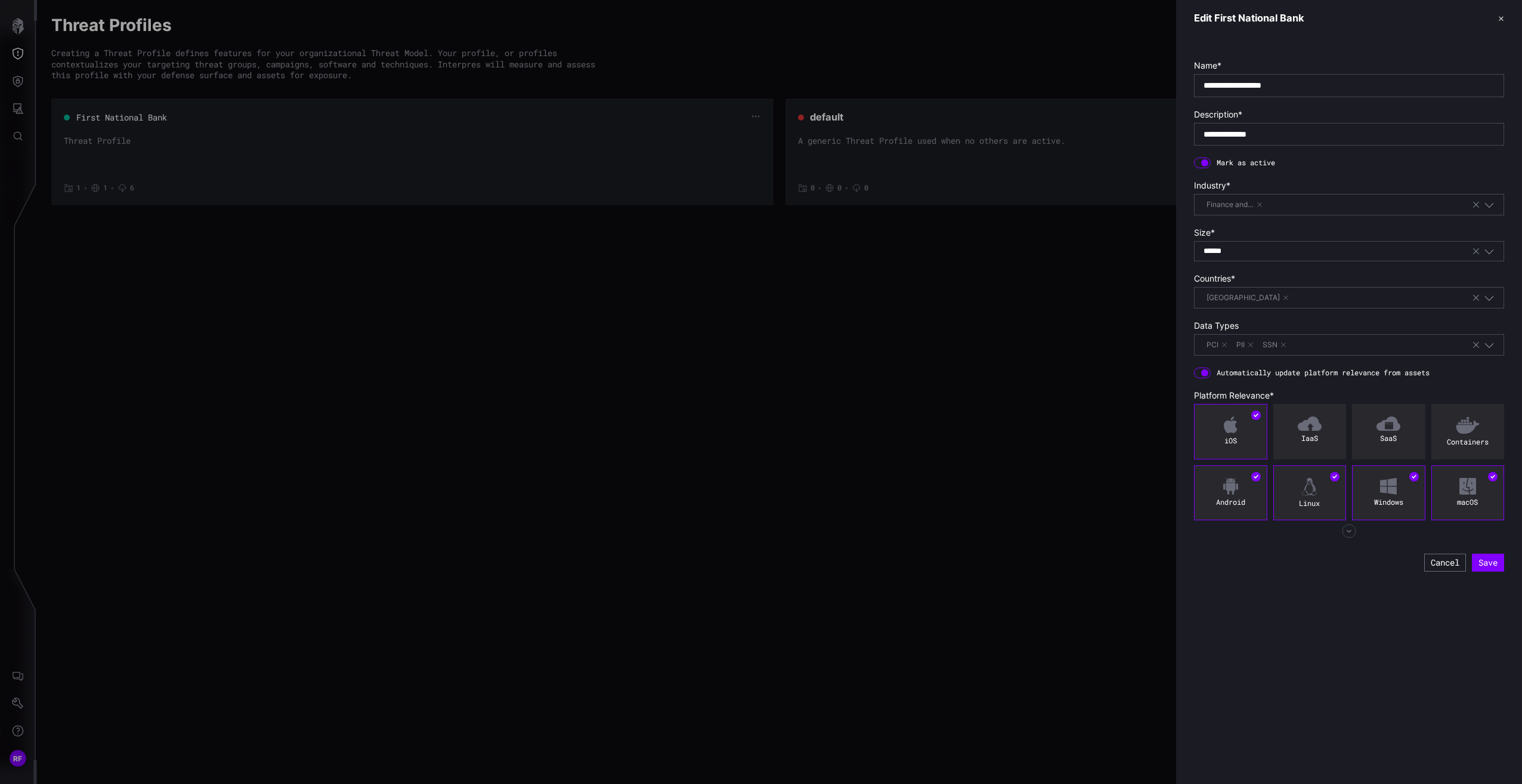
click at [226, 266] on div at bounding box center [761, 392] width 1522 height 784
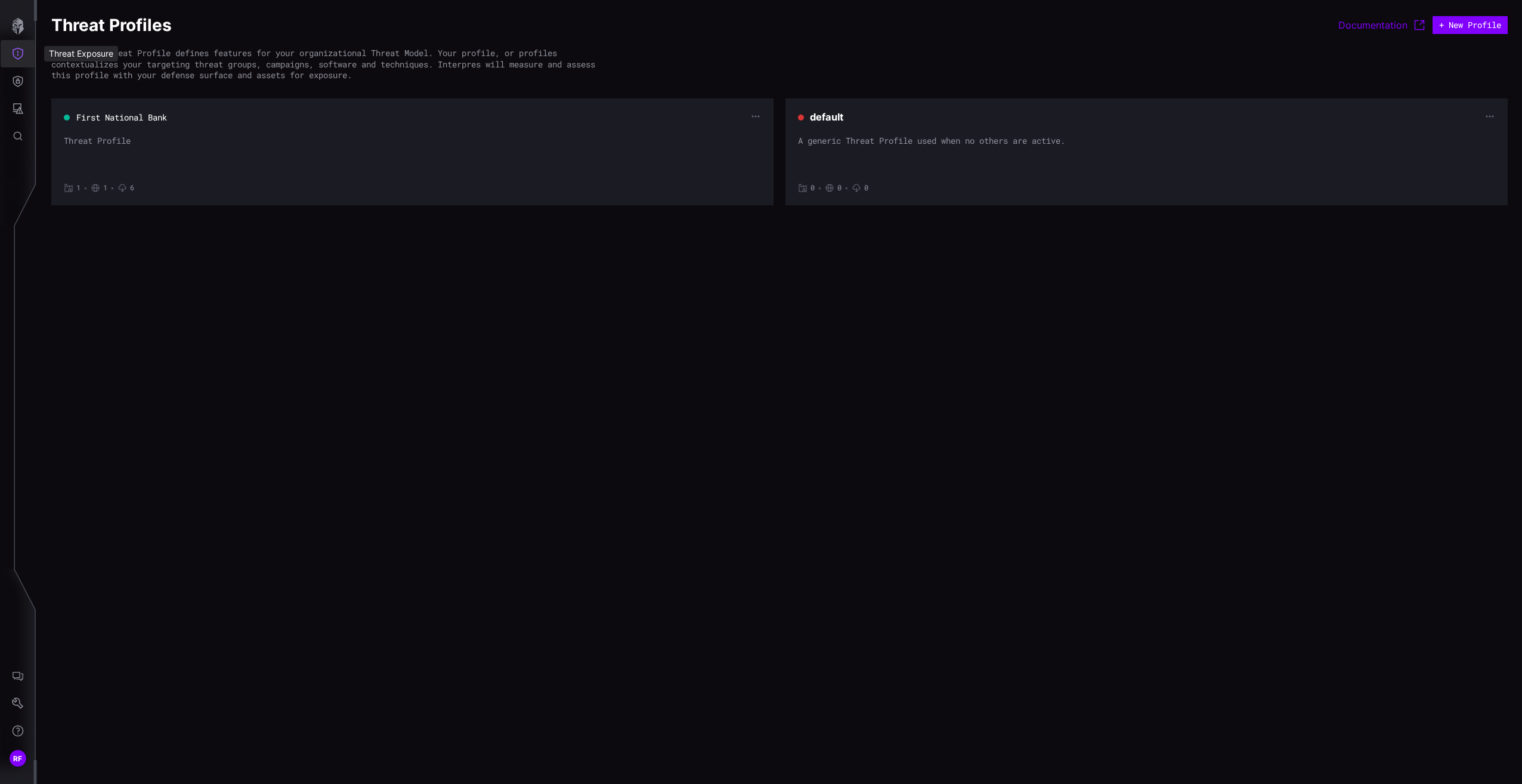
click at [24, 55] on button "Threat Exposure" at bounding box center [18, 53] width 34 height 27
click at [99, 167] on div "Threat Groups" at bounding box center [101, 162] width 68 height 14
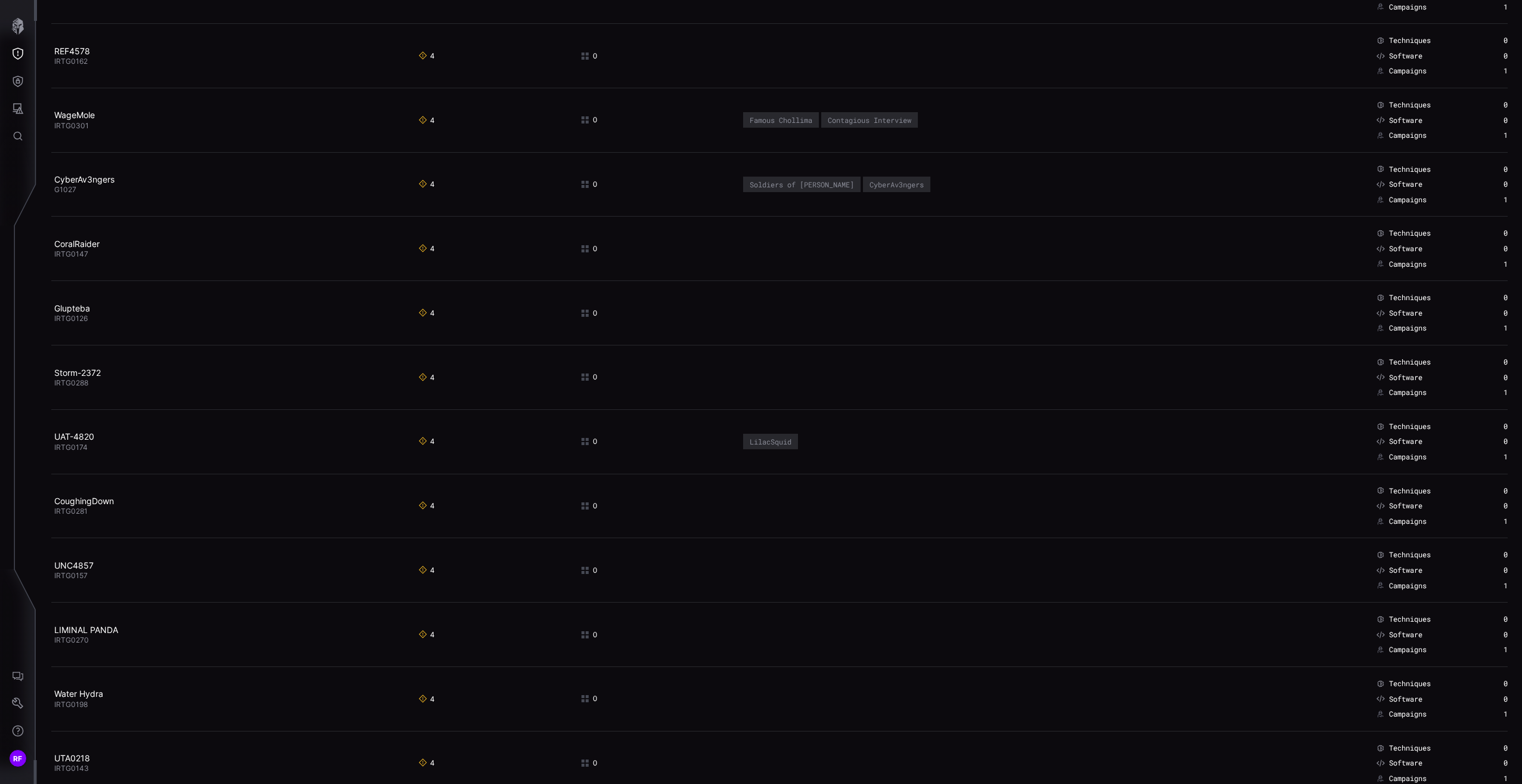
scroll to position [5749, 0]
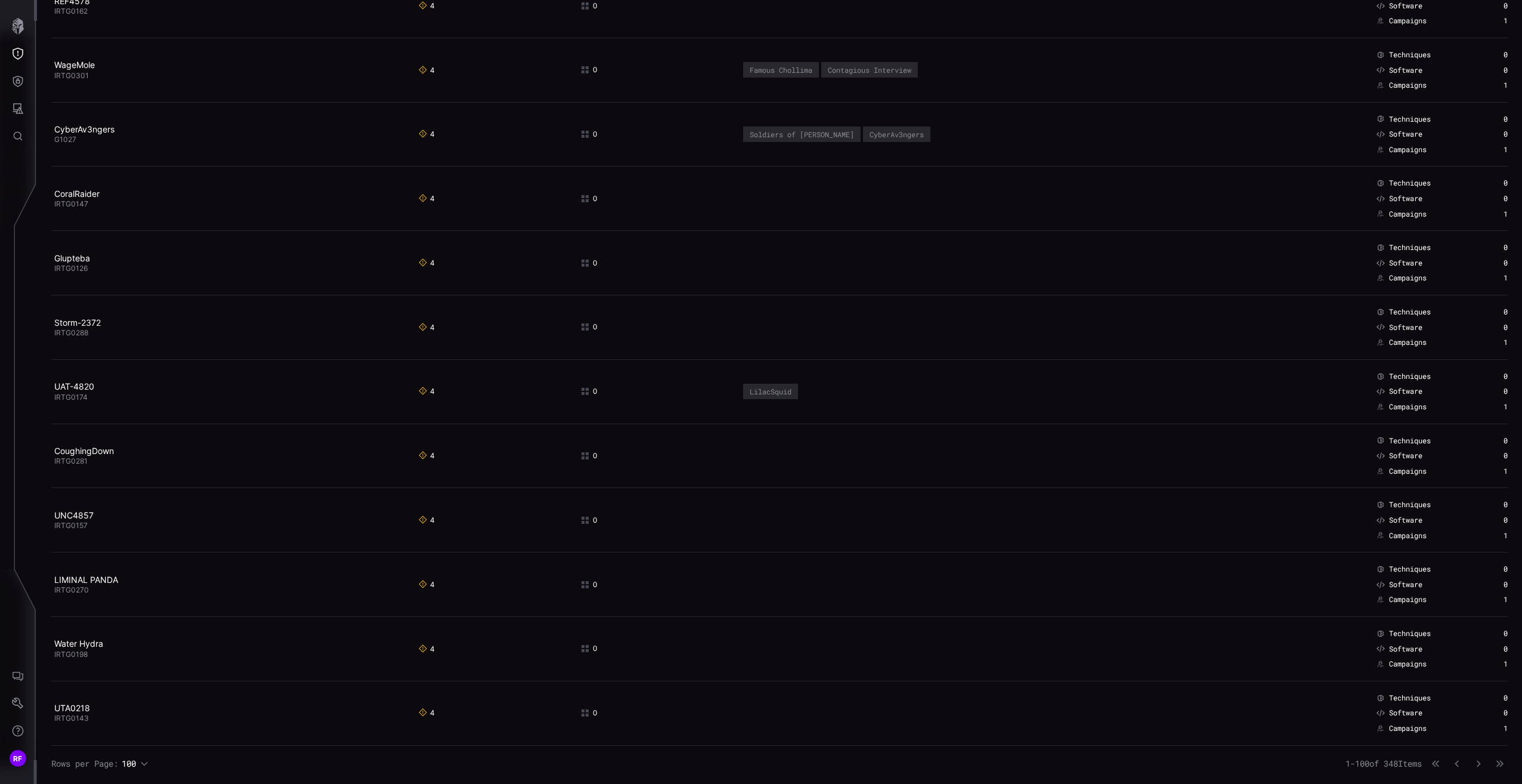
click at [818, 758] on div "Rows per Page: 100 1 - 100 of 348 Items" at bounding box center [780, 763] width 1457 height 12
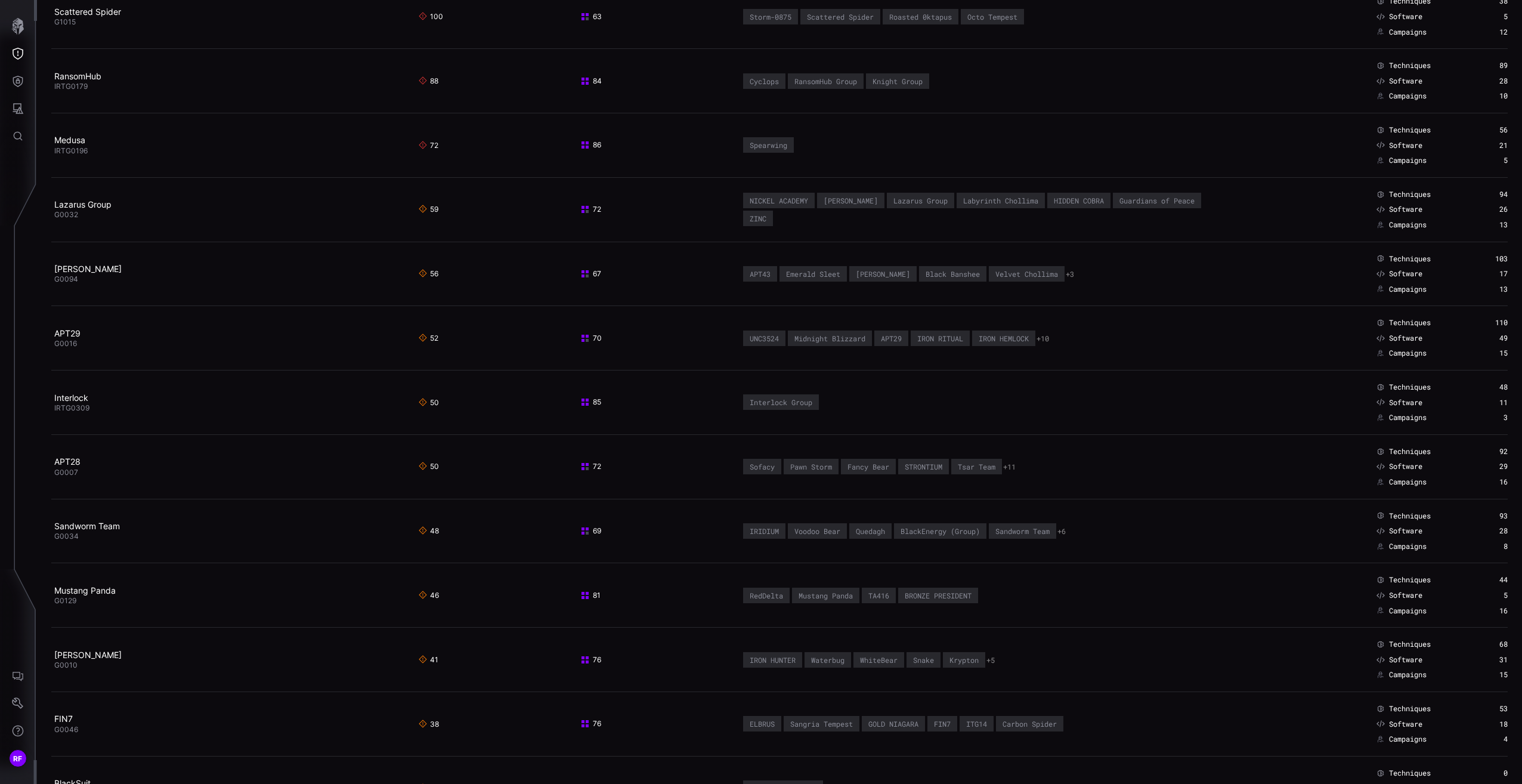
scroll to position [0, 0]
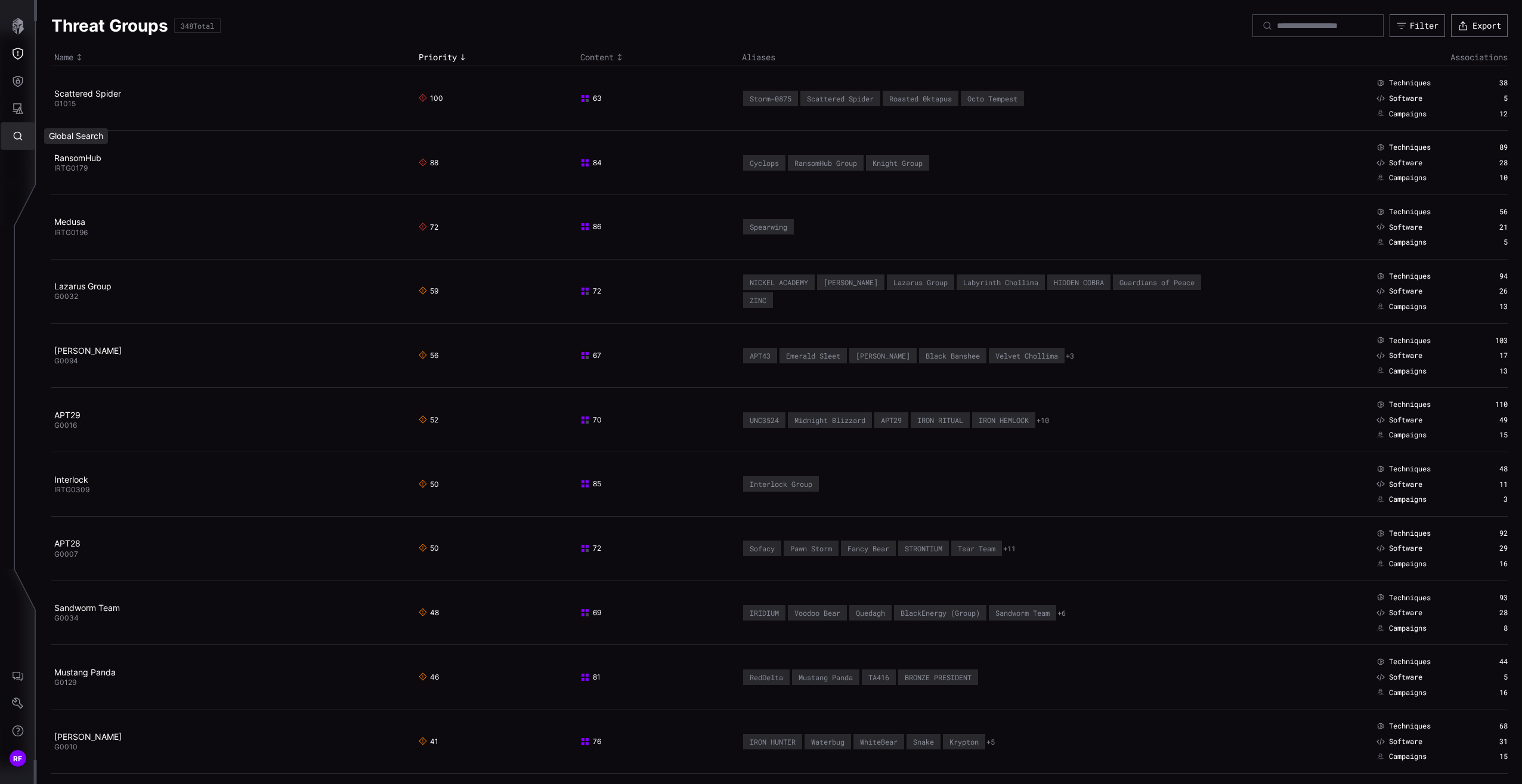
click at [5, 139] on button "Global Search" at bounding box center [18, 136] width 34 height 27
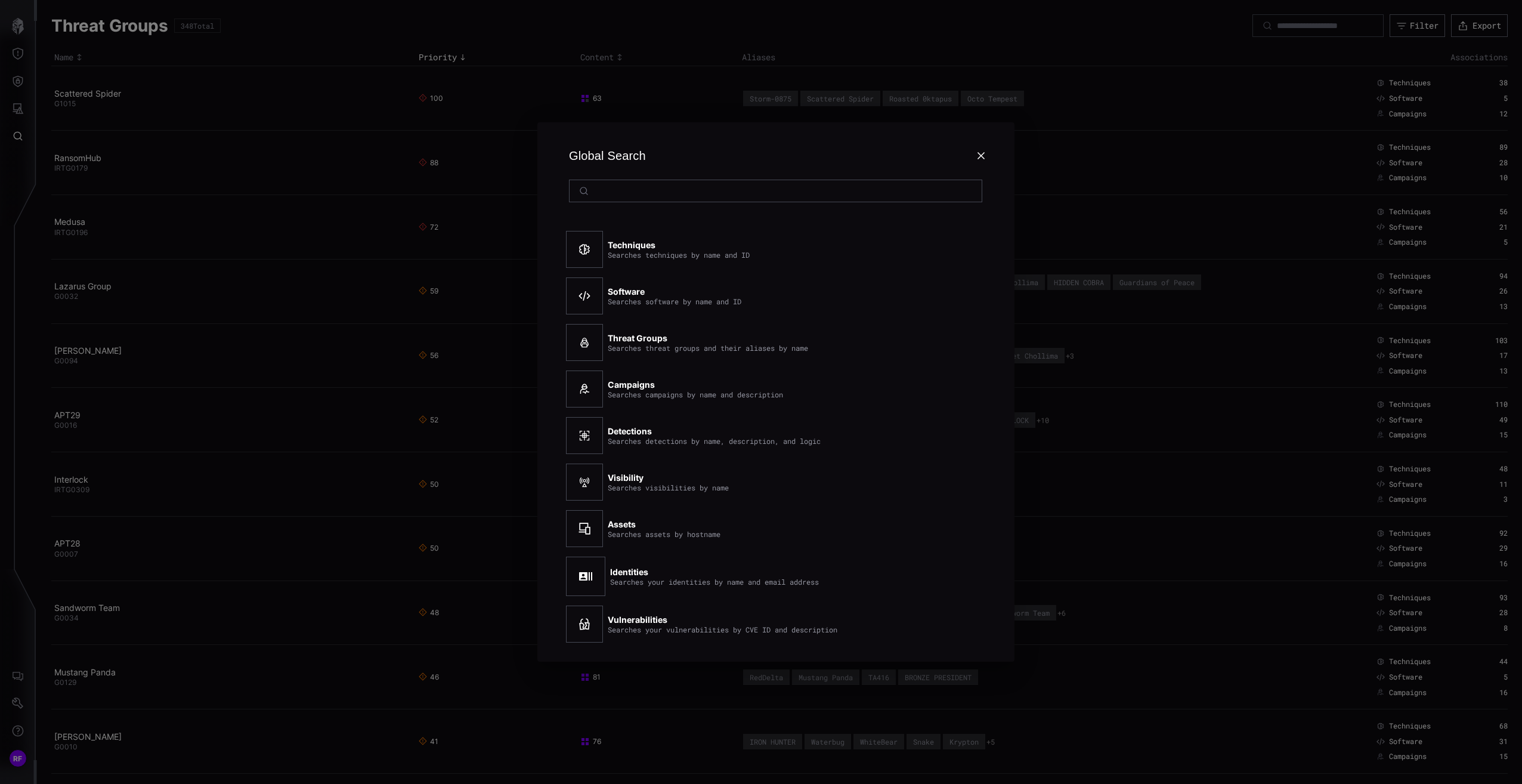
click at [663, 544] on div "Assets Searches assets by hostname" at bounding box center [757, 528] width 382 height 46
click at [580, 539] on div at bounding box center [584, 528] width 37 height 37
click at [623, 525] on strong "Assets" at bounding box center [621, 524] width 28 height 10
click at [724, 194] on input at bounding box center [776, 191] width 365 height 11
type input "***"
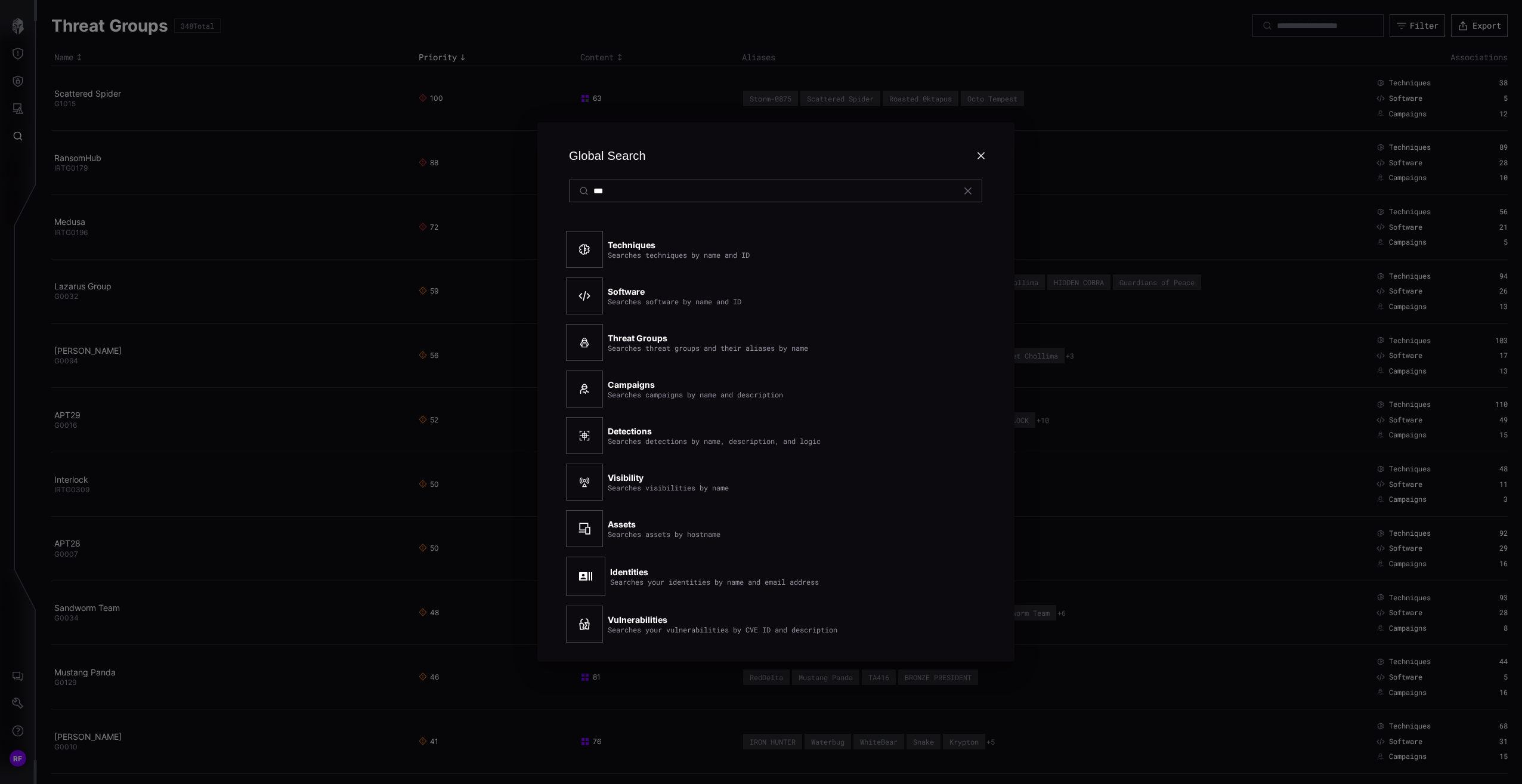
click at [599, 513] on div at bounding box center [584, 528] width 37 height 37
click at [612, 523] on strong "Assets" at bounding box center [621, 524] width 28 height 10
drag, startPoint x: 612, startPoint y: 523, endPoint x: 626, endPoint y: 526, distance: 14.3
click at [624, 526] on strong "Assets" at bounding box center [621, 524] width 28 height 10
drag, startPoint x: 626, startPoint y: 526, endPoint x: 637, endPoint y: 528, distance: 11.2
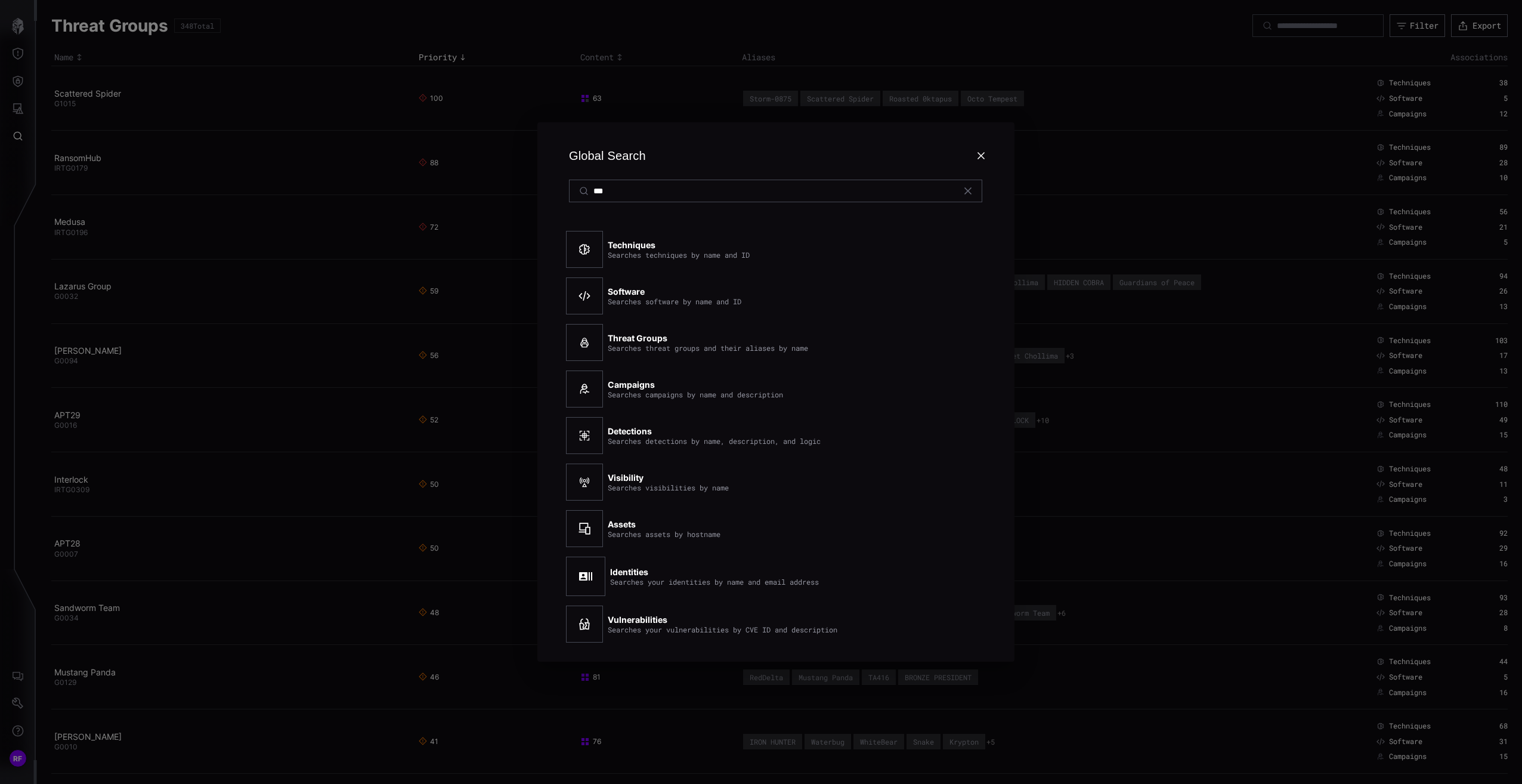
click at [626, 528] on strong "Assets" at bounding box center [621, 524] width 28 height 10
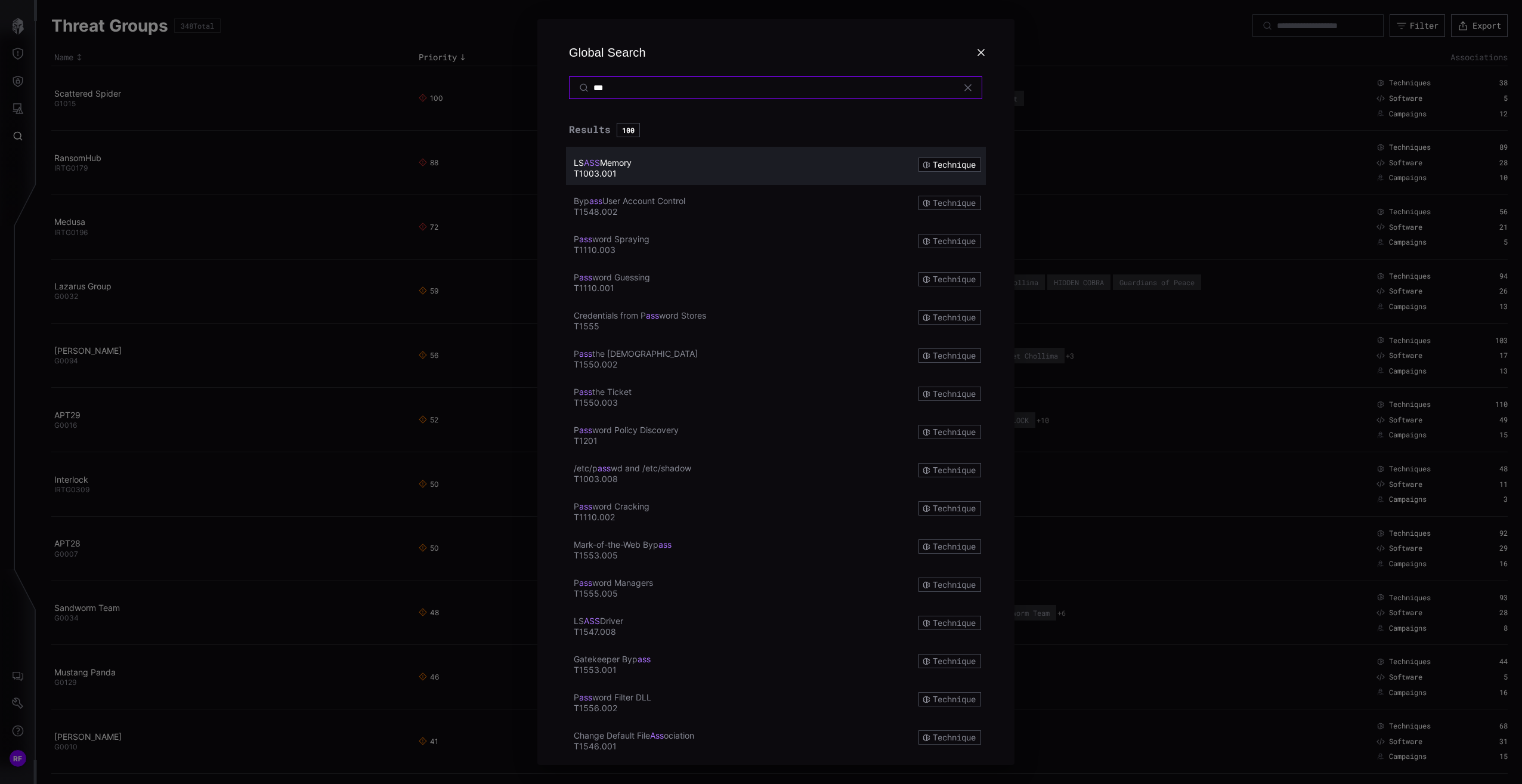
click at [680, 89] on input "***" at bounding box center [776, 88] width 365 height 11
click at [968, 91] on icon at bounding box center [968, 88] width 10 height 10
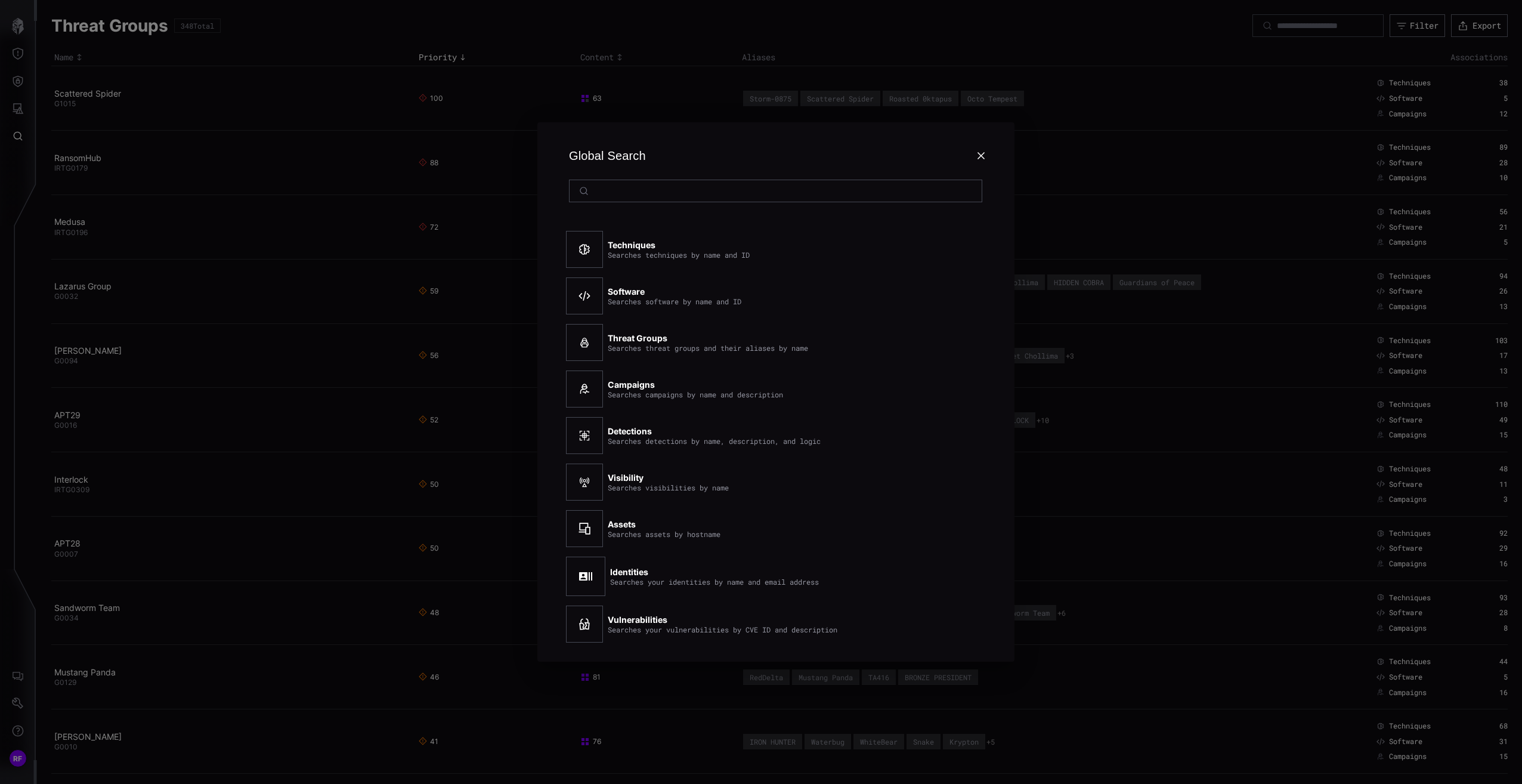
click at [586, 523] on icon at bounding box center [584, 528] width 12 height 12
drag, startPoint x: 586, startPoint y: 523, endPoint x: 610, endPoint y: 528, distance: 24.5
click at [604, 526] on div "Assets Searches assets by hostname" at bounding box center [757, 528] width 382 height 46
click at [613, 528] on strong "Assets" at bounding box center [621, 524] width 28 height 10
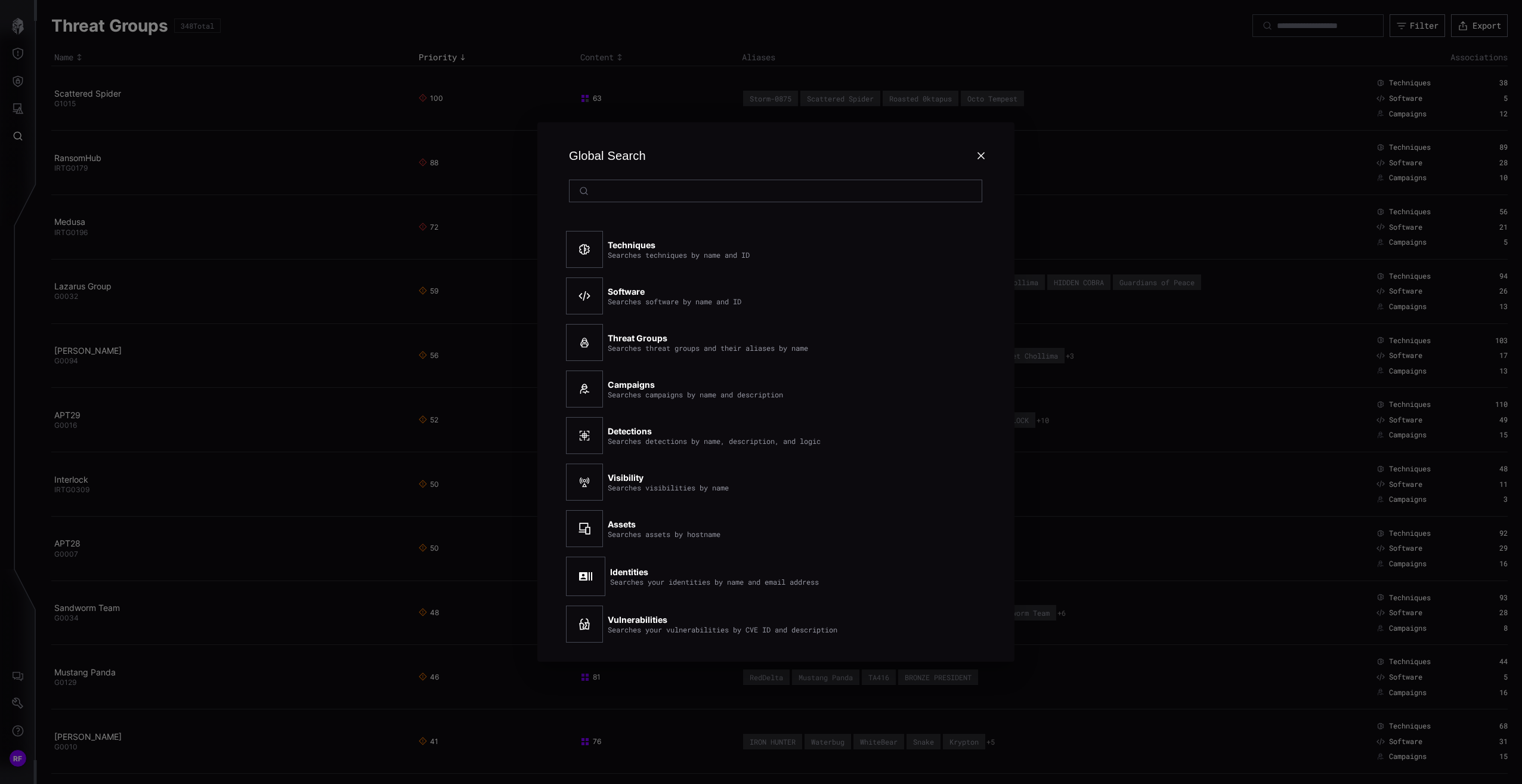
click at [624, 526] on strong "Assets" at bounding box center [621, 524] width 28 height 10
drag, startPoint x: 641, startPoint y: 525, endPoint x: 699, endPoint y: 536, distance: 59.0
click at [651, 527] on div "Assets Searches assets by hostname" at bounding box center [664, 528] width 113 height 19
drag, startPoint x: 699, startPoint y: 536, endPoint x: 732, endPoint y: 534, distance: 33.1
click at [700, 536] on div "Searches assets by hostname" at bounding box center [664, 534] width 113 height 8
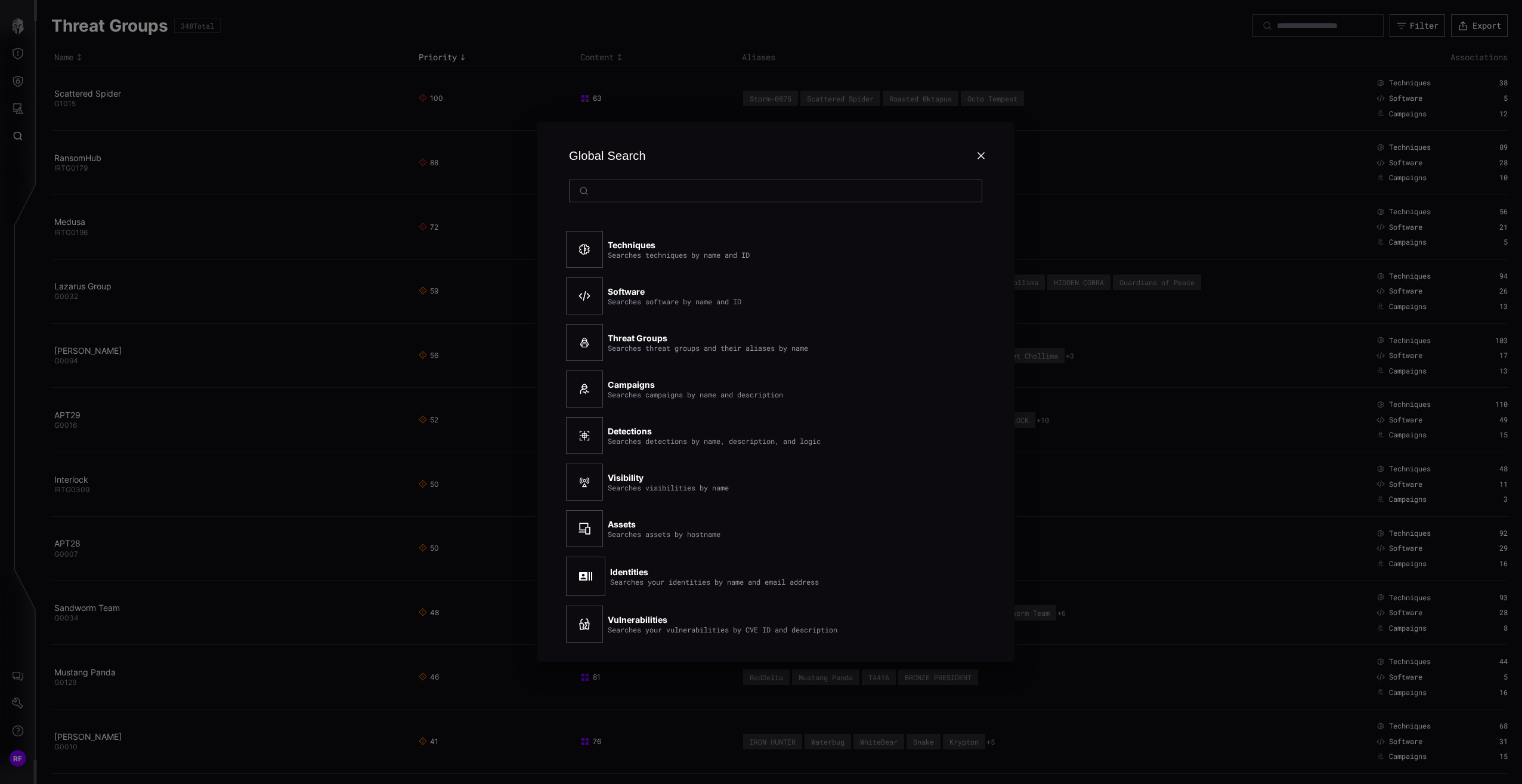
drag, startPoint x: 732, startPoint y: 534, endPoint x: 892, endPoint y: 523, distance: 160.4
click at [770, 534] on div "Assets Searches assets by hostname" at bounding box center [757, 528] width 382 height 46
drag, startPoint x: 1022, startPoint y: 518, endPoint x: 985, endPoint y: 524, distance: 37.5
click at [1018, 519] on div "Global Search Techniques Searches techniques by name and ID Software Searches s…" at bounding box center [776, 392] width 1492 height 784
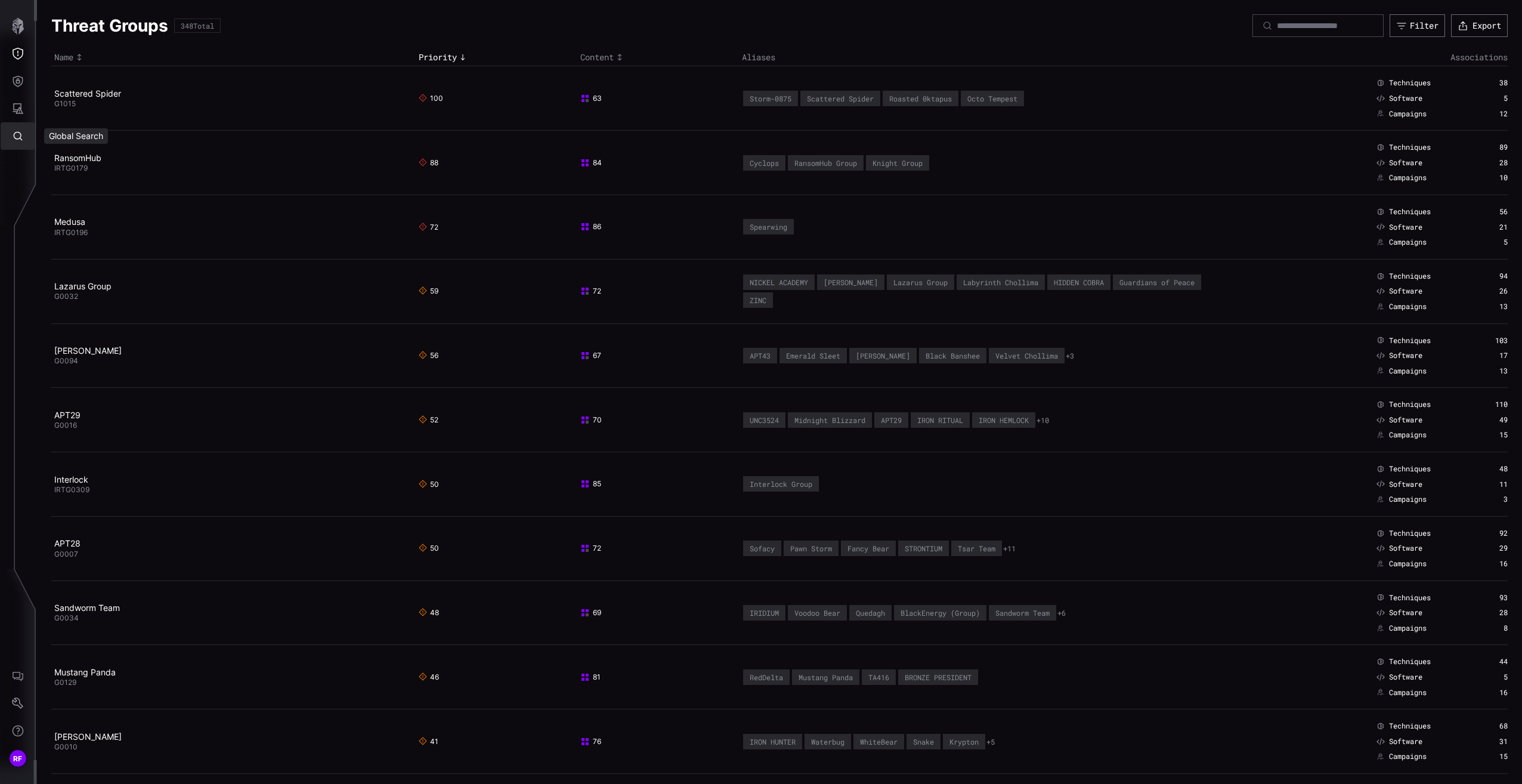
click at [17, 145] on button "Global Search" at bounding box center [18, 136] width 34 height 27
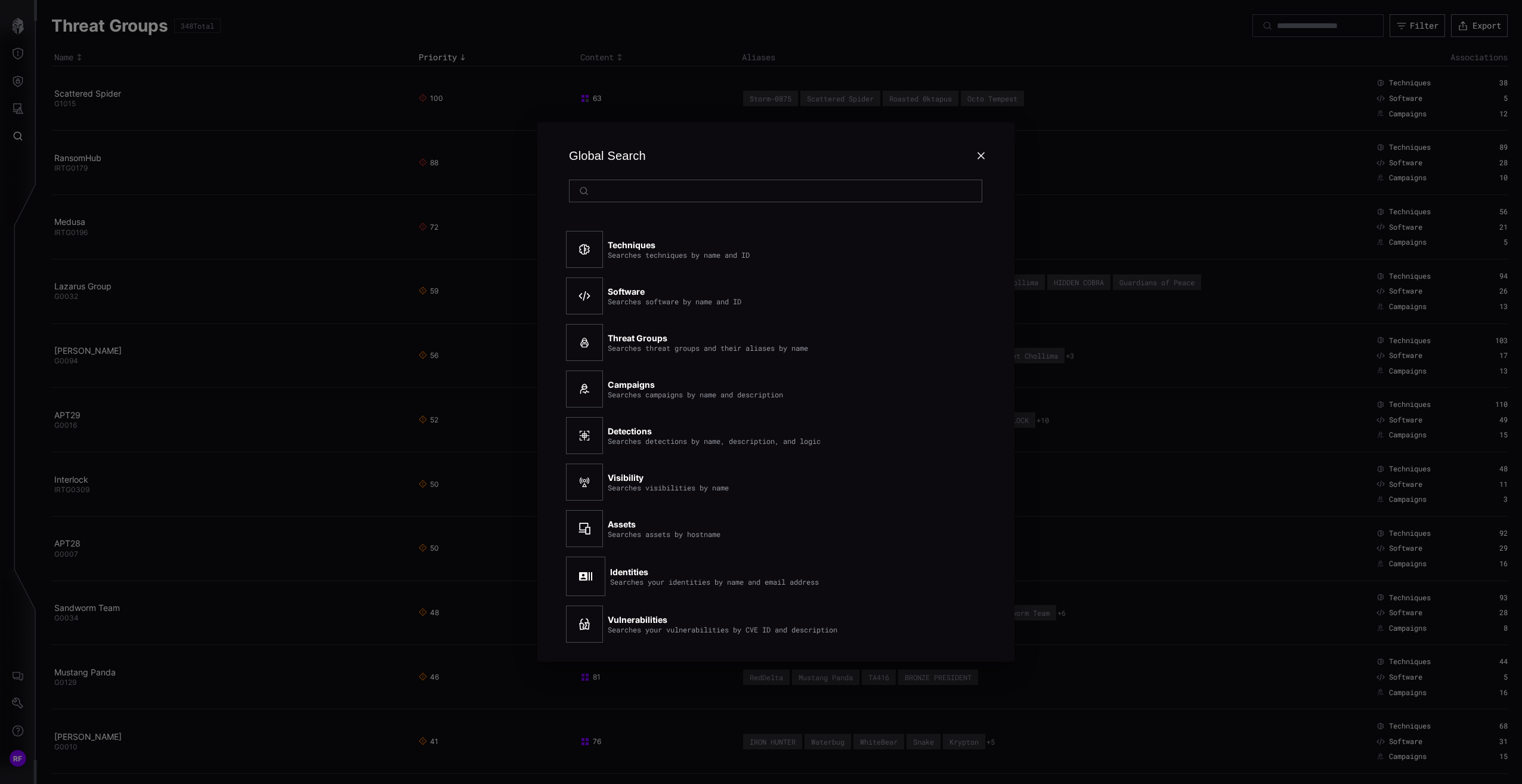
click at [629, 241] on strong "Techniques" at bounding box center [631, 244] width 48 height 10
click at [707, 532] on div "Searches assets by hostname" at bounding box center [664, 534] width 113 height 8
drag, startPoint x: 739, startPoint y: 542, endPoint x: 618, endPoint y: 533, distance: 121.3
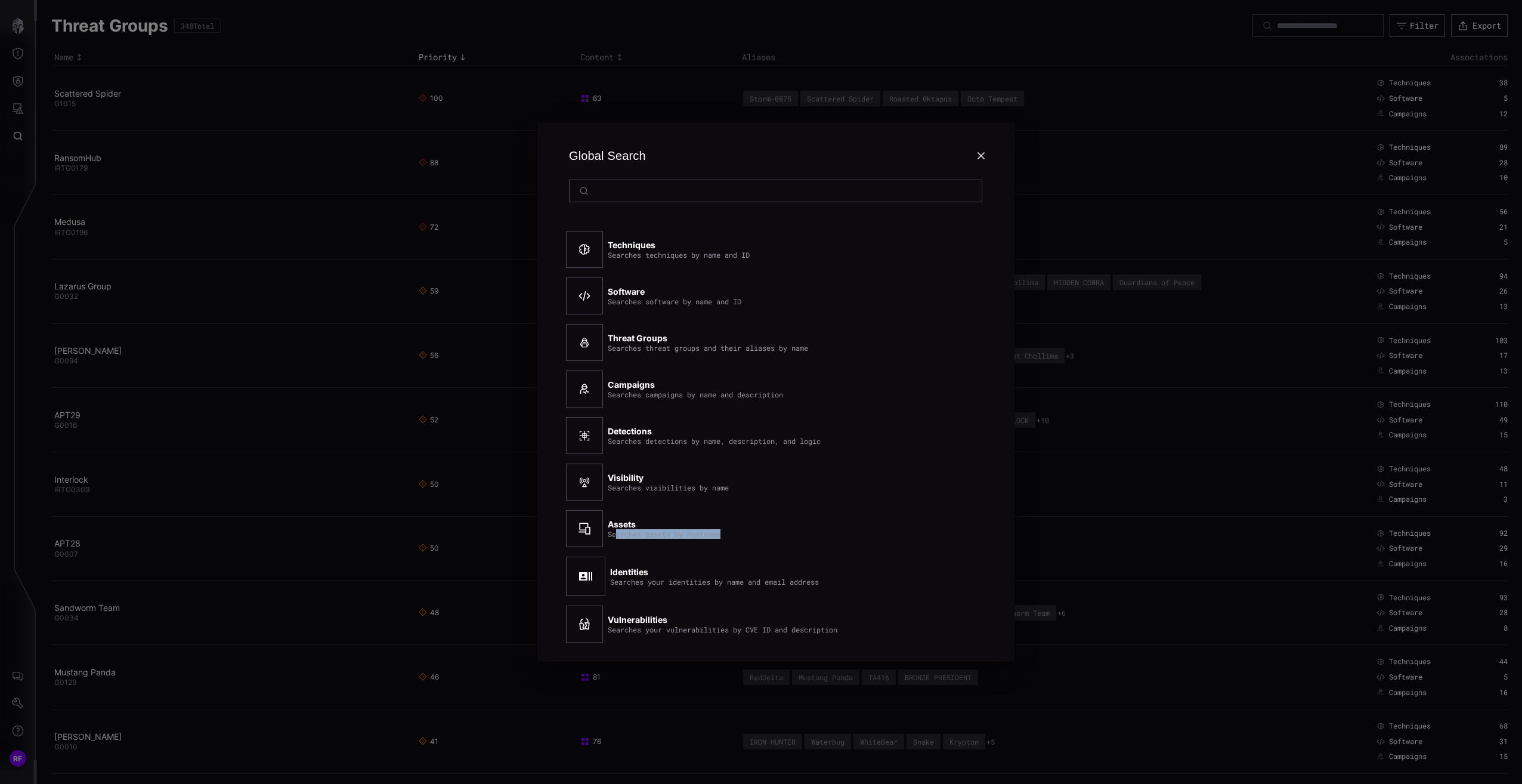
click at [618, 533] on div "Assets Searches assets by hostname" at bounding box center [757, 528] width 382 height 46
click at [980, 158] on icon at bounding box center [981, 156] width 10 height 10
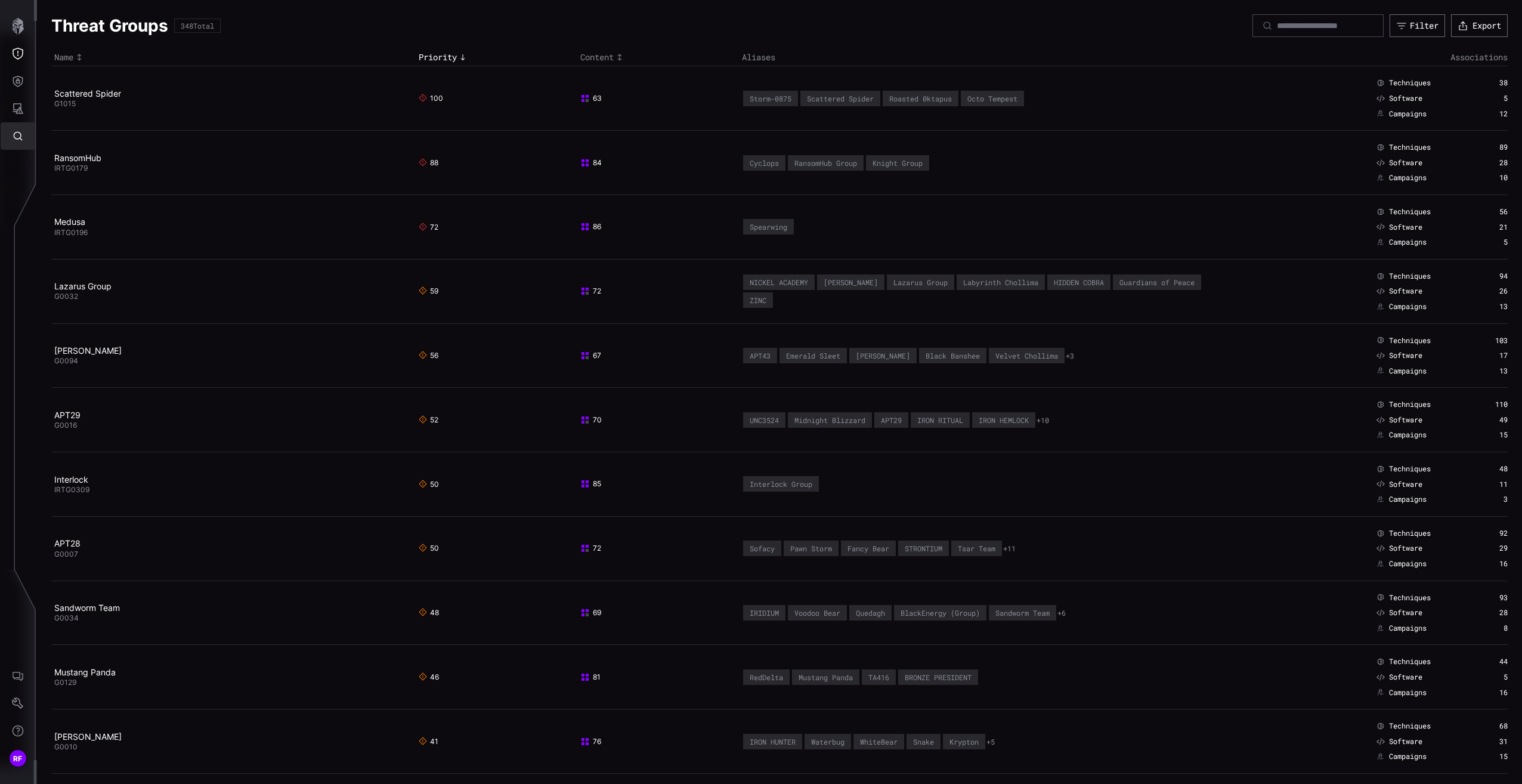
click at [14, 146] on button "Global Search" at bounding box center [18, 136] width 34 height 27
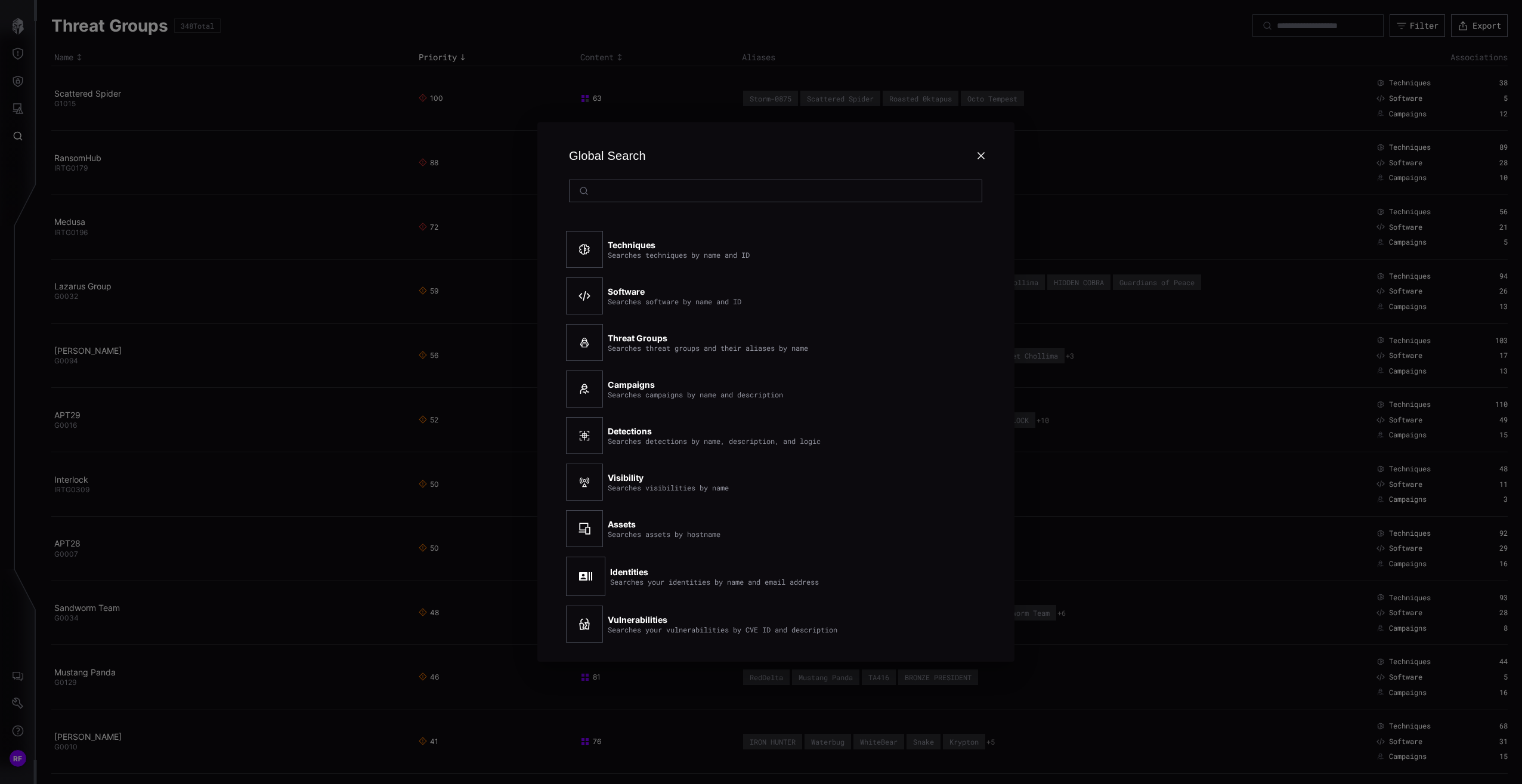
click at [982, 154] on icon at bounding box center [981, 156] width 7 height 7
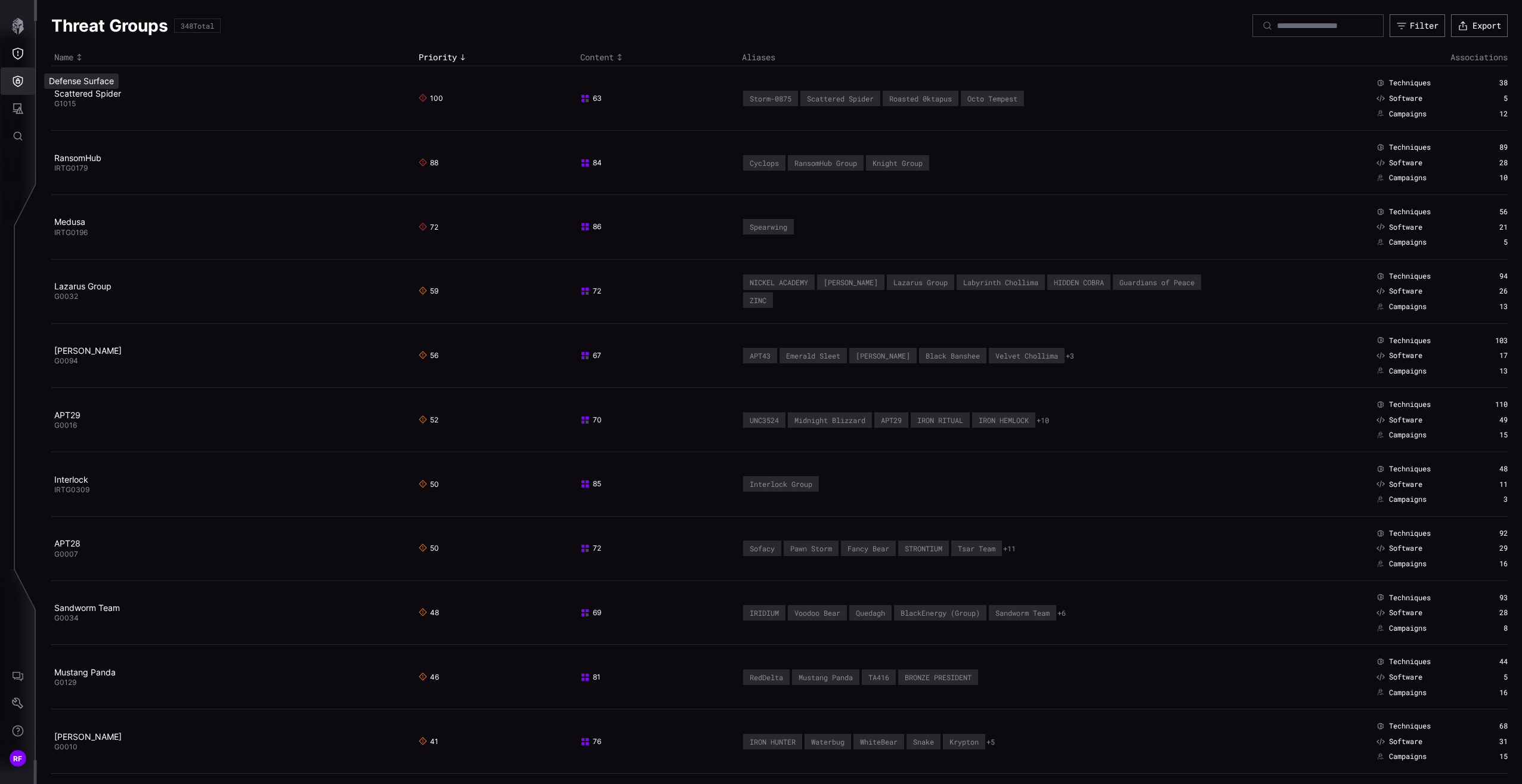
click at [14, 83] on icon "Defense Surface" at bounding box center [18, 81] width 10 height 12
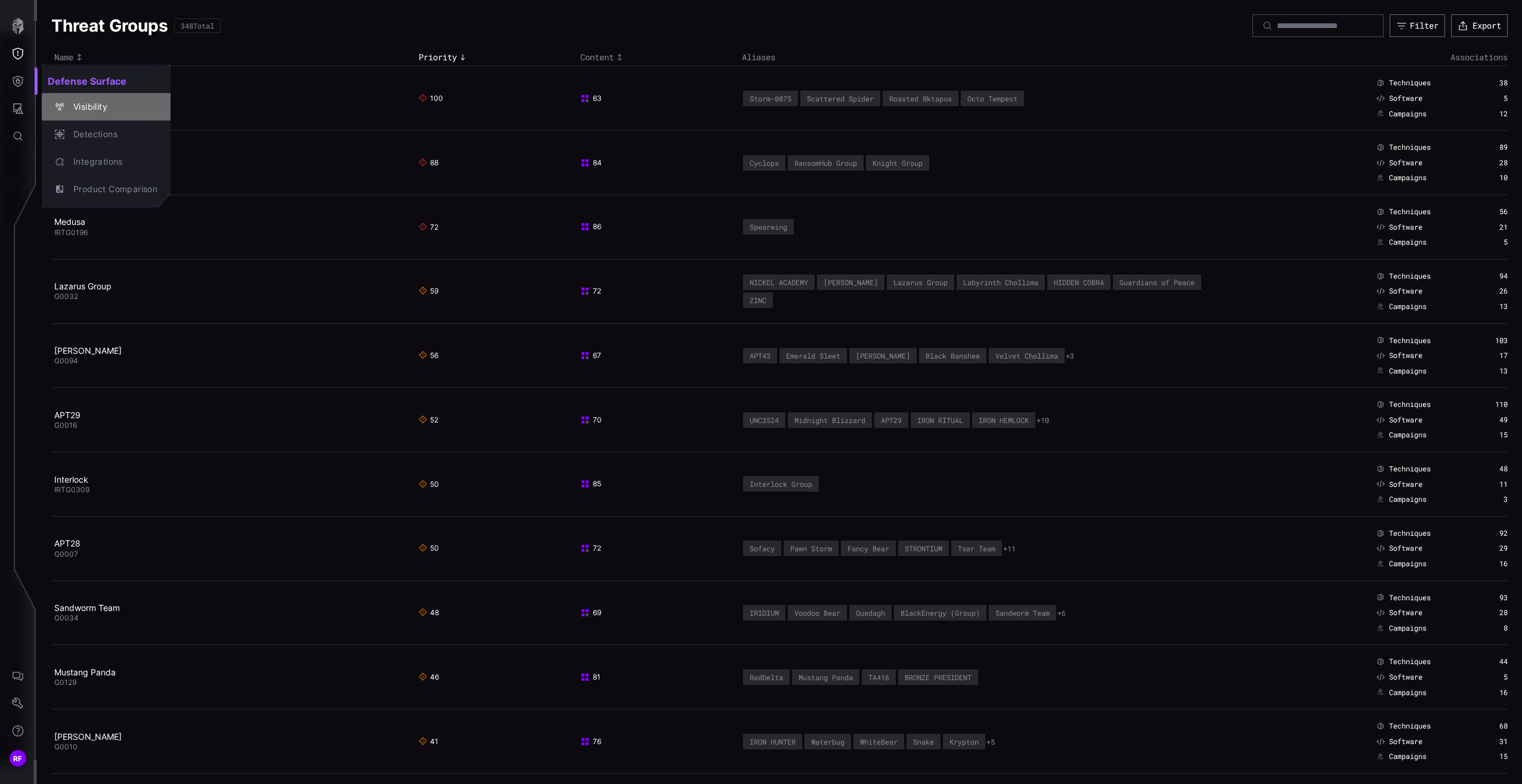
click at [139, 115] on div "Visibility" at bounding box center [106, 107] width 119 height 16
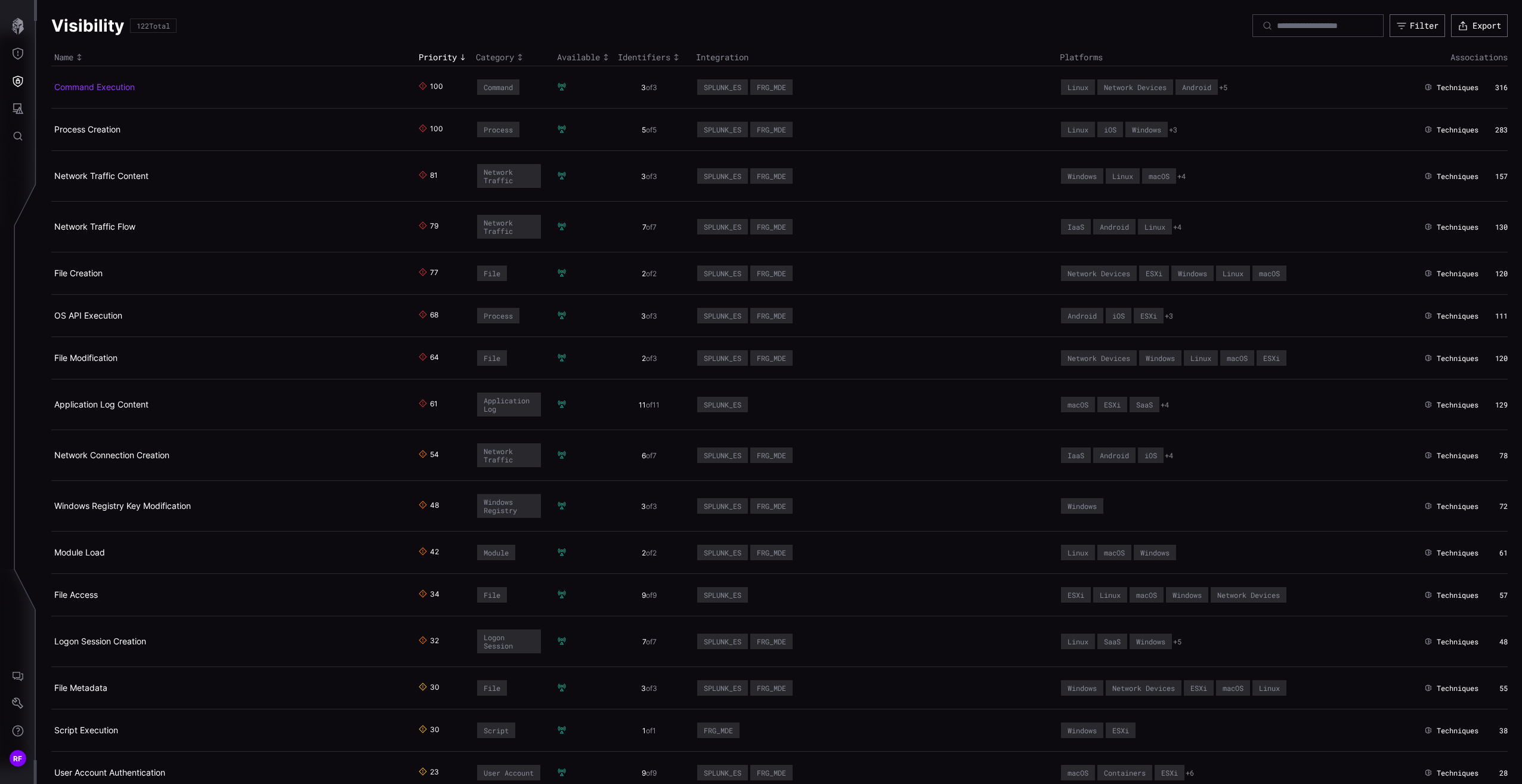
click at [90, 89] on link "Command Execution" at bounding box center [94, 86] width 80 height 10
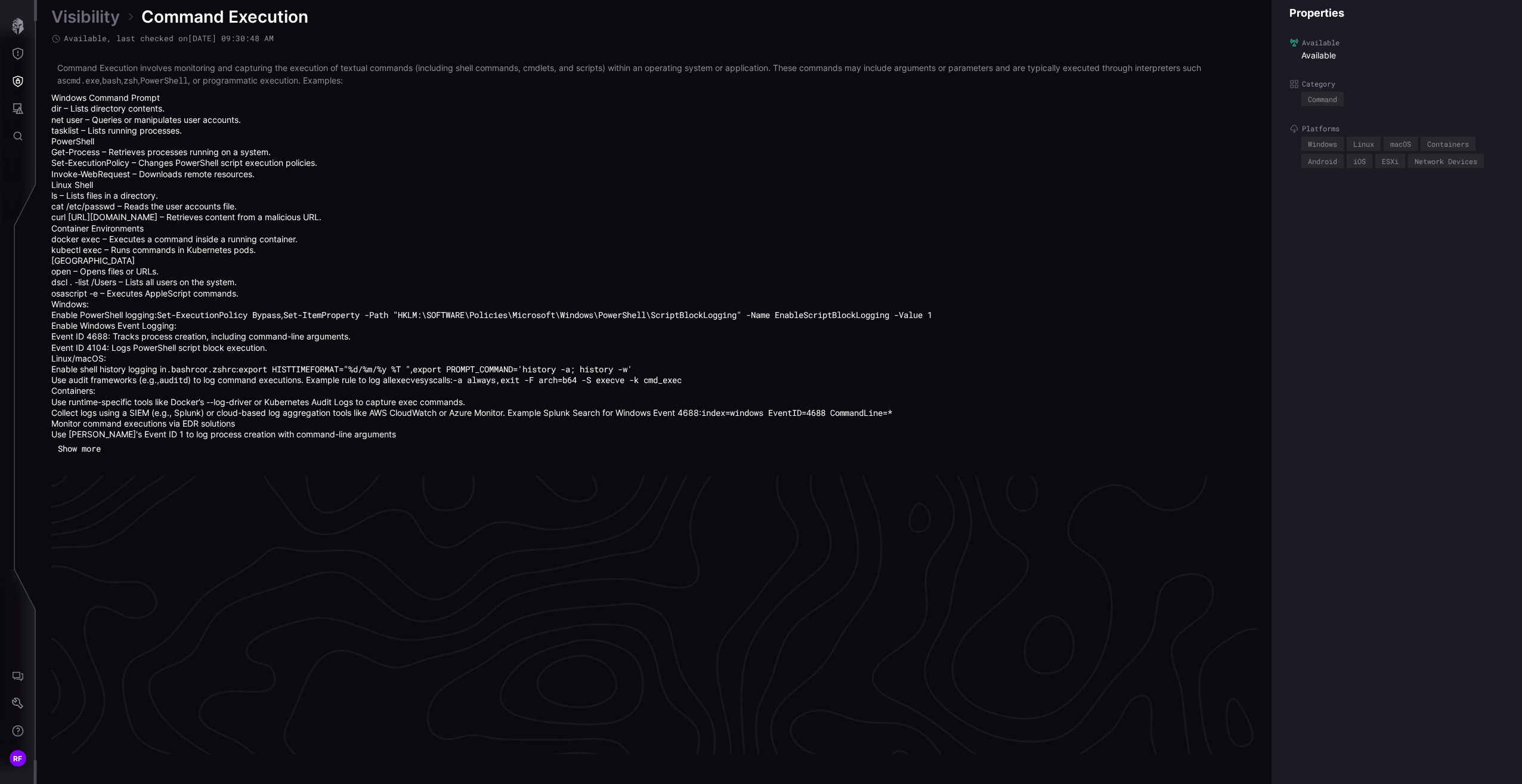
scroll to position [2549, 297]
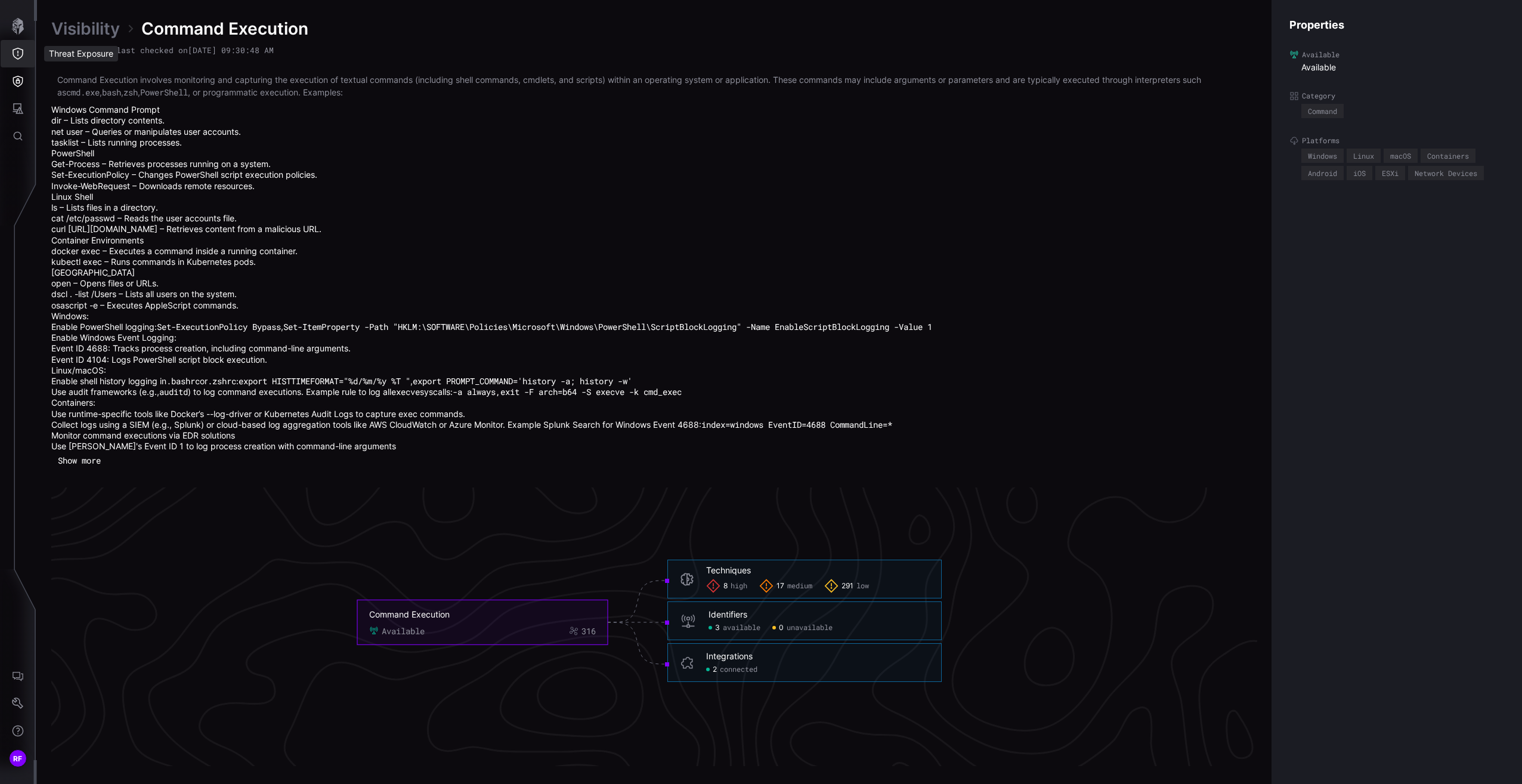
click at [26, 44] on button "Threat Exposure" at bounding box center [18, 53] width 34 height 27
click at [29, 109] on div at bounding box center [761, 392] width 1522 height 784
click at [21, 109] on div "Threat Exposure Campaigns Techniques Software Threat Groups ATT&CK Matrix Threa…" at bounding box center [763, 392] width 1517 height 784
click at [15, 110] on icon "Attack Surface" at bounding box center [17, 108] width 12 height 12
click at [99, 137] on div "Vulnerabilities" at bounding box center [99, 134] width 63 height 14
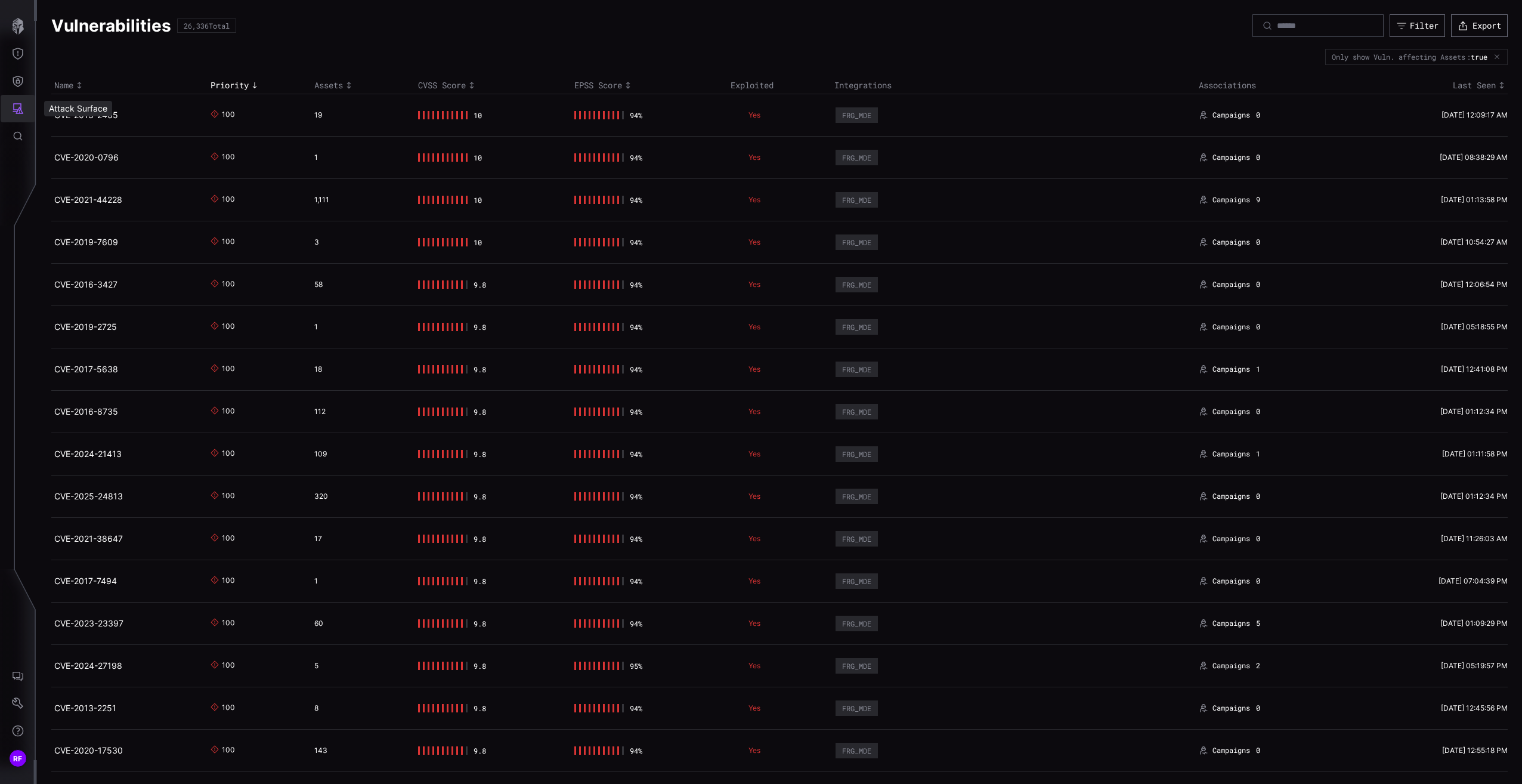
click at [16, 109] on icon "Attack Surface" at bounding box center [17, 108] width 12 height 12
click at [90, 155] on div "Assets" at bounding box center [99, 162] width 63 height 14
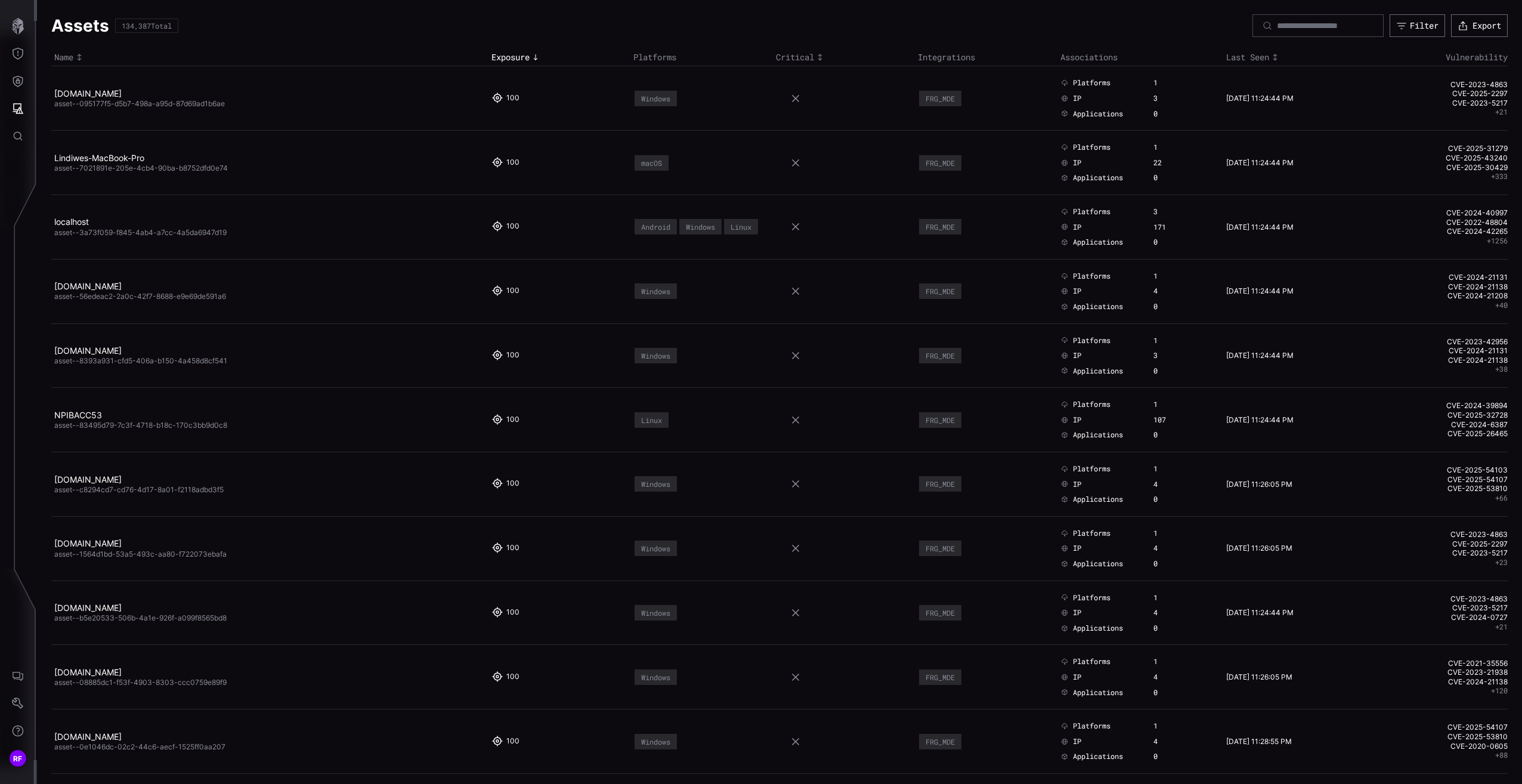
click at [1495, 112] on button "+ 21" at bounding box center [1501, 112] width 13 height 10
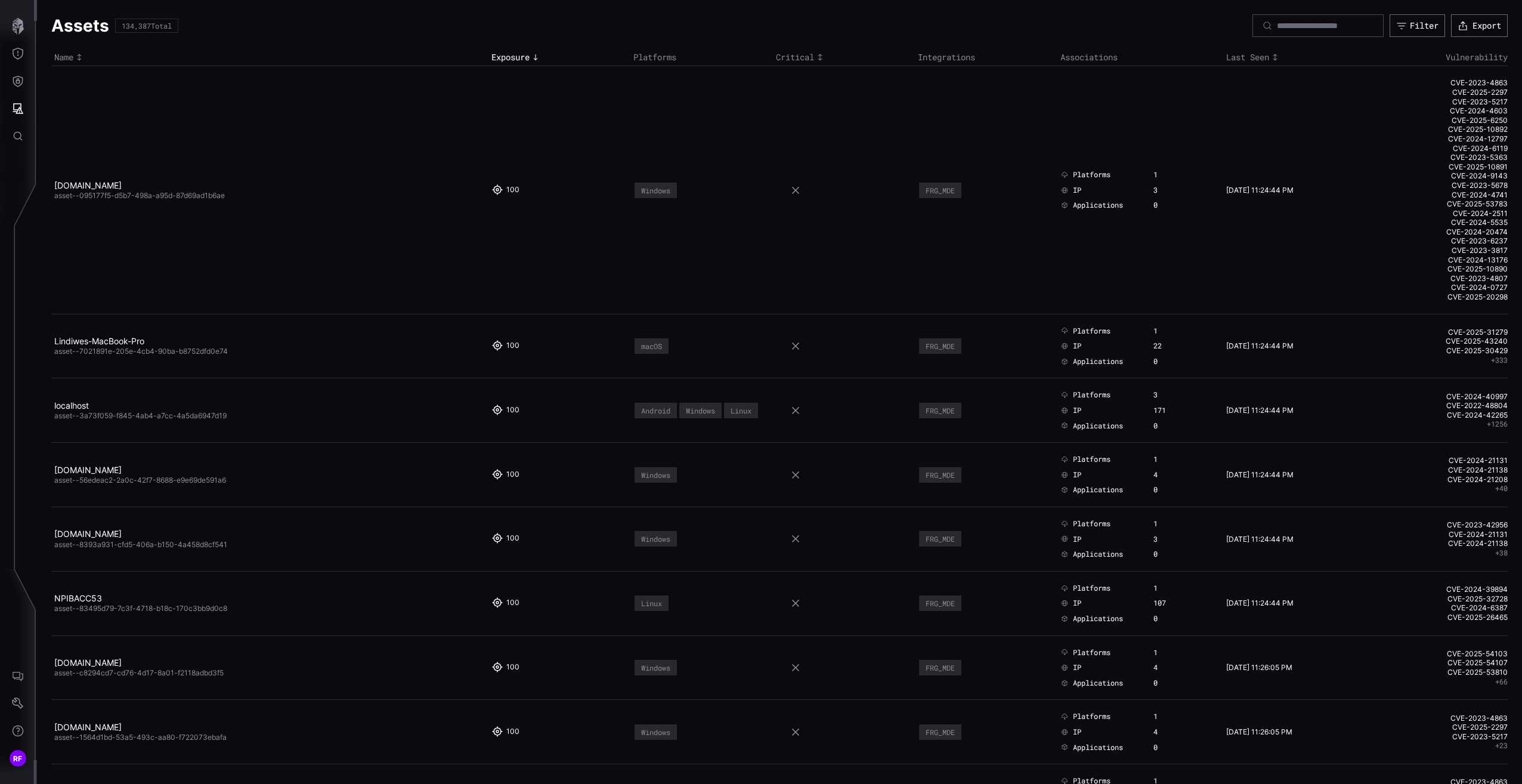
click at [515, 64] on th "Exposure" at bounding box center [560, 57] width 143 height 17
click at [515, 55] on div "Exposure" at bounding box center [559, 57] width 137 height 11
click at [803, 59] on div "Critical" at bounding box center [844, 57] width 137 height 11
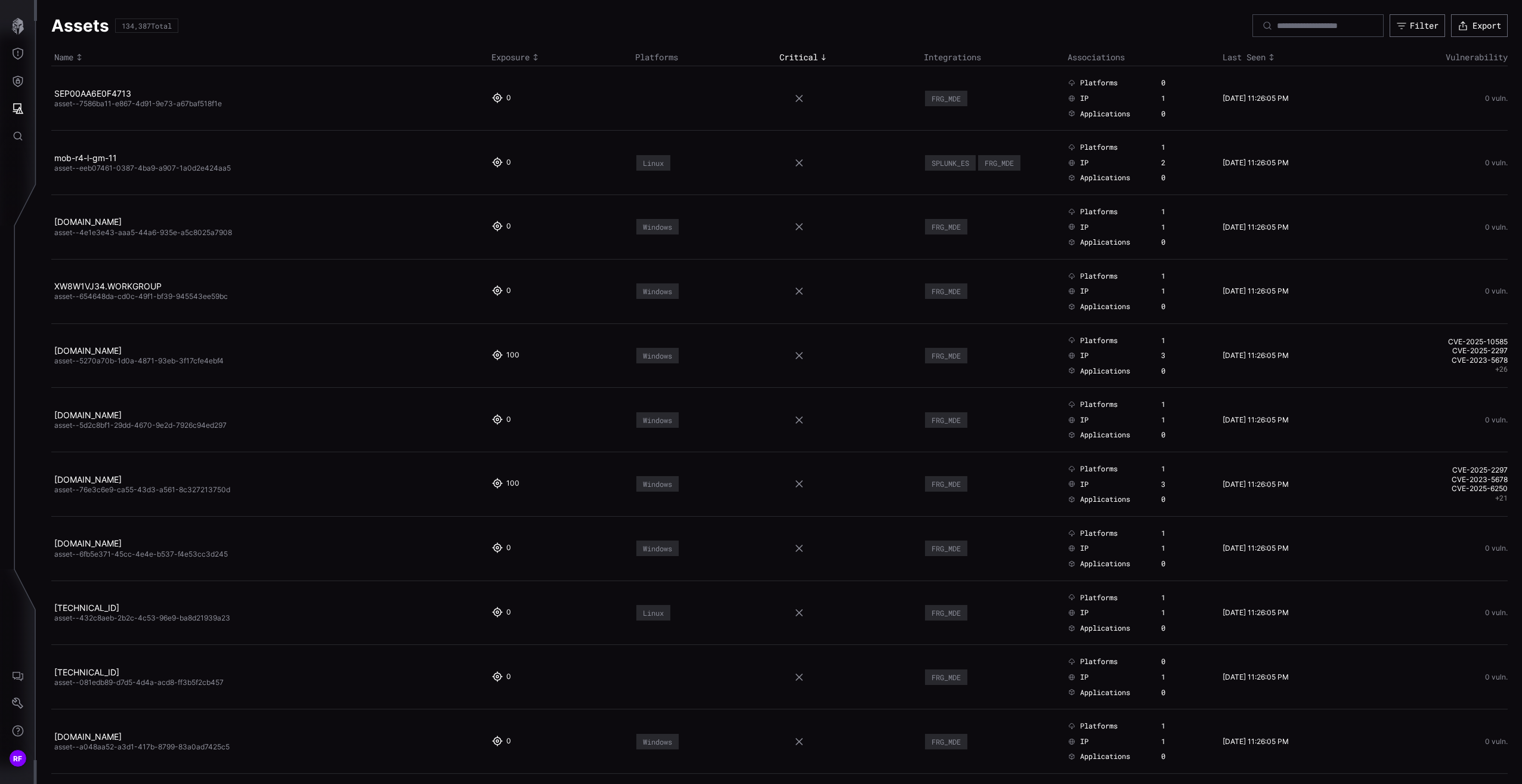
click at [803, 59] on div "Critical" at bounding box center [848, 57] width 138 height 11
click at [789, 62] on div "Critical" at bounding box center [848, 57] width 138 height 11
click at [792, 61] on div "Critical" at bounding box center [848, 57] width 138 height 11
click at [1497, 502] on button "+ 21" at bounding box center [1501, 497] width 13 height 10
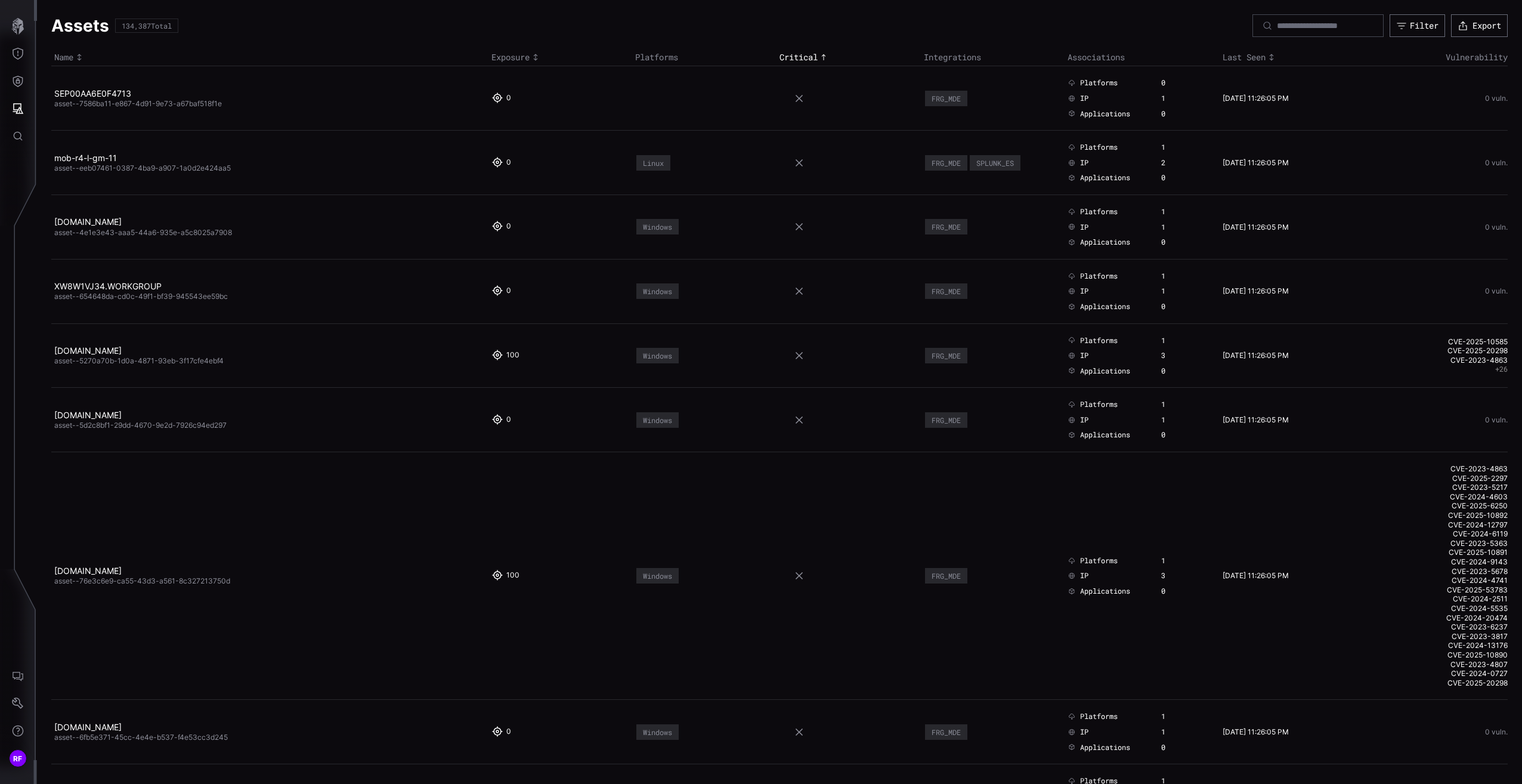
click at [507, 61] on div "Exposure" at bounding box center [560, 57] width 138 height 11
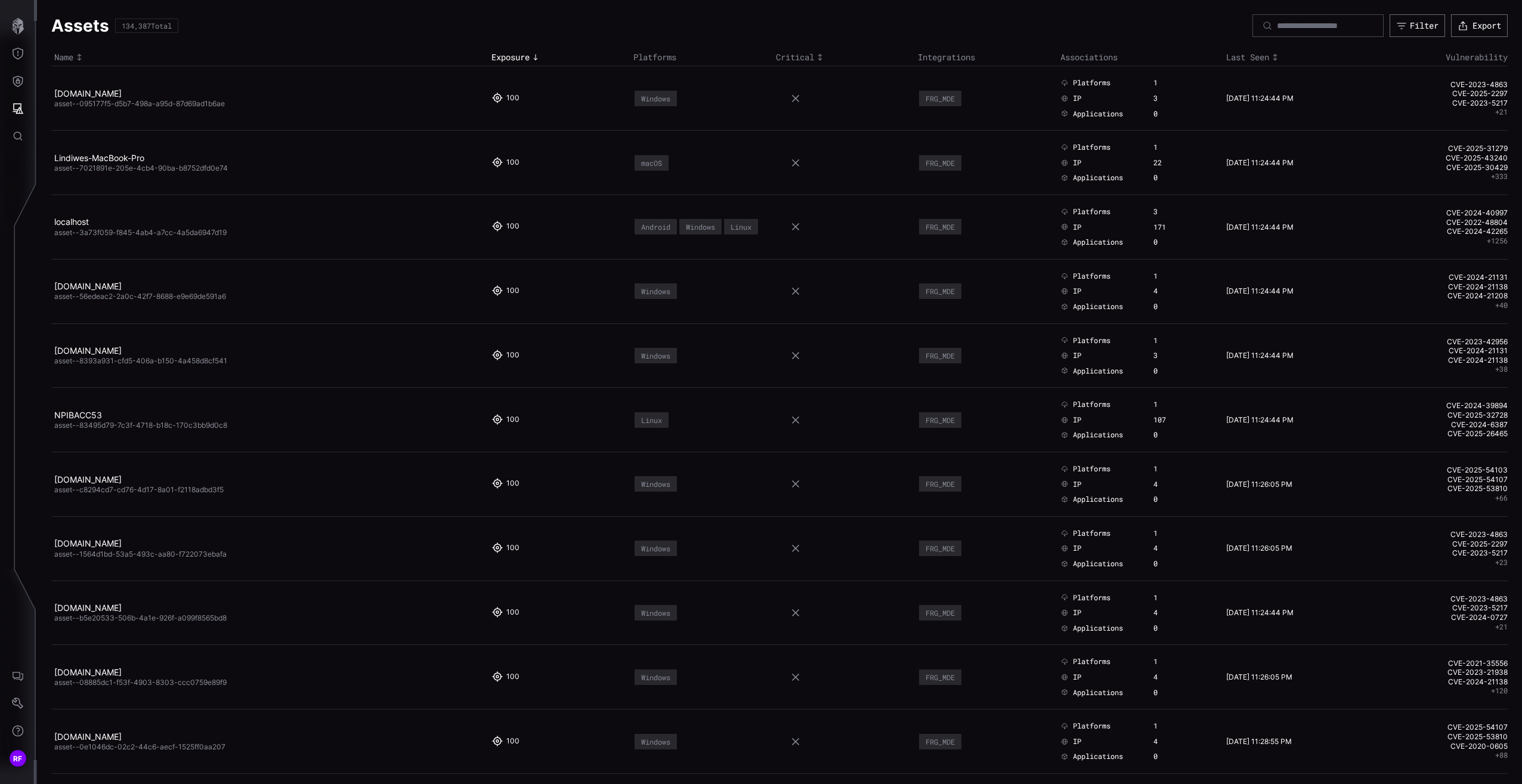
click at [1277, 18] on div at bounding box center [1318, 25] width 131 height 23
click at [1280, 24] on input at bounding box center [1319, 25] width 83 height 11
click at [1281, 18] on div at bounding box center [1318, 25] width 131 height 23
click at [1283, 24] on div at bounding box center [1318, 25] width 131 height 23
click at [1283, 24] on input at bounding box center [1319, 25] width 83 height 11
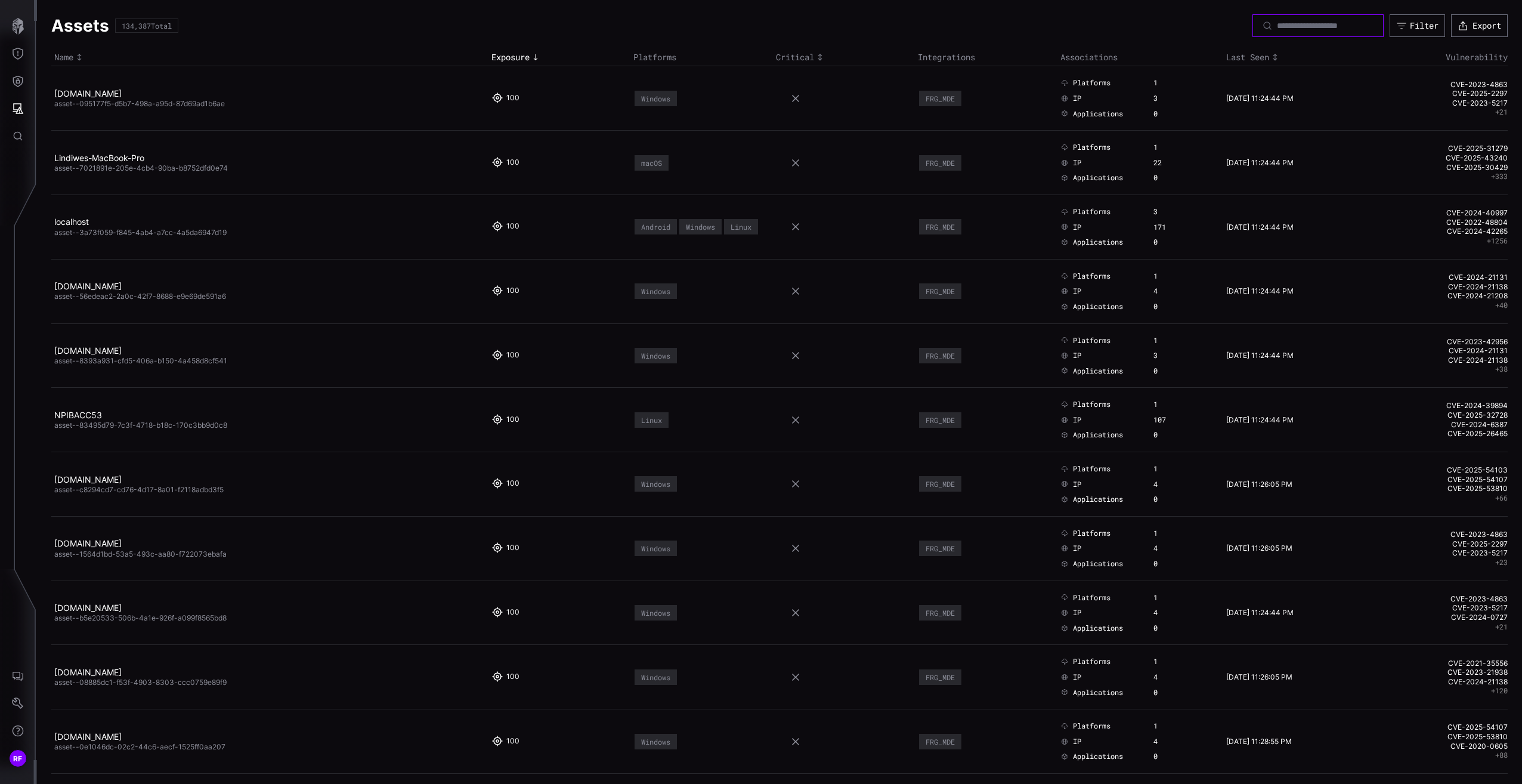
paste input "**********"
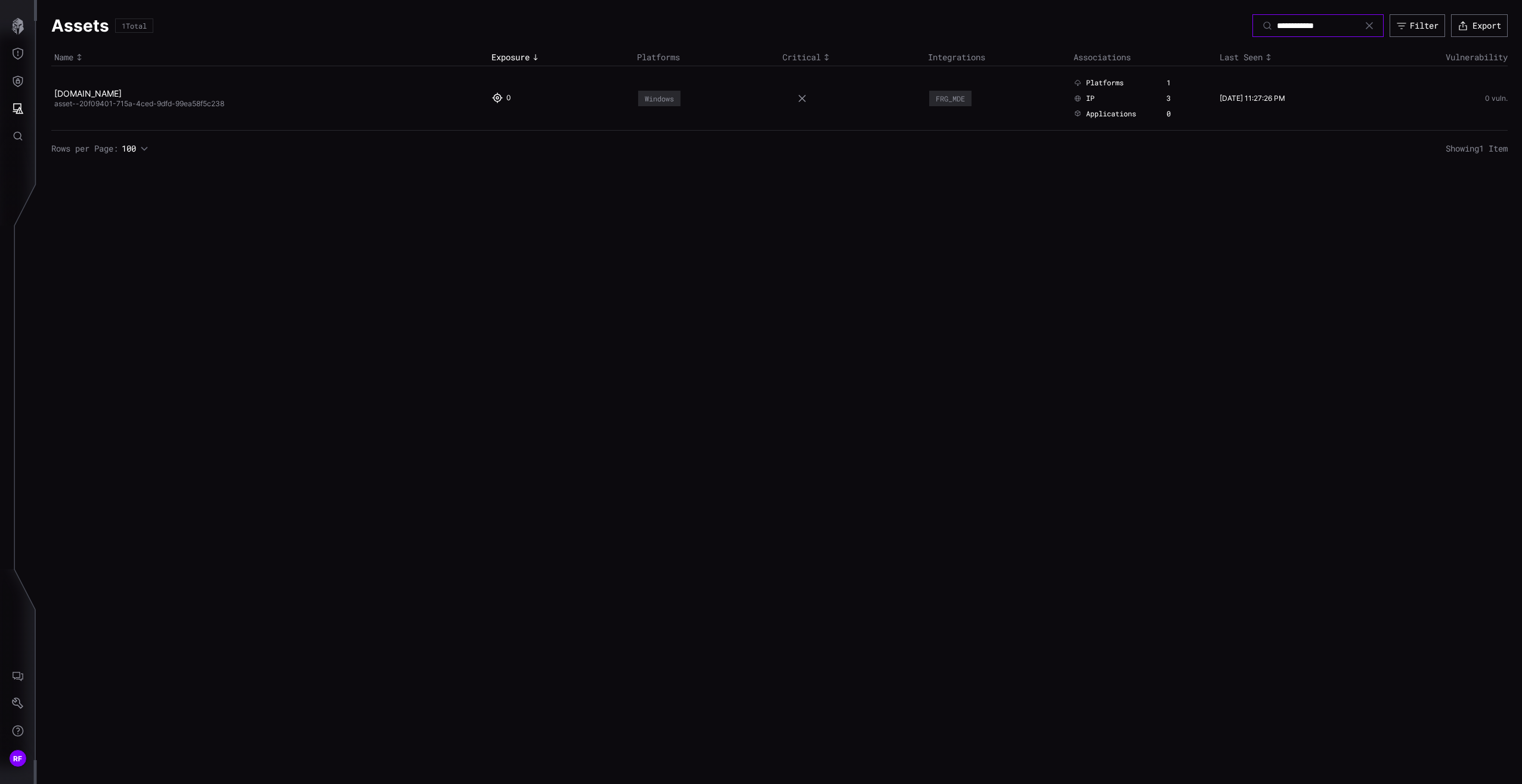
type input "**********"
click at [801, 101] on icon at bounding box center [802, 99] width 10 height 10
click at [954, 99] on div "FRG_MDE" at bounding box center [950, 98] width 29 height 8
click at [501, 99] on icon at bounding box center [496, 98] width 12 height 12
click at [14, 730] on icon "Help" at bounding box center [17, 730] width 12 height 12
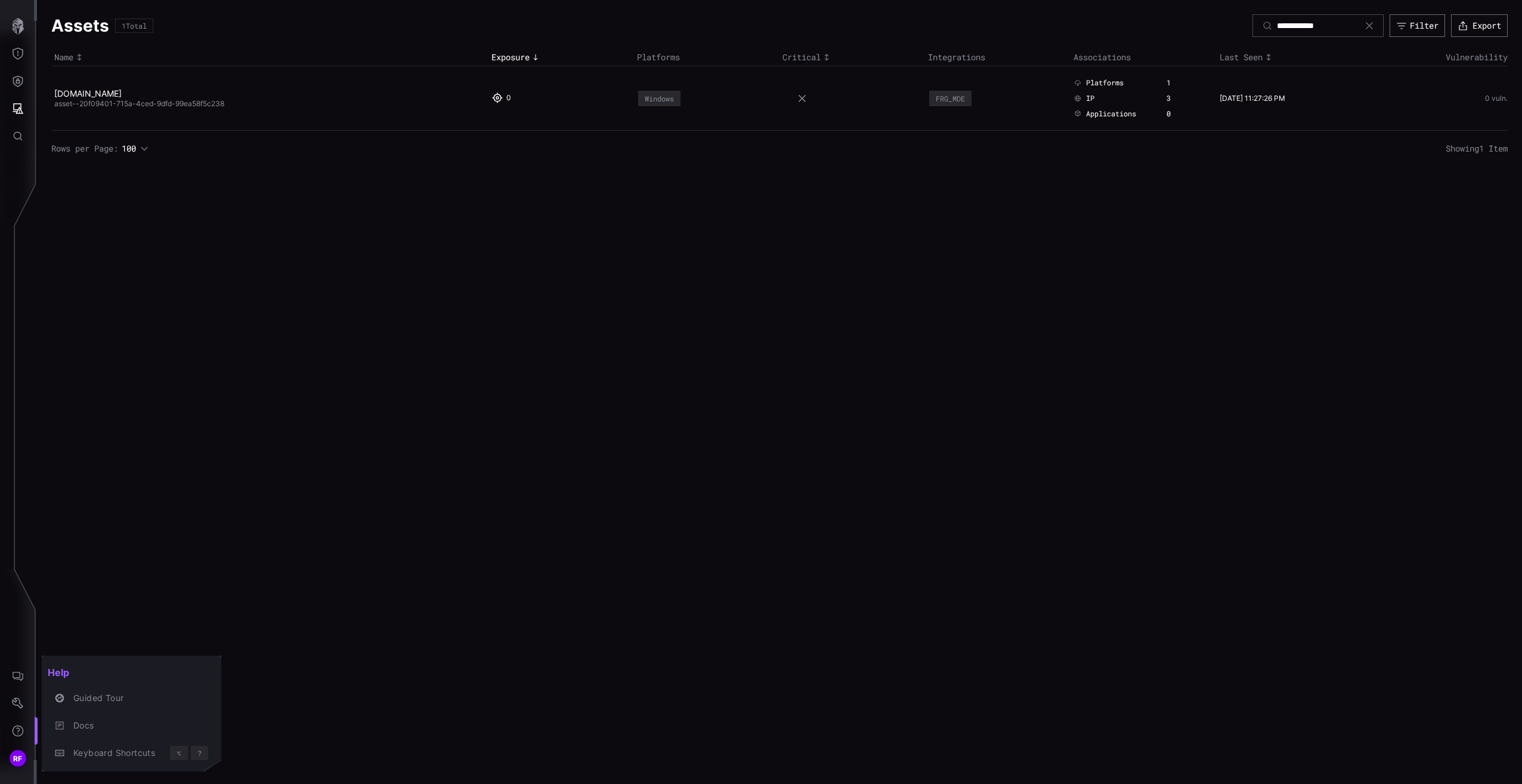
click at [20, 698] on div at bounding box center [761, 392] width 1522 height 784
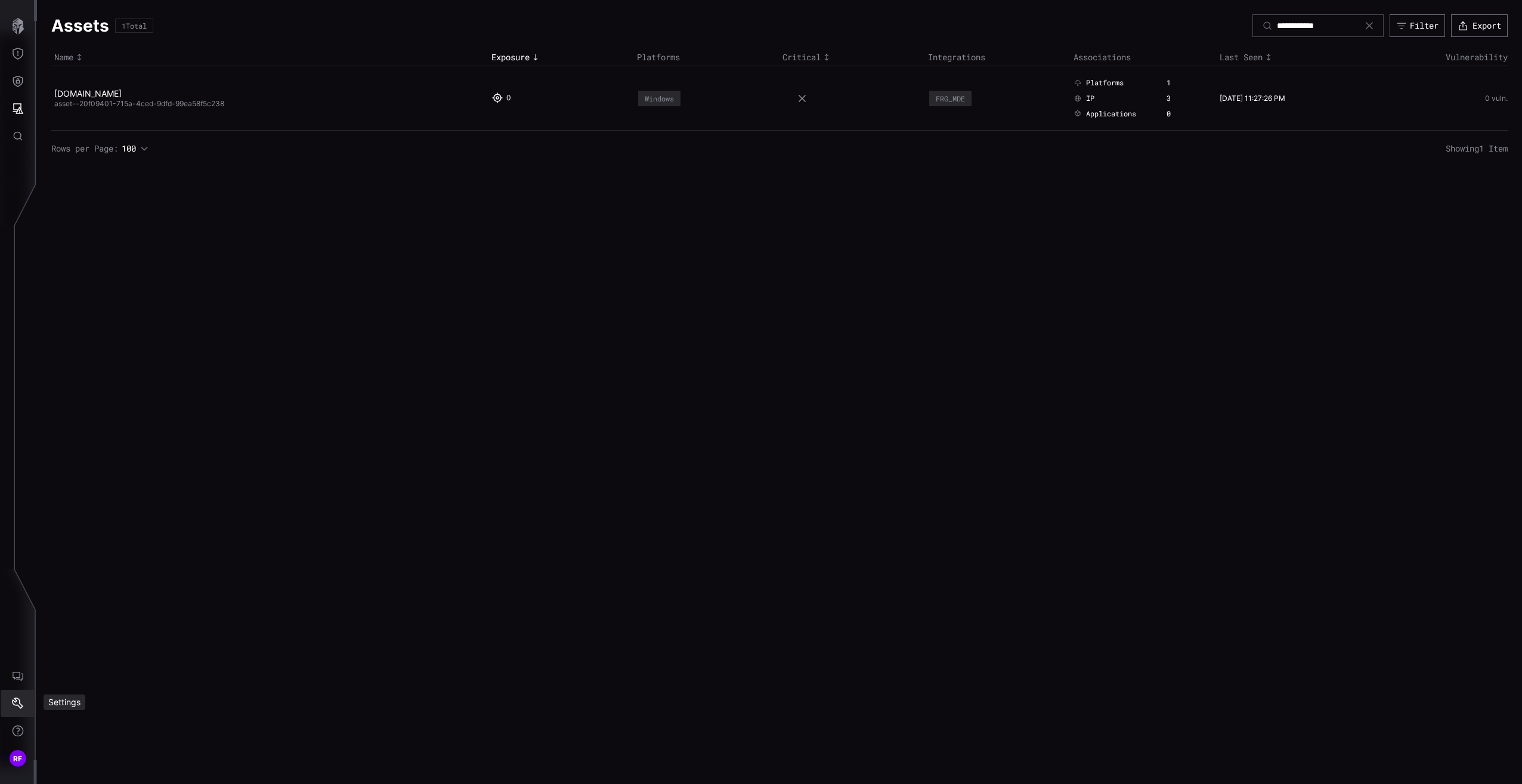
click at [18, 700] on icon "Settings" at bounding box center [17, 703] width 12 height 12
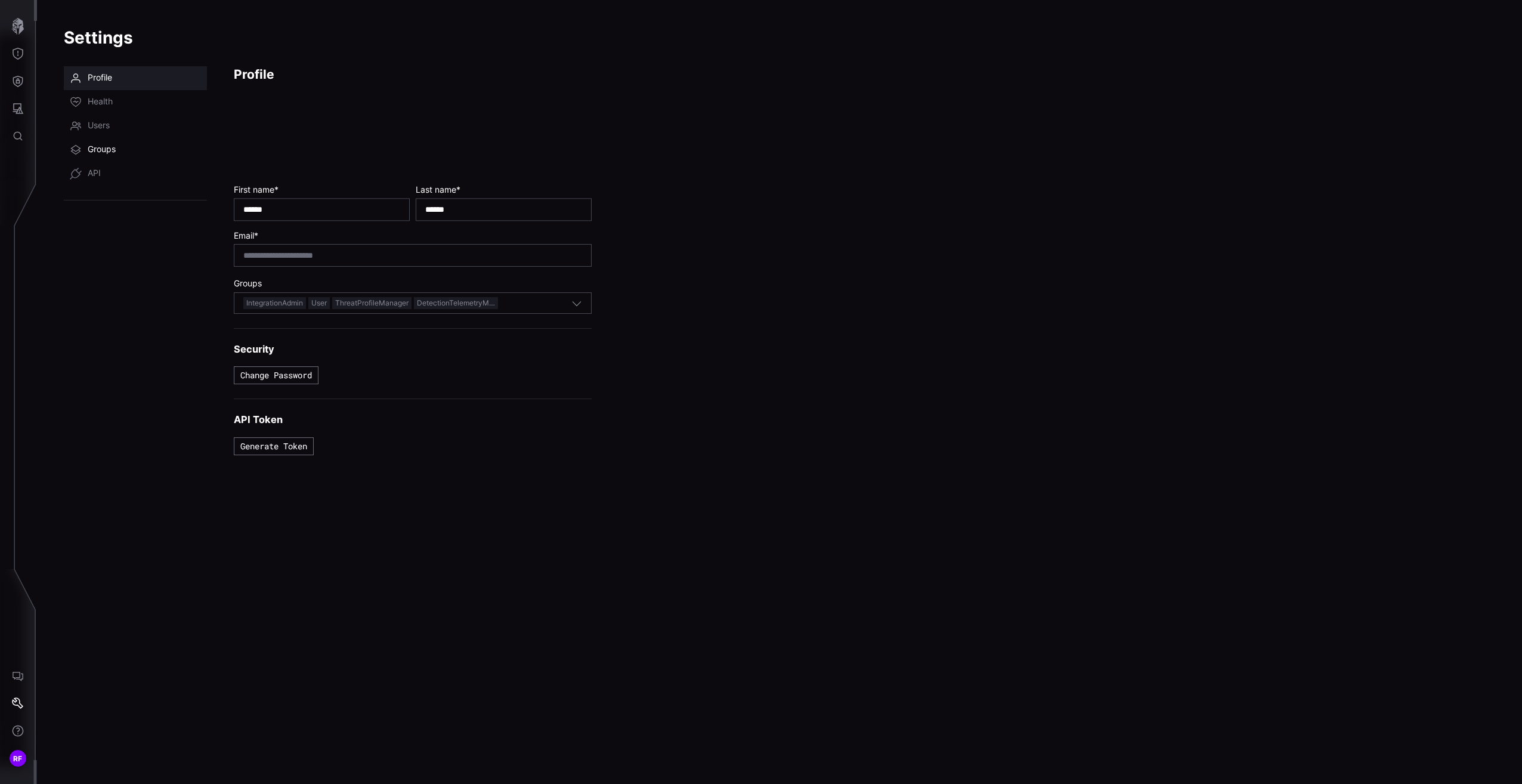
click at [125, 161] on link "Groups" at bounding box center [136, 149] width 143 height 24
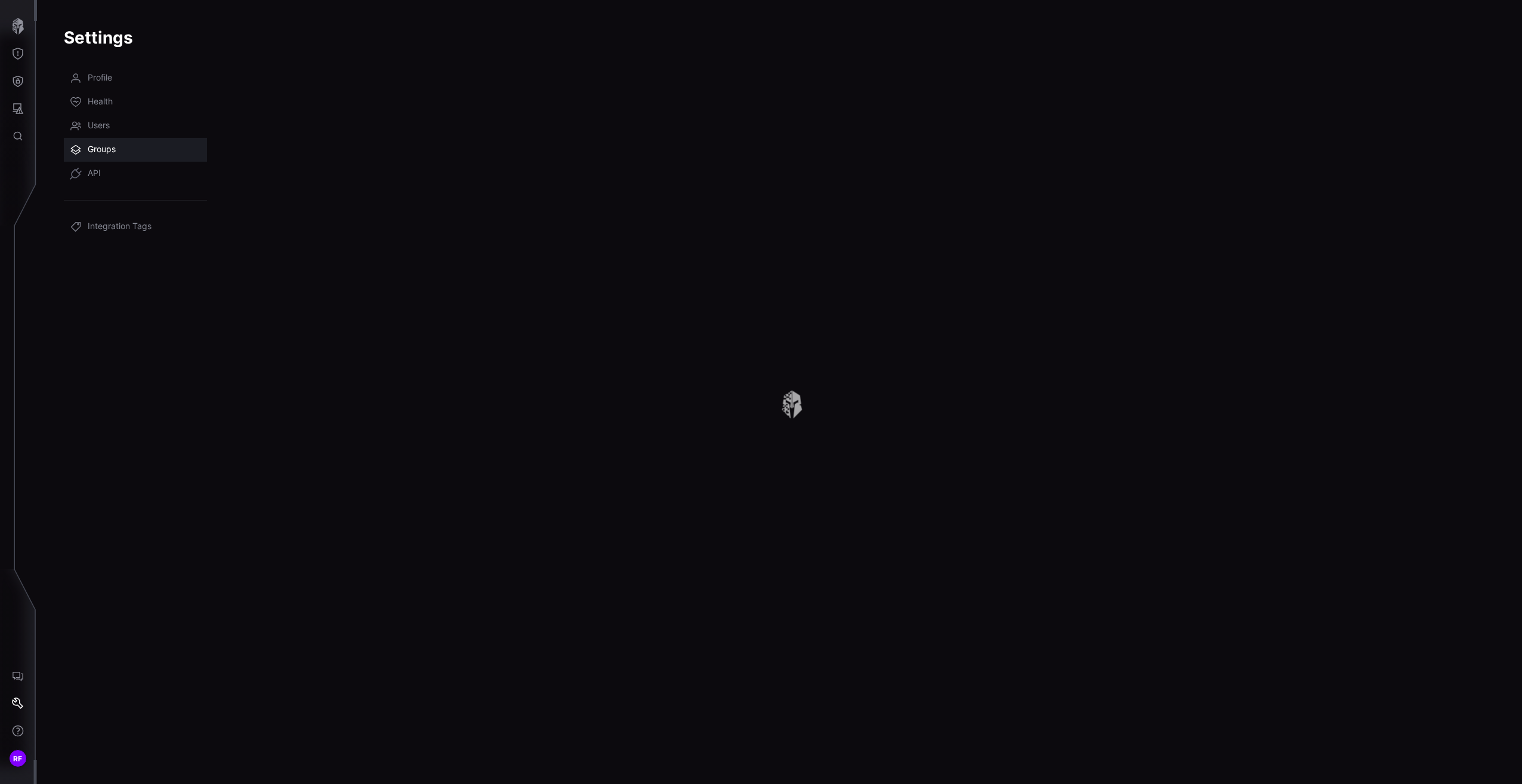
click at [125, 150] on link "Groups" at bounding box center [136, 149] width 143 height 24
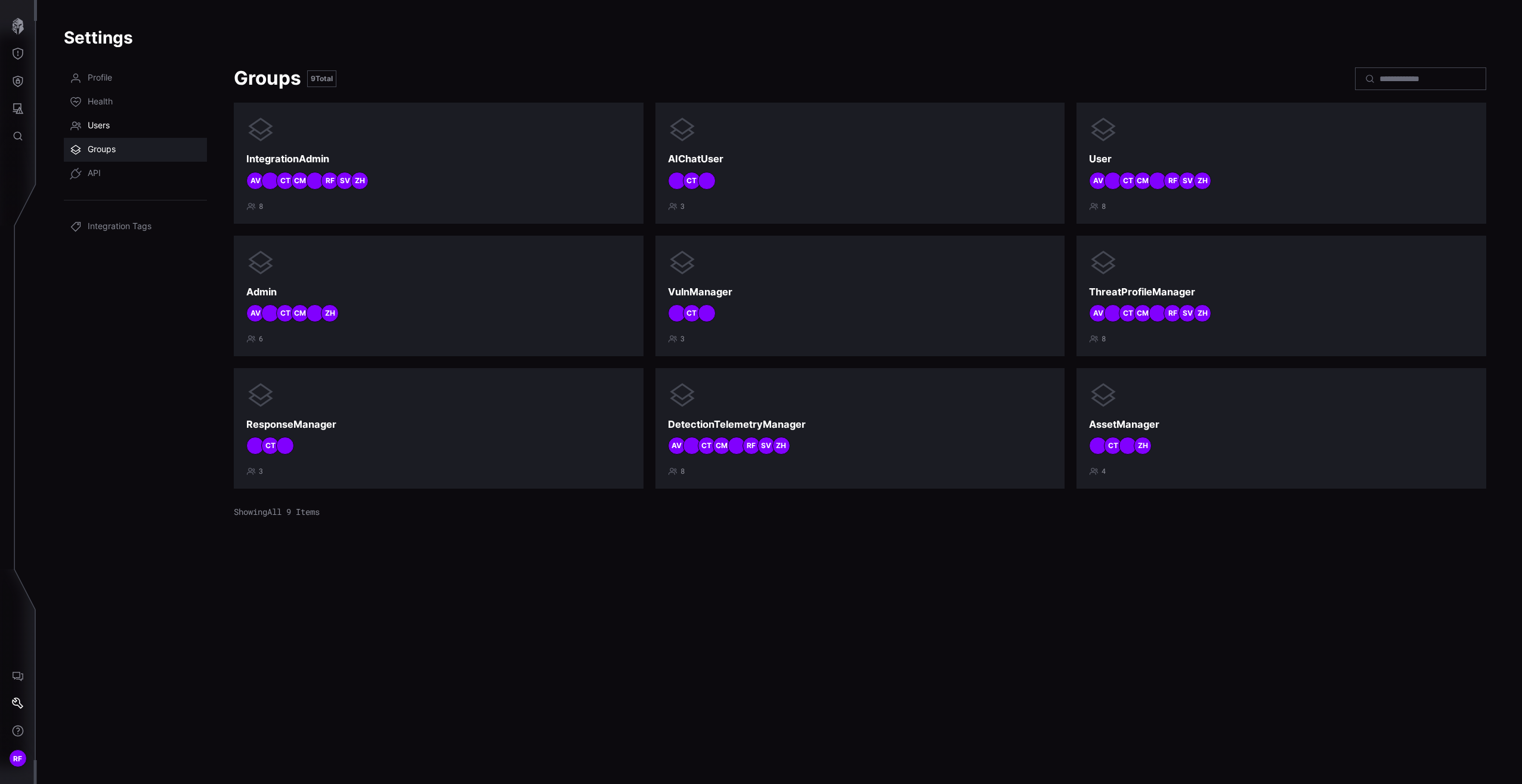
click at [124, 127] on link "Users" at bounding box center [136, 126] width 143 height 24
